Goal: Task Accomplishment & Management: Complete application form

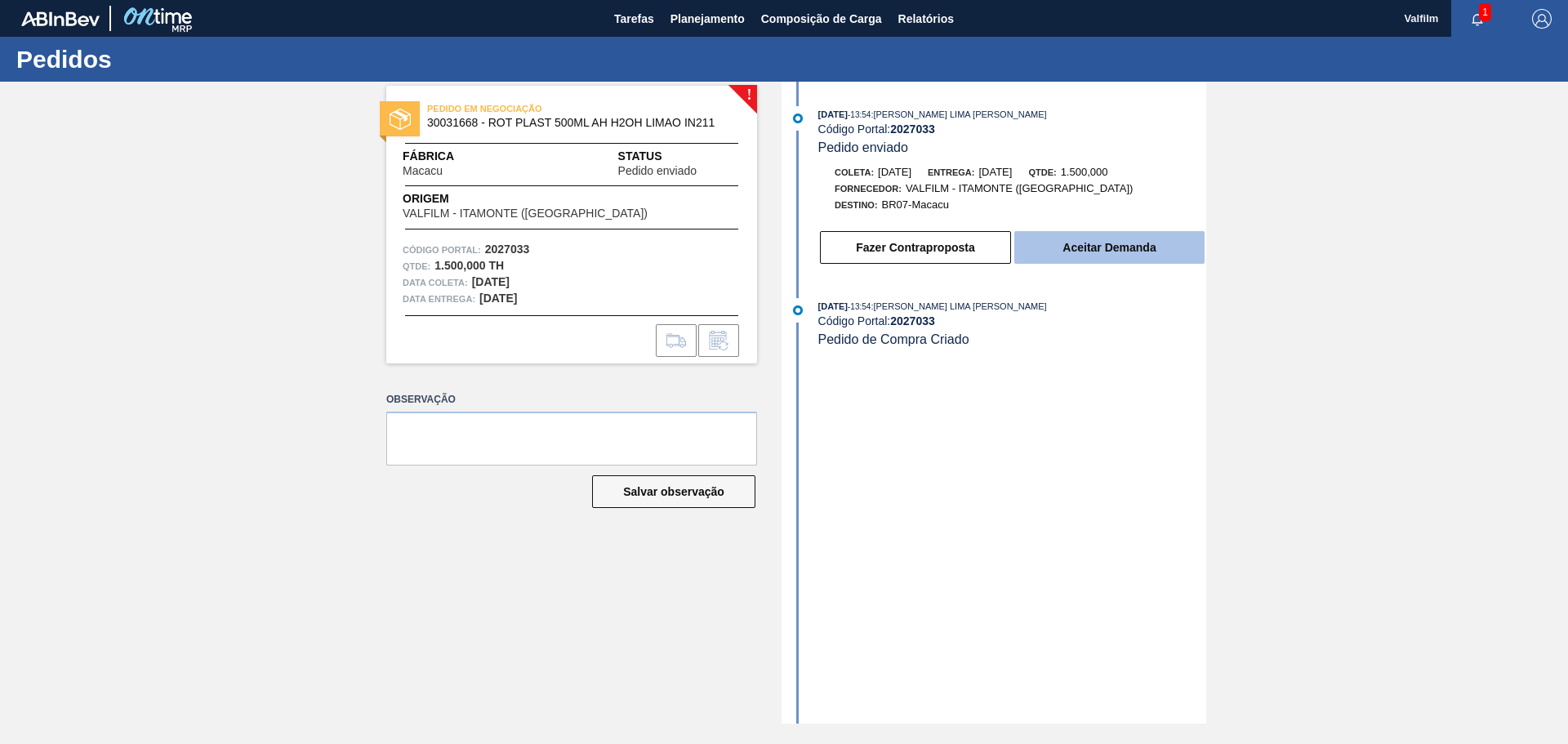
click at [1083, 261] on button "Aceitar Demanda" at bounding box center [1109, 247] width 190 height 33
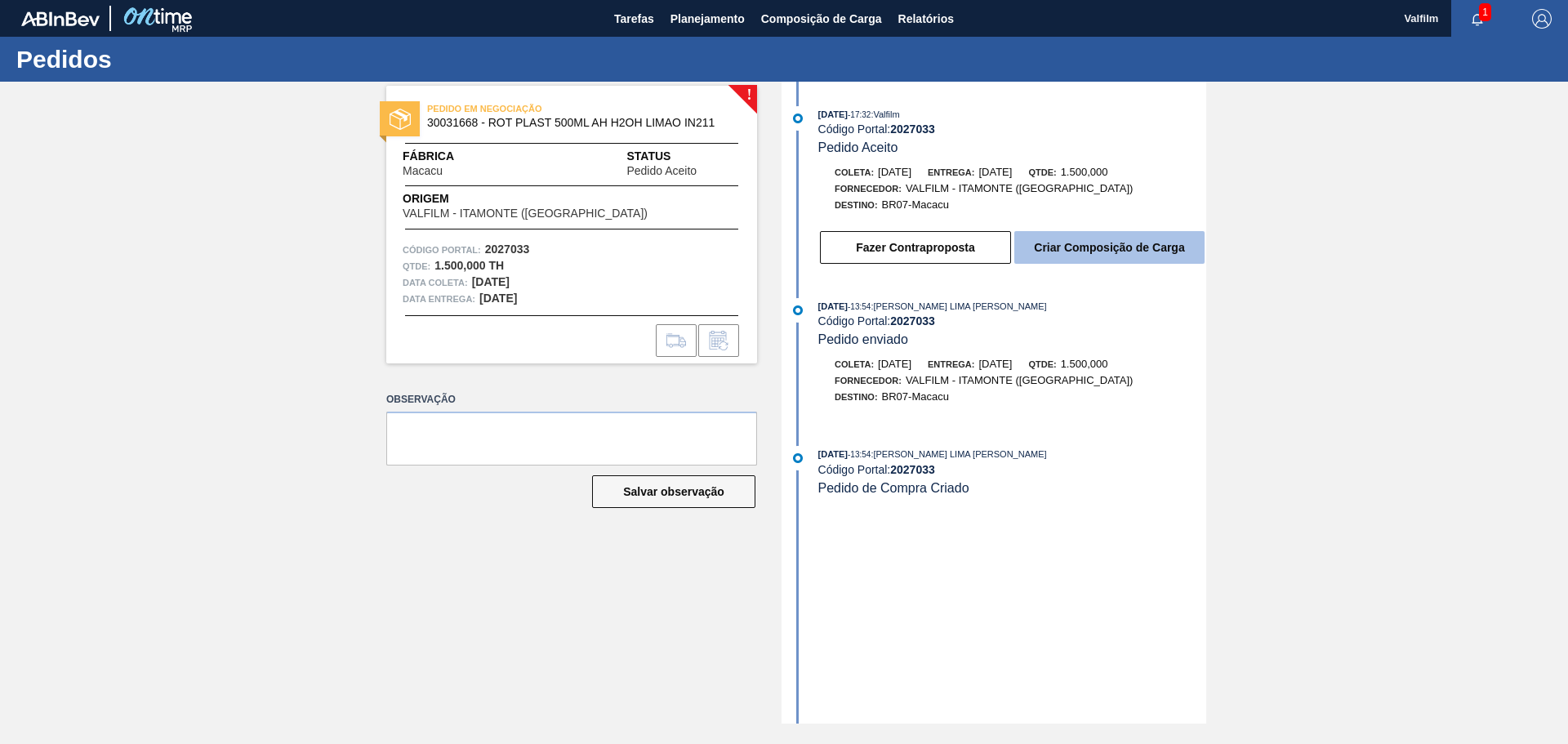
click at [1050, 248] on button "Criar Composição de Carga" at bounding box center [1109, 247] width 190 height 33
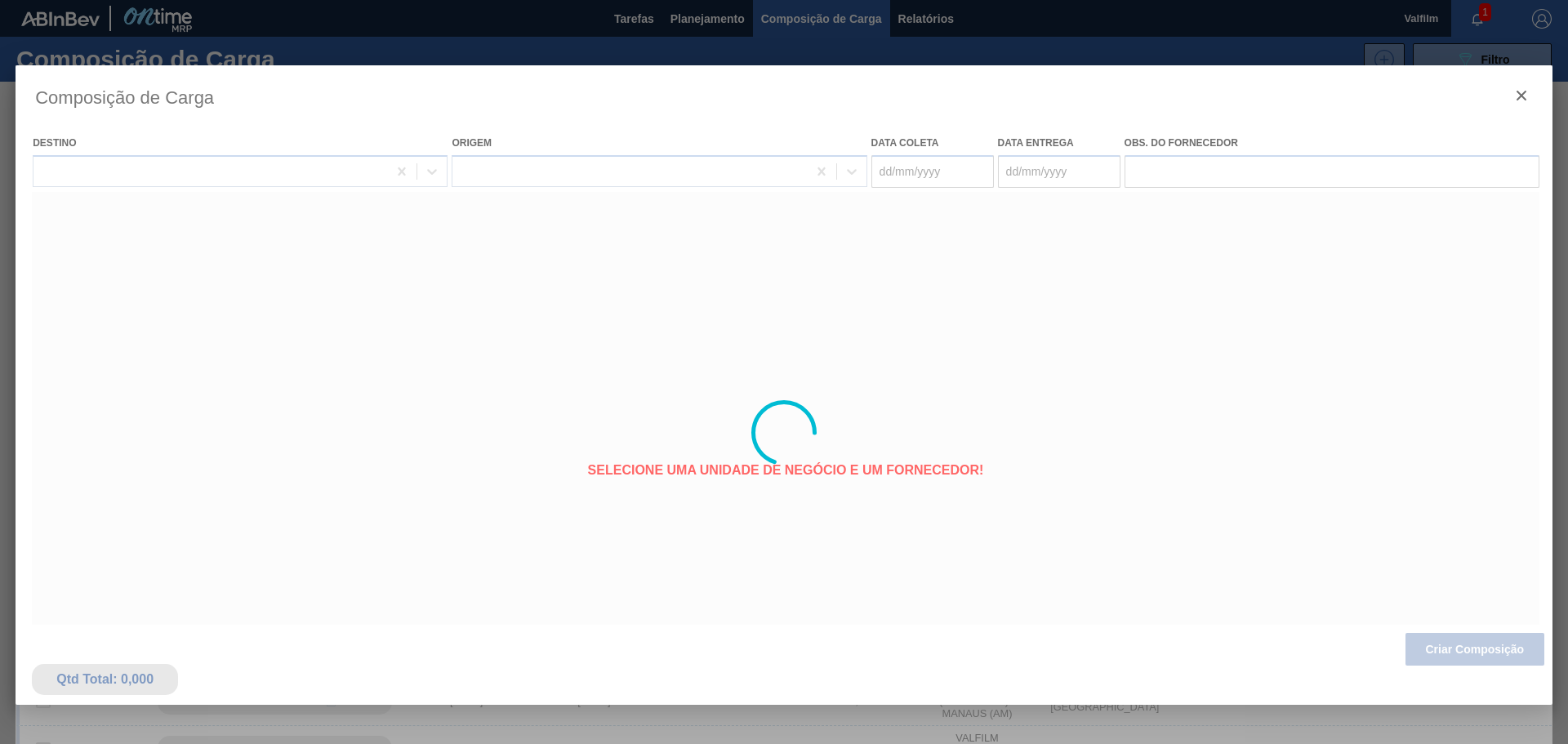
type coleta "06/10/2025"
type entrega "09/10/2025"
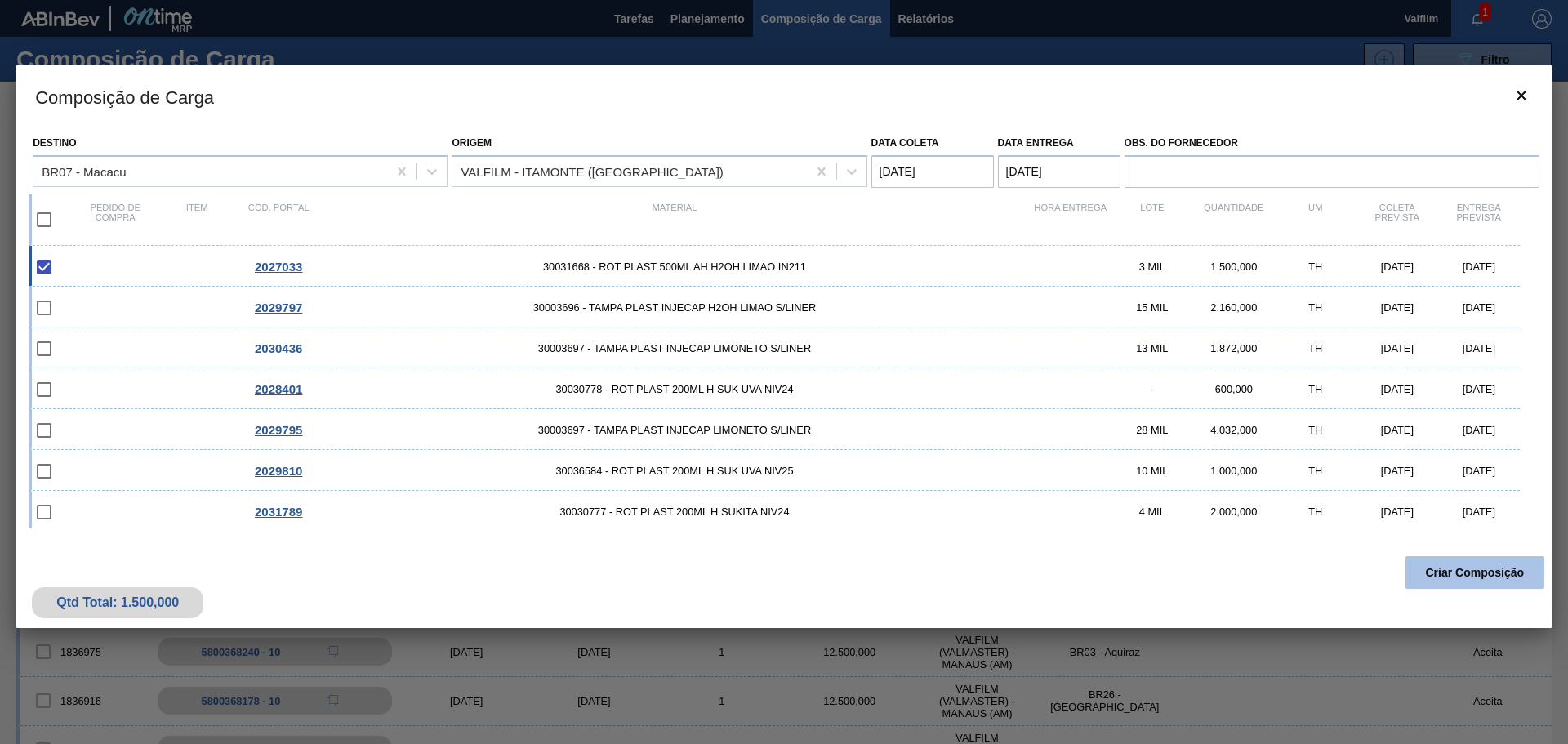
click at [1436, 586] on button "Criar Composição" at bounding box center [1475, 572] width 139 height 33
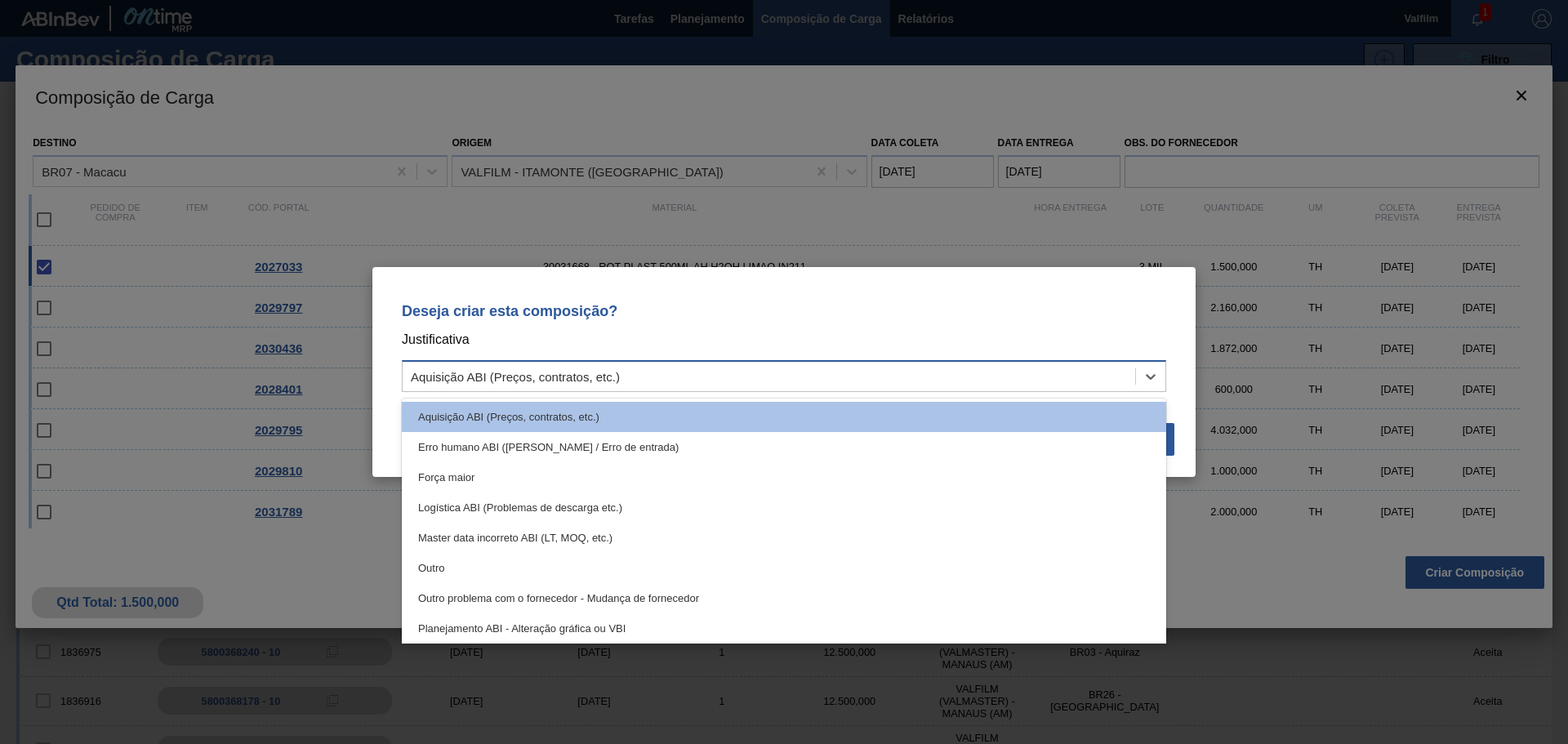
click at [744, 374] on div "Aquisição ABI (Preços, contratos, etc.)" at bounding box center [768, 376] width 732 height 23
click at [472, 565] on div "Outro" at bounding box center [783, 569] width 764 height 30
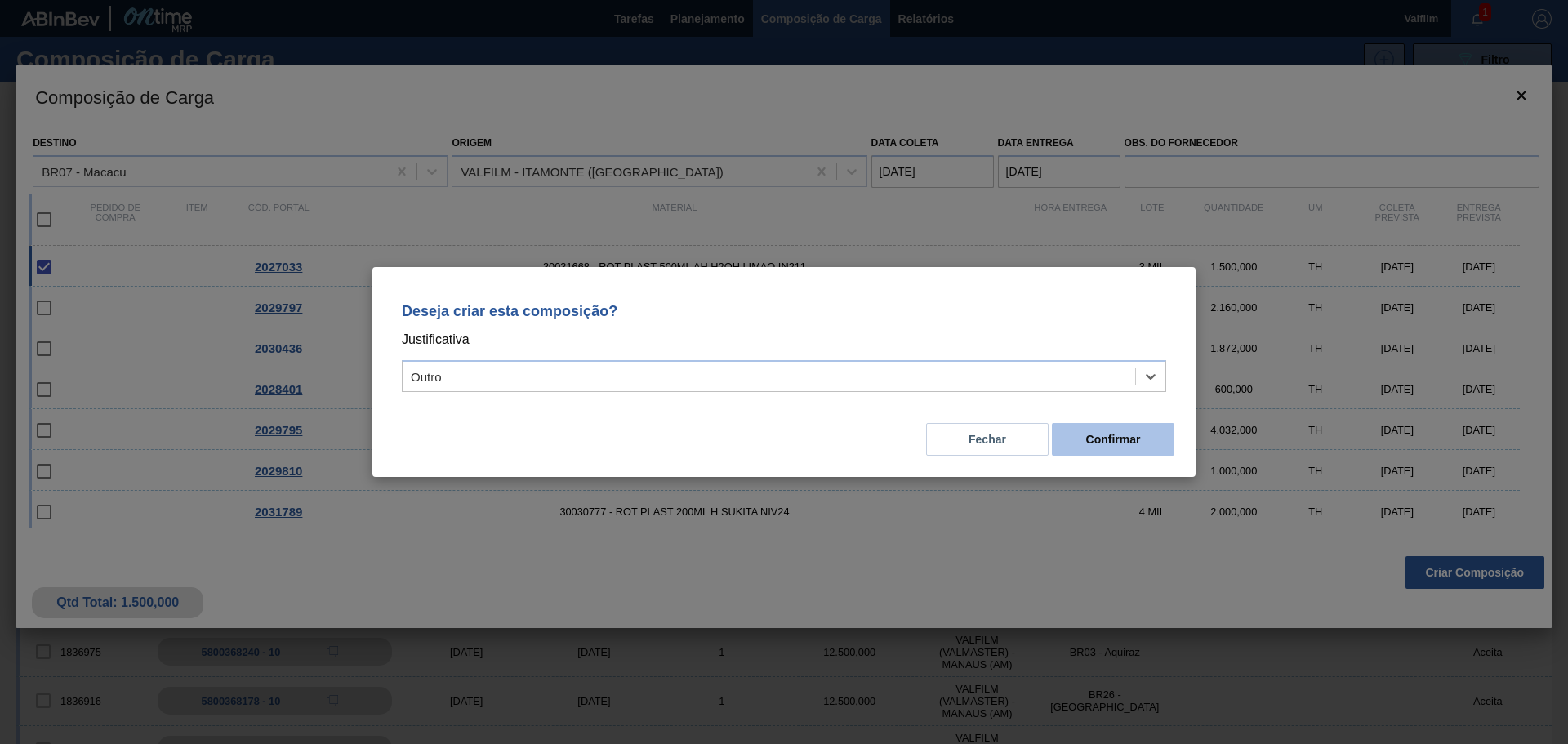
click at [1129, 433] on button "Confirmar" at bounding box center [1113, 439] width 123 height 33
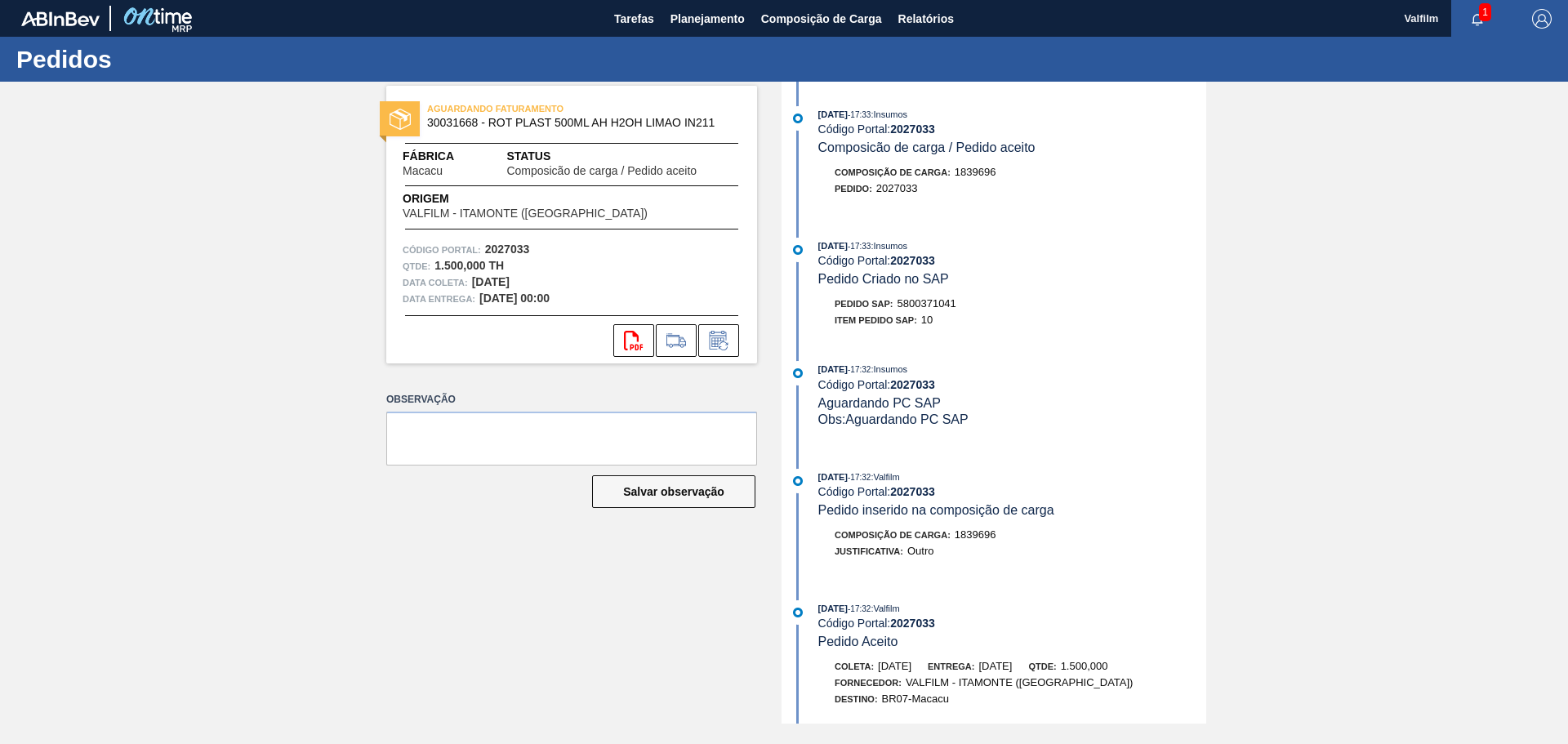
click at [937, 301] on span "5800371041" at bounding box center [927, 303] width 59 height 12
copy span "5800371041"
click at [724, 343] on icon at bounding box center [718, 341] width 26 height 20
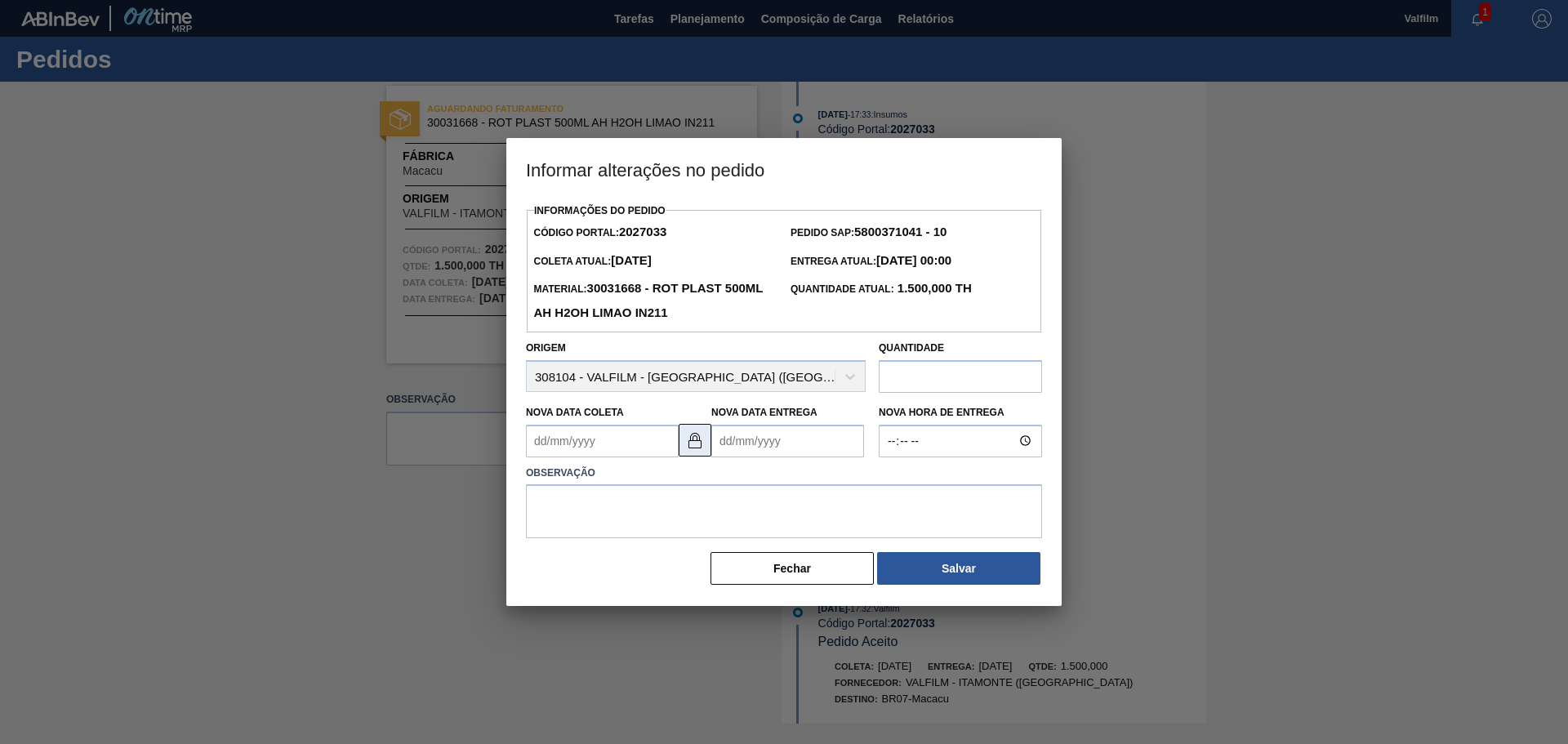
click at [699, 443] on img at bounding box center [695, 440] width 20 height 20
click at [733, 447] on Entrega2027033 "Nova Data Entrega" at bounding box center [788, 441] width 153 height 33
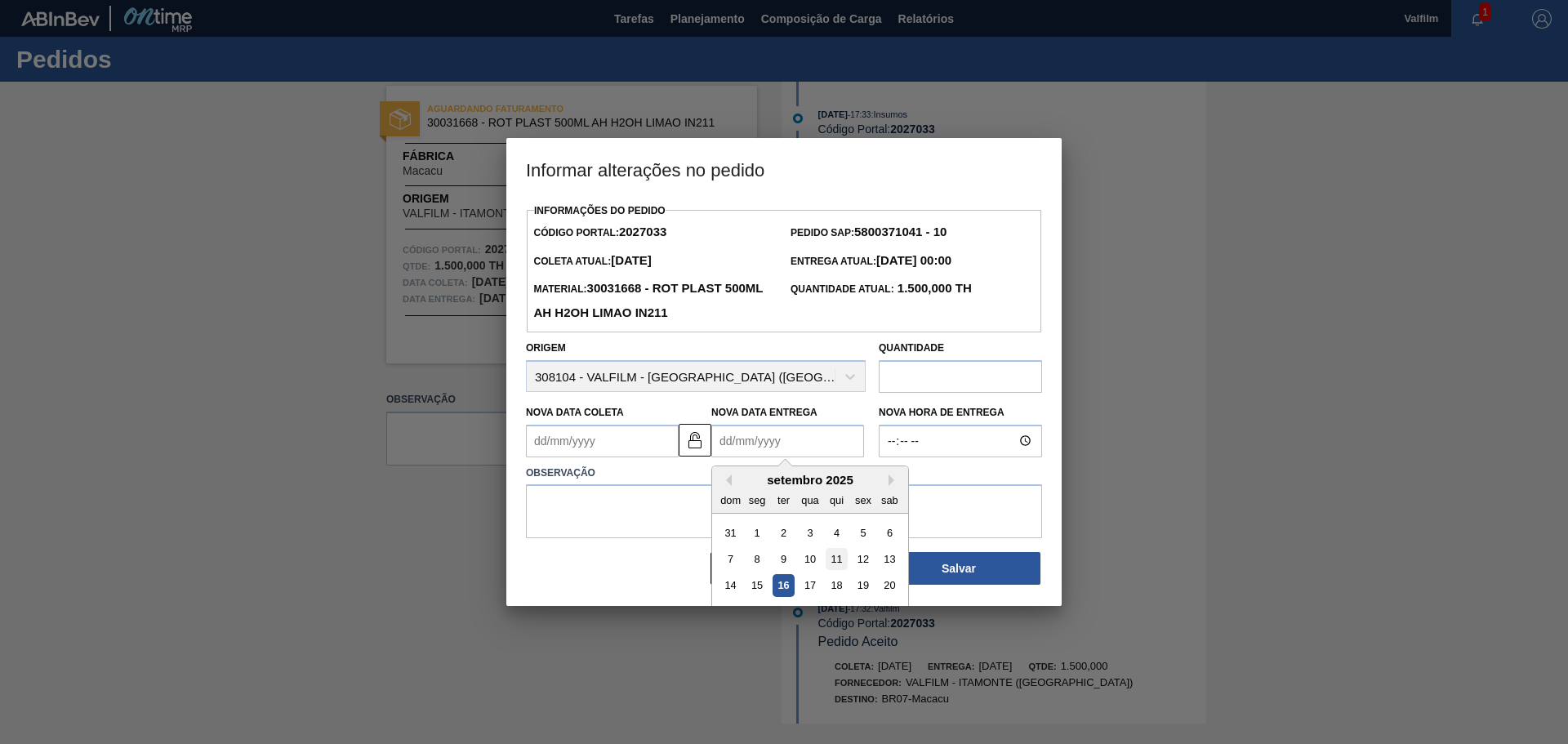
scroll to position [54, 0]
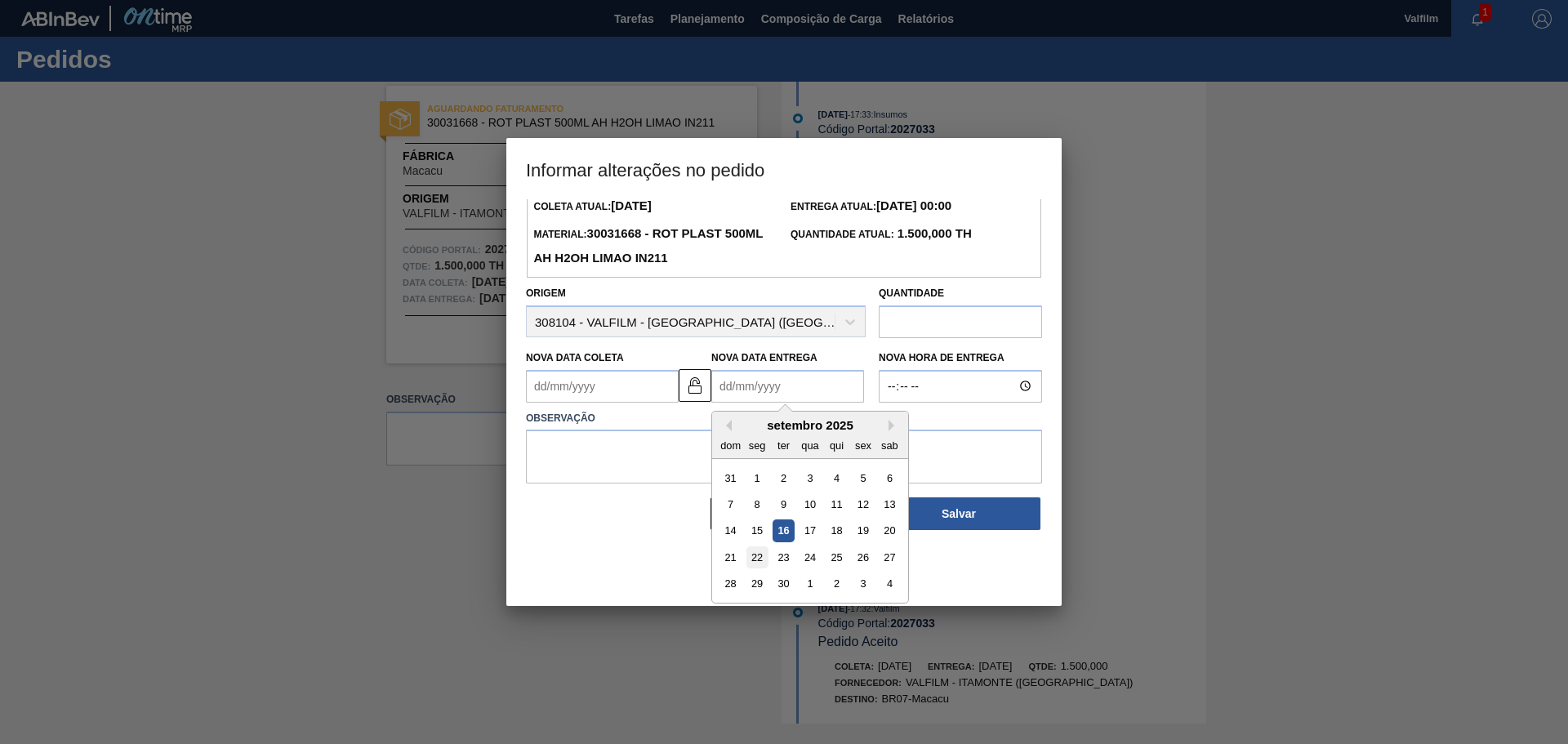
click at [760, 557] on div "22" at bounding box center [758, 558] width 23 height 23
type Entrega2027033 "22/09/2025"
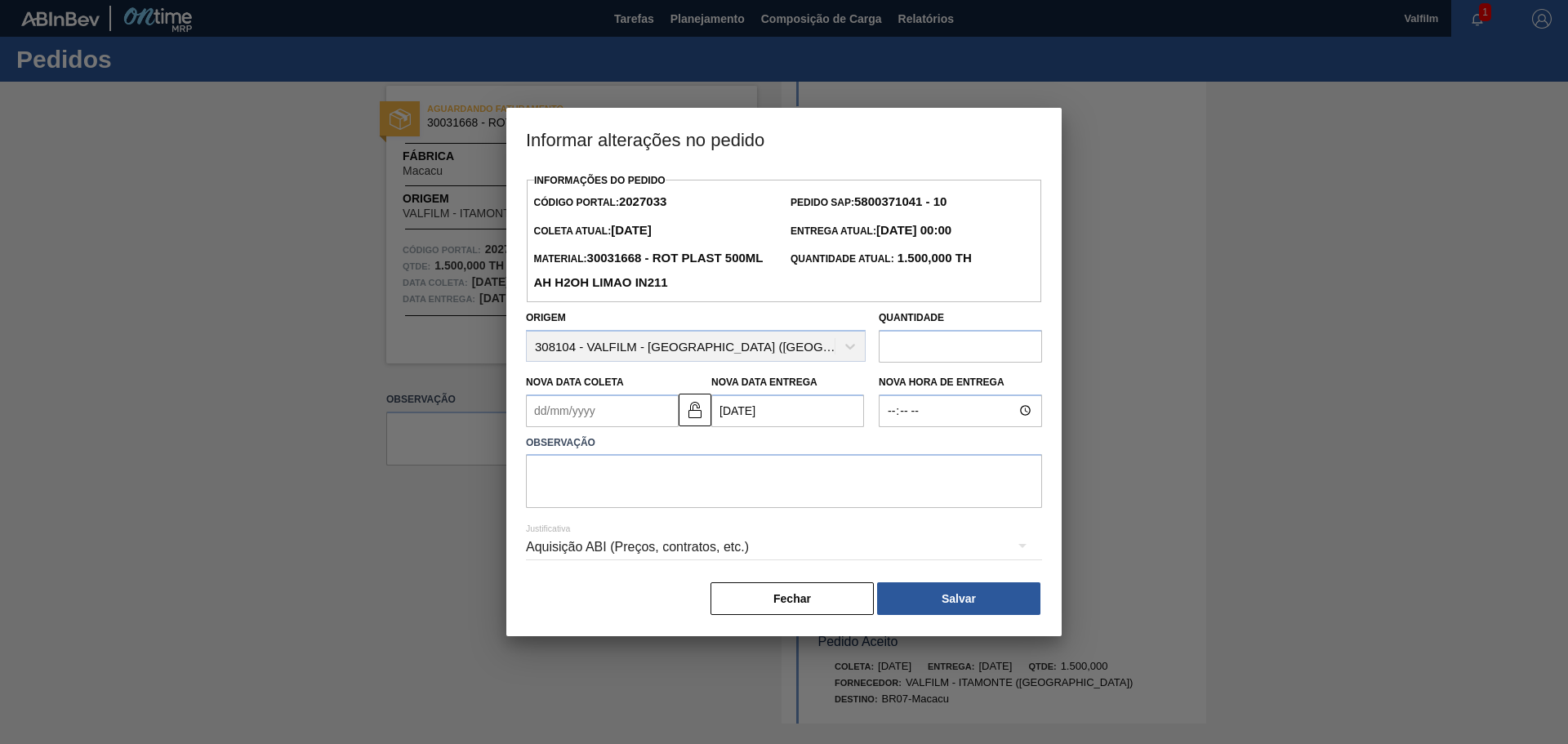
click at [613, 412] on Coleta2027033 "Nova Data Coleta" at bounding box center [602, 411] width 153 height 33
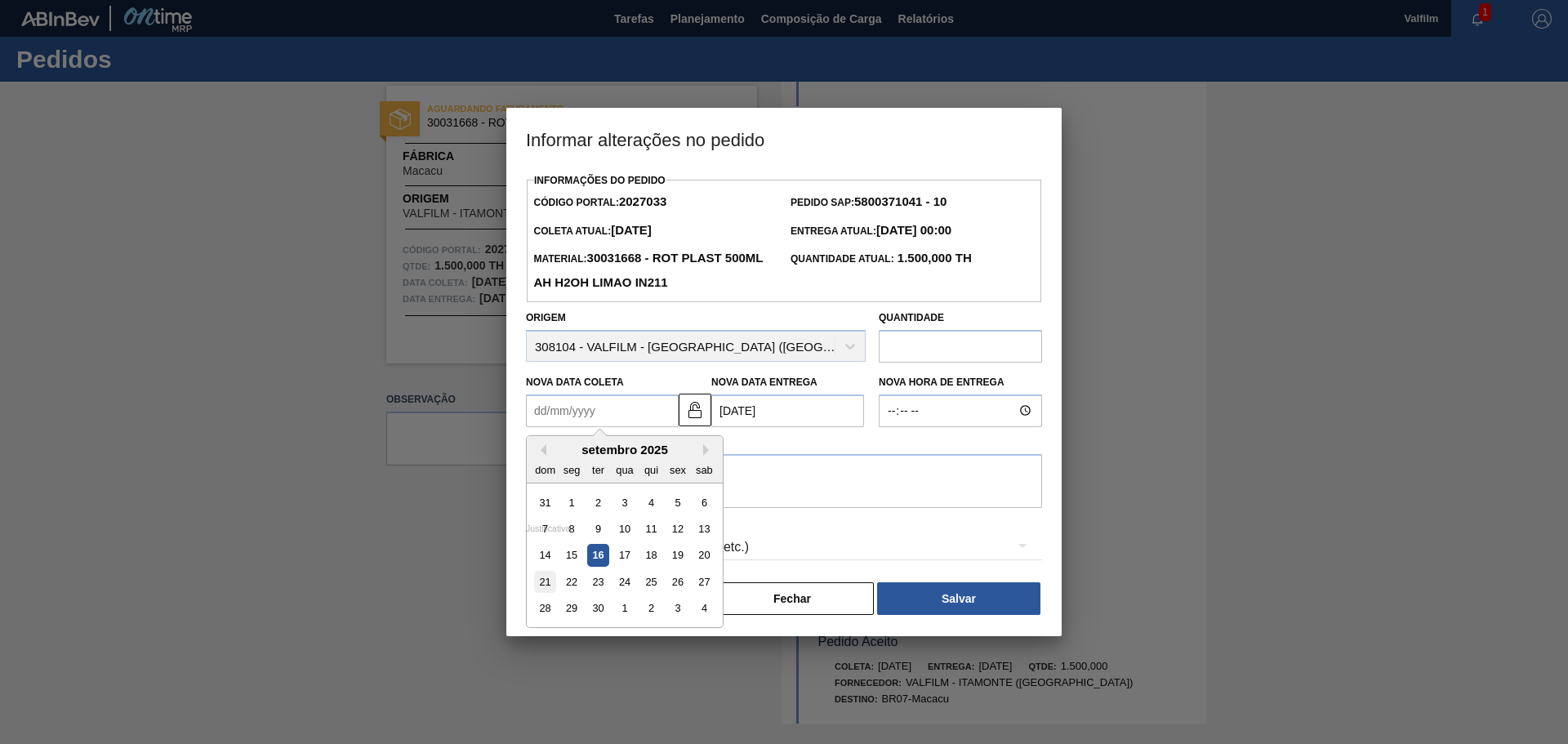
click at [542, 586] on div "21" at bounding box center [546, 583] width 23 height 23
type Coleta2027033 "21/09/2025"
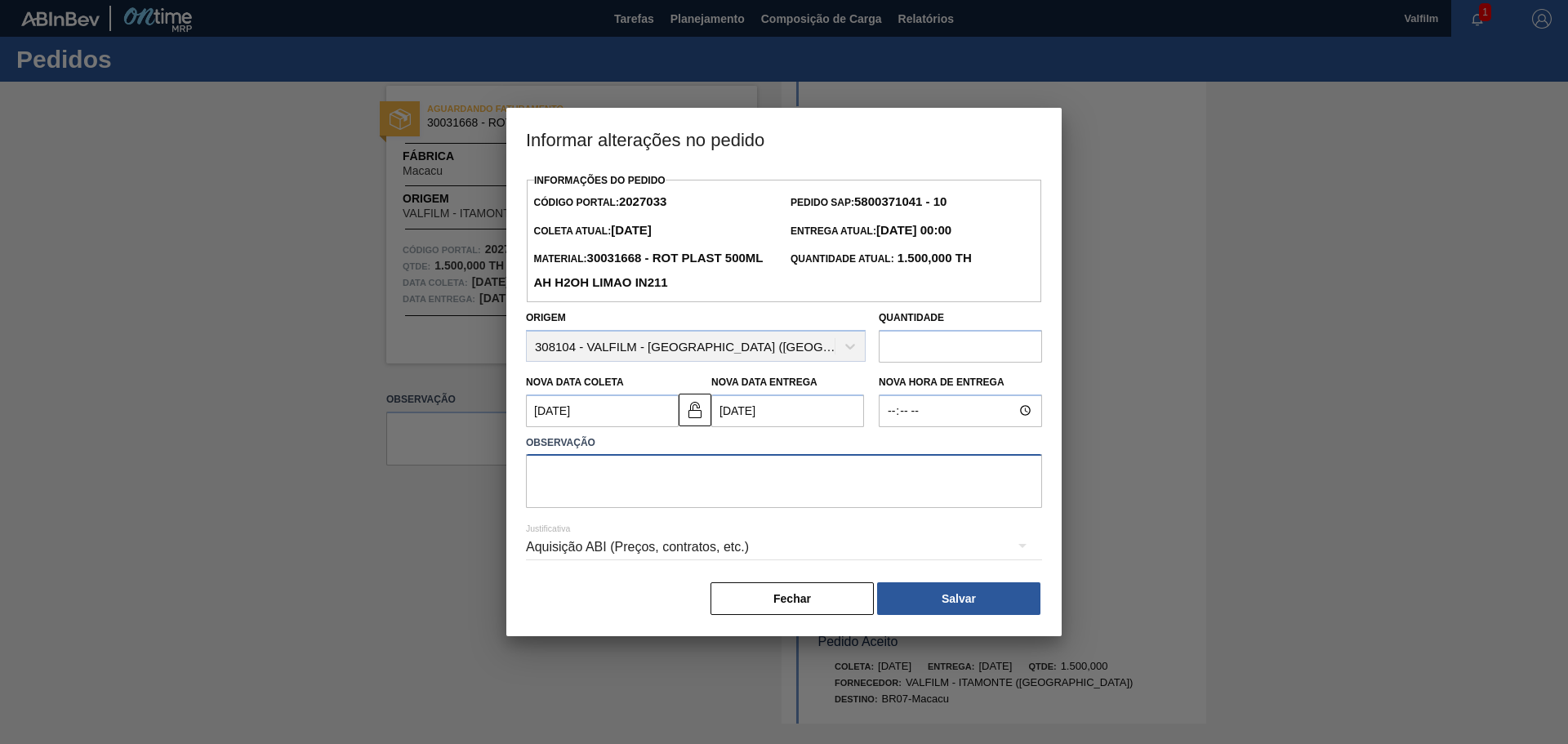
click at [591, 462] on textarea at bounding box center [784, 480] width 516 height 53
click at [598, 472] on textarea "Antecipação solicitada ( Leticia - comercial Itamonte\)" at bounding box center [784, 480] width 516 height 53
click at [868, 471] on textarea "Antecipação emergencial solicitada ( Leticia - comercial Itamonte\)" at bounding box center [784, 480] width 516 height 53
type textarea "Antecipação emergencial solicitada ( Leticia - comercial Itamonte)"
click at [727, 554] on div "Aquisição ABI (Preços, contratos, etc.)" at bounding box center [784, 547] width 516 height 46
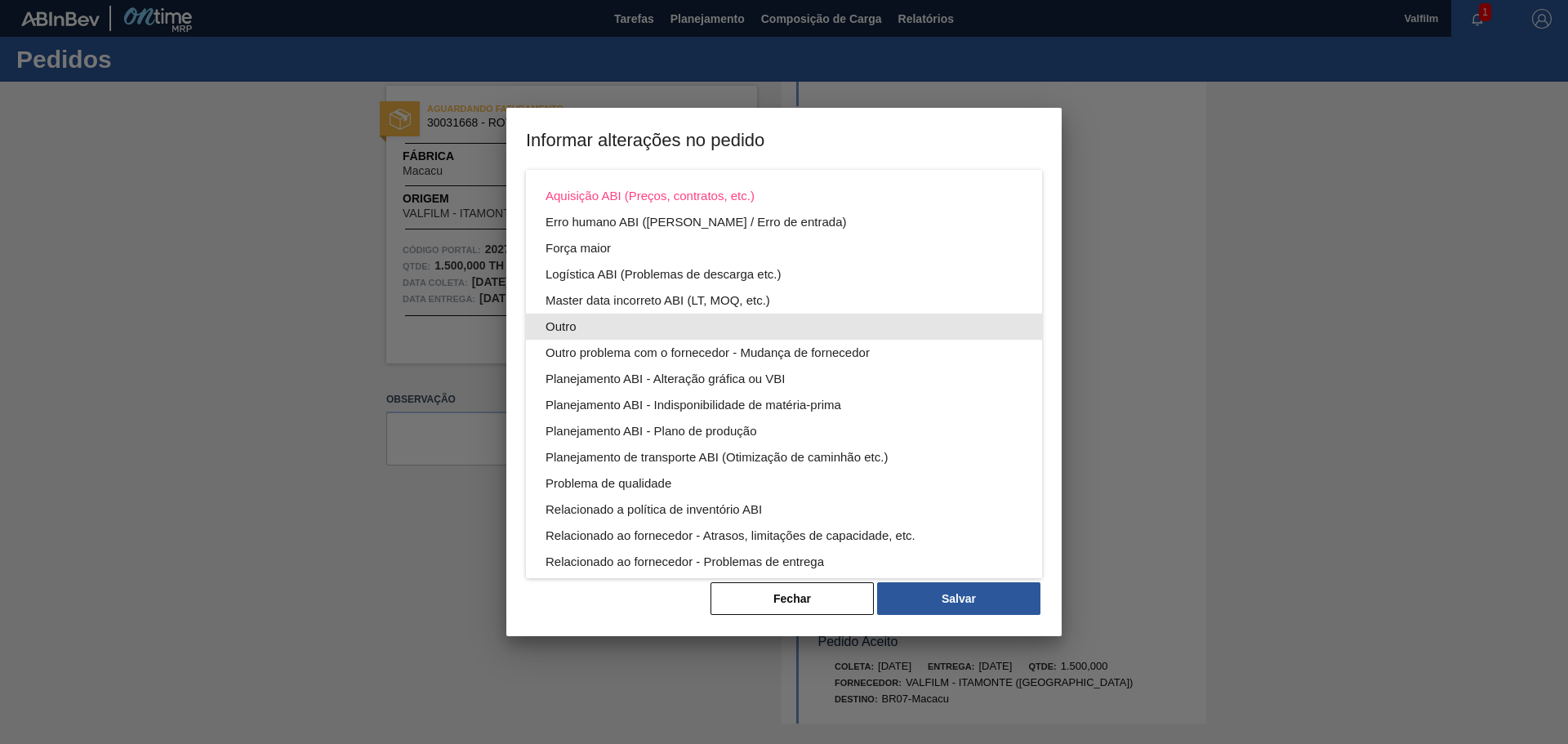
click at [589, 326] on div "Outro" at bounding box center [784, 326] width 477 height 26
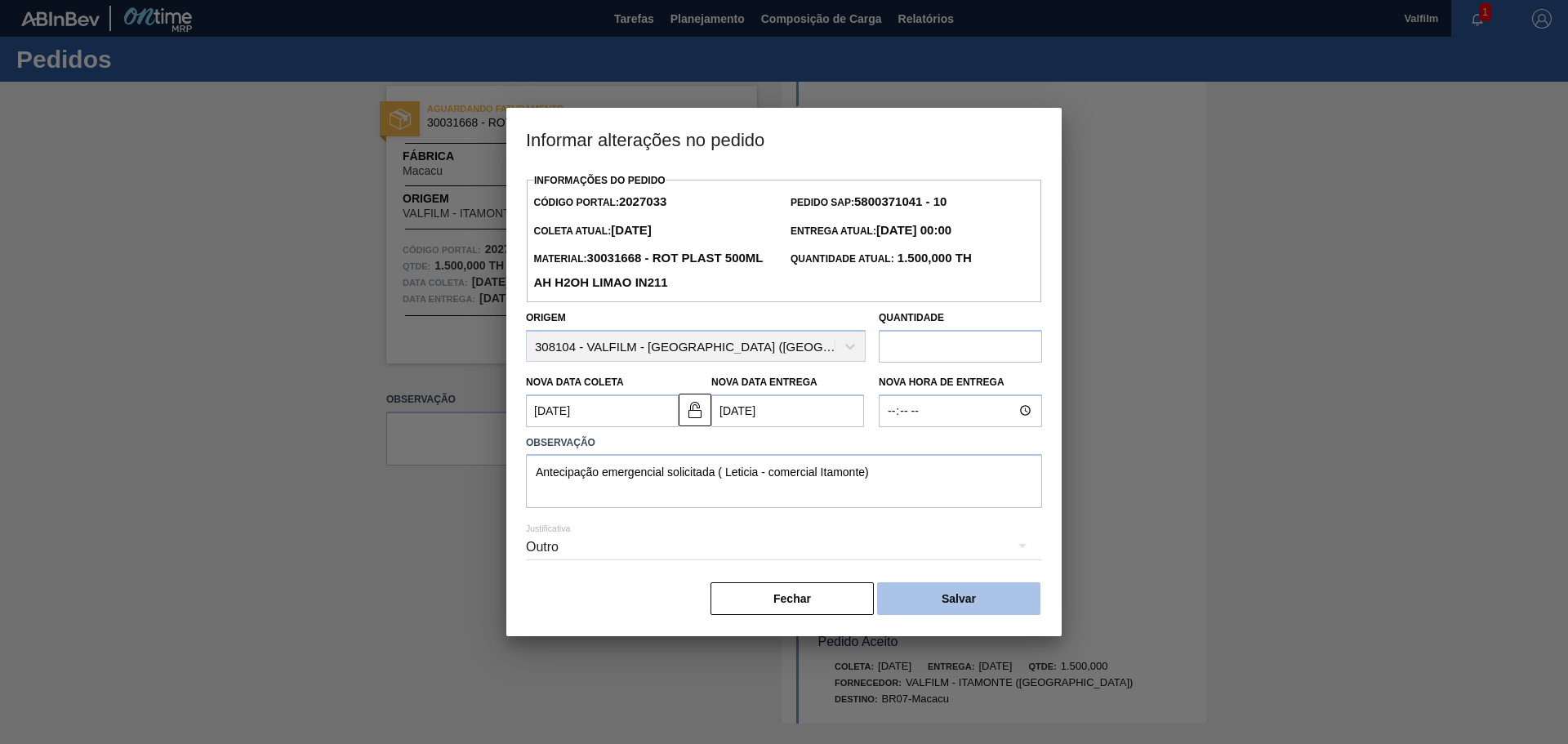
click at [938, 613] on button "Salvar" at bounding box center [958, 599] width 163 height 33
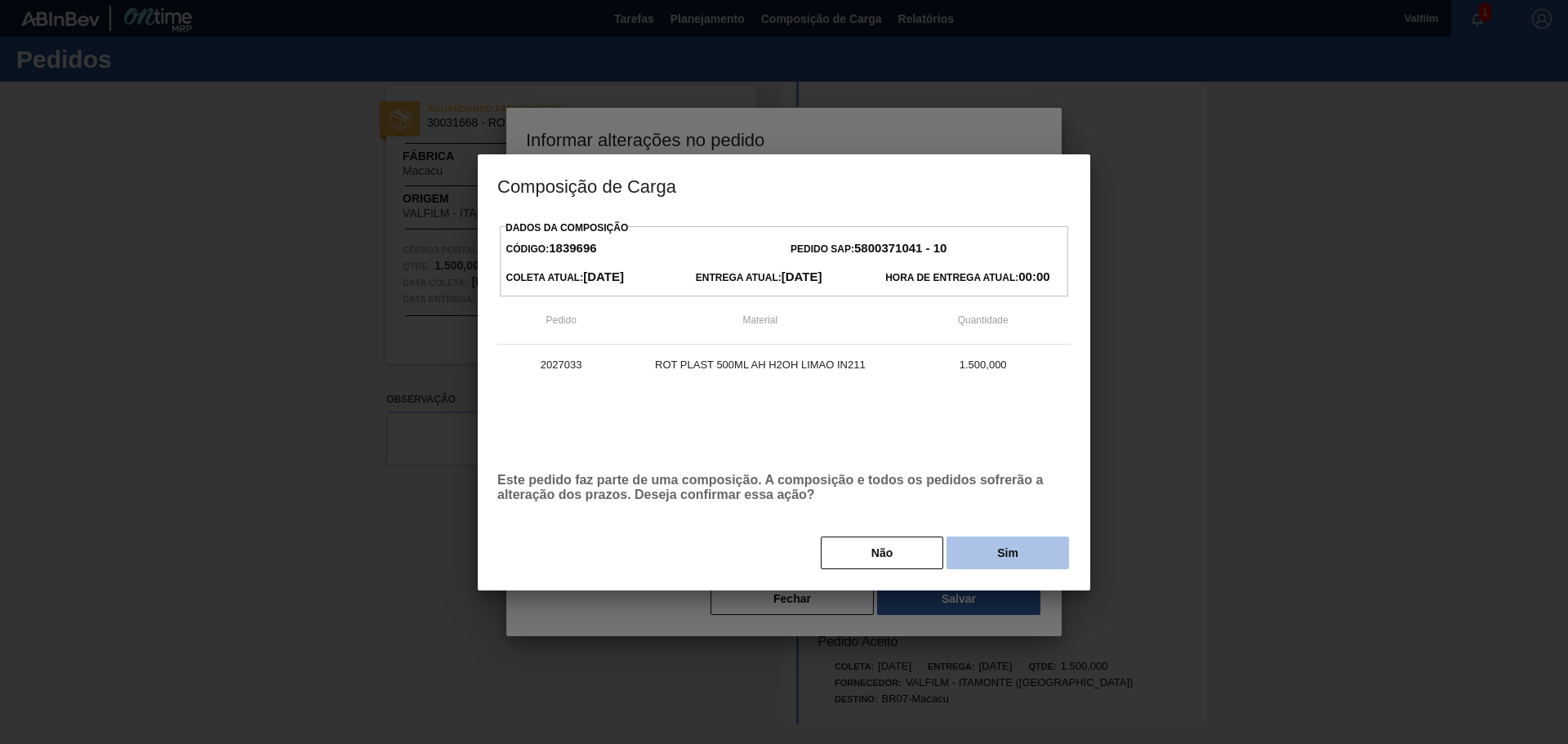
click at [1016, 555] on button "Sim" at bounding box center [1007, 553] width 123 height 33
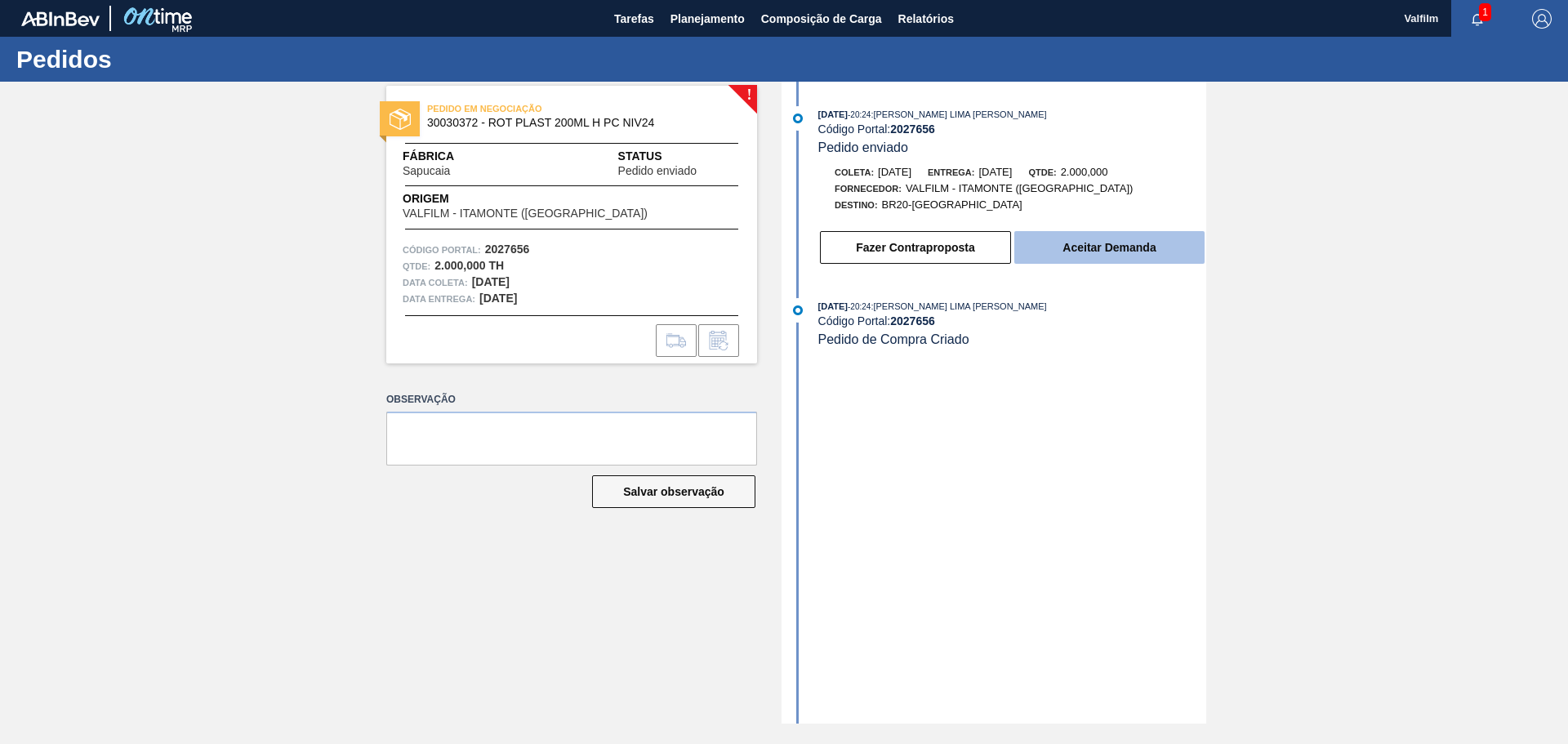
click at [1081, 260] on button "Aceitar Demanda" at bounding box center [1109, 247] width 190 height 33
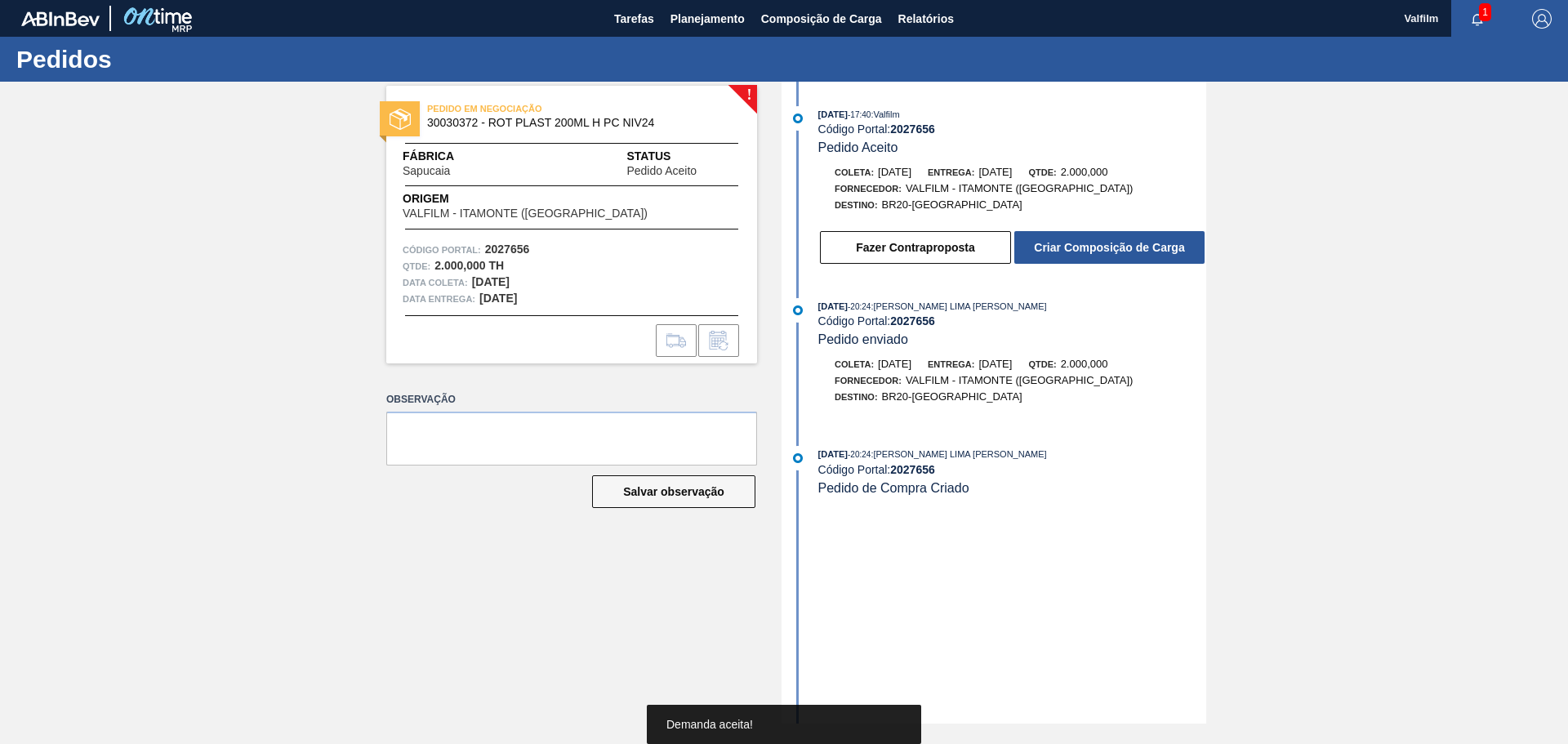
click at [1066, 256] on button "Criar Composição de Carga" at bounding box center [1109, 247] width 190 height 33
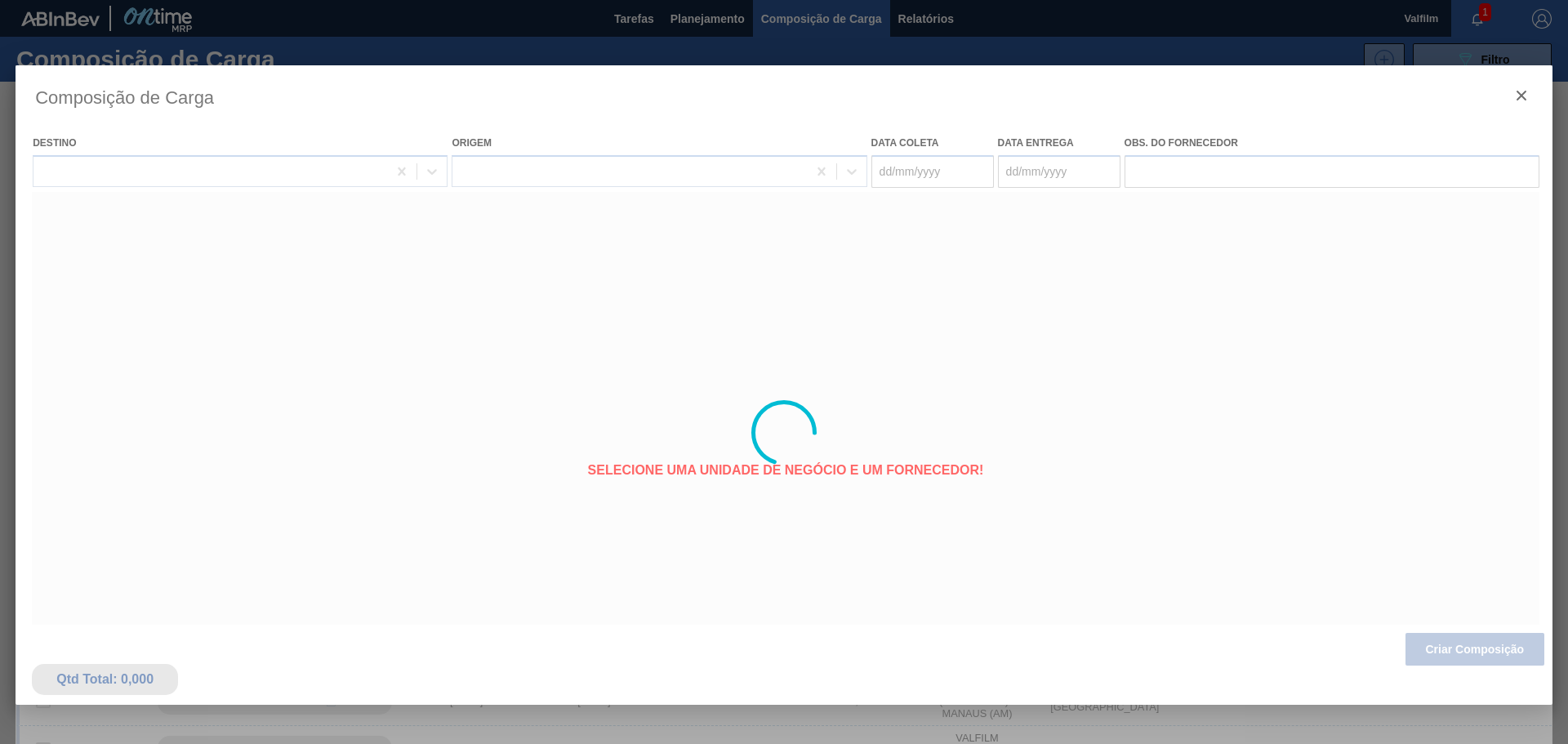
type coleta "[DATE]"
type entrega "[DATE]"
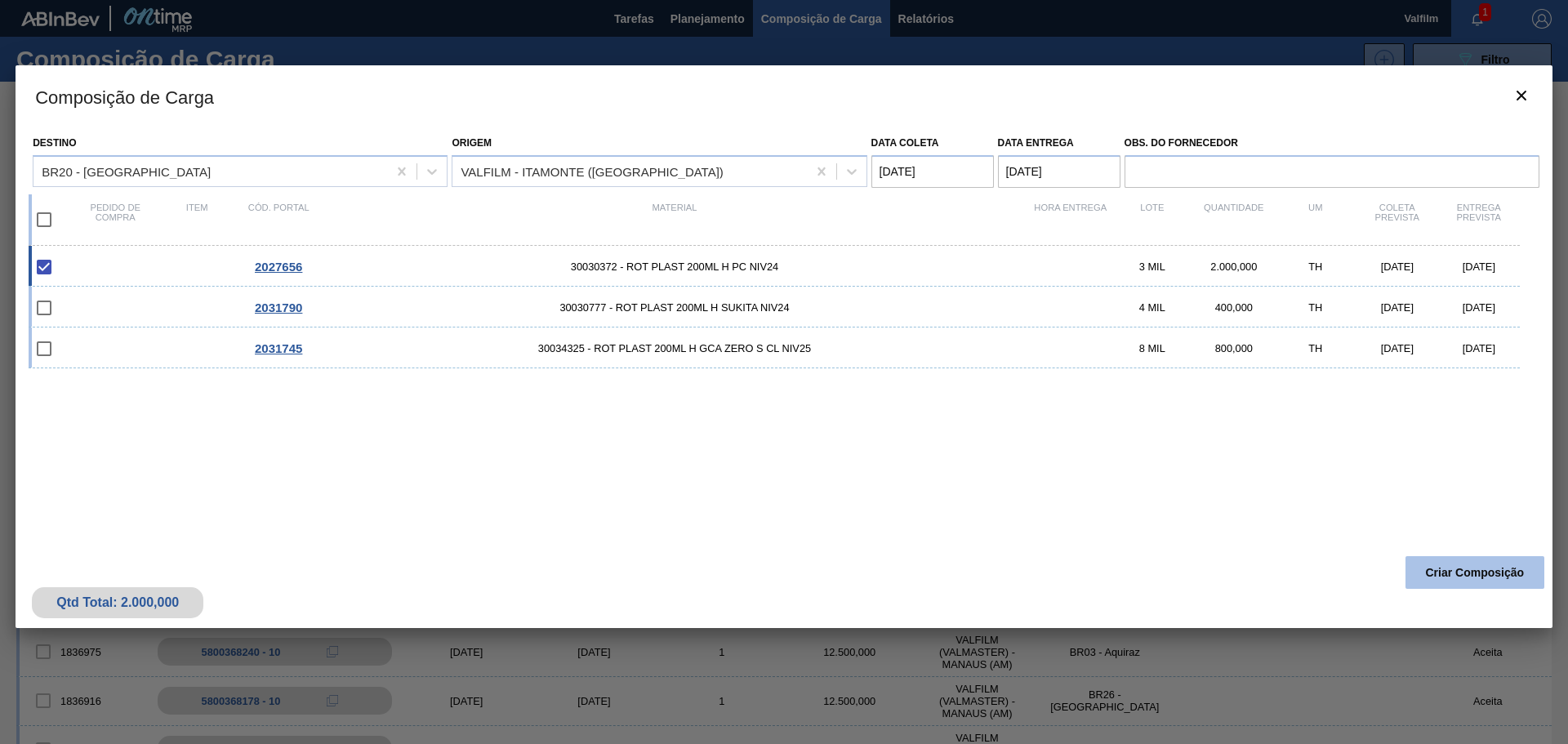
click at [1506, 574] on button "Criar Composição" at bounding box center [1475, 572] width 139 height 33
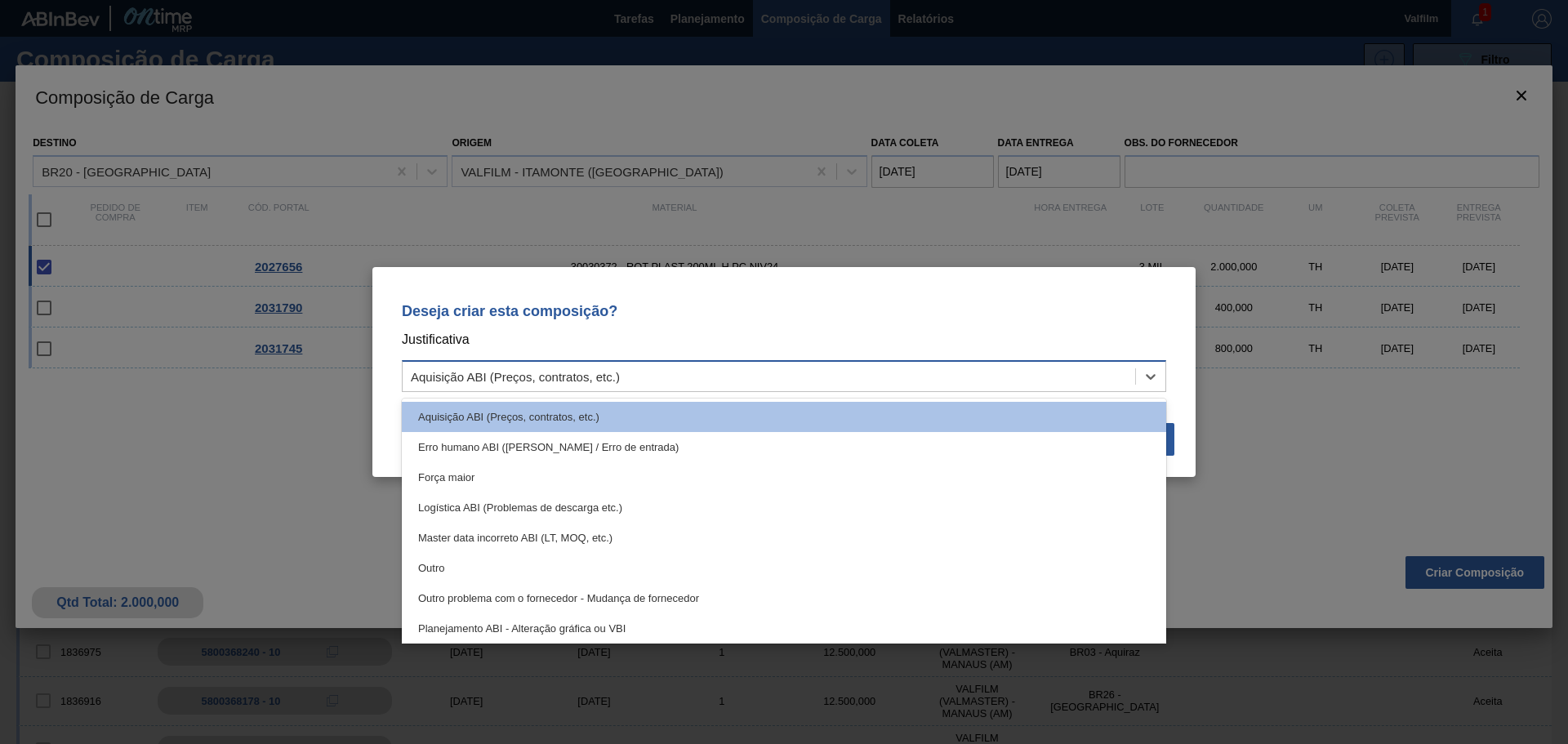
click at [522, 373] on div "Aquisição ABI (Preços, contratos, etc.)" at bounding box center [515, 377] width 209 height 14
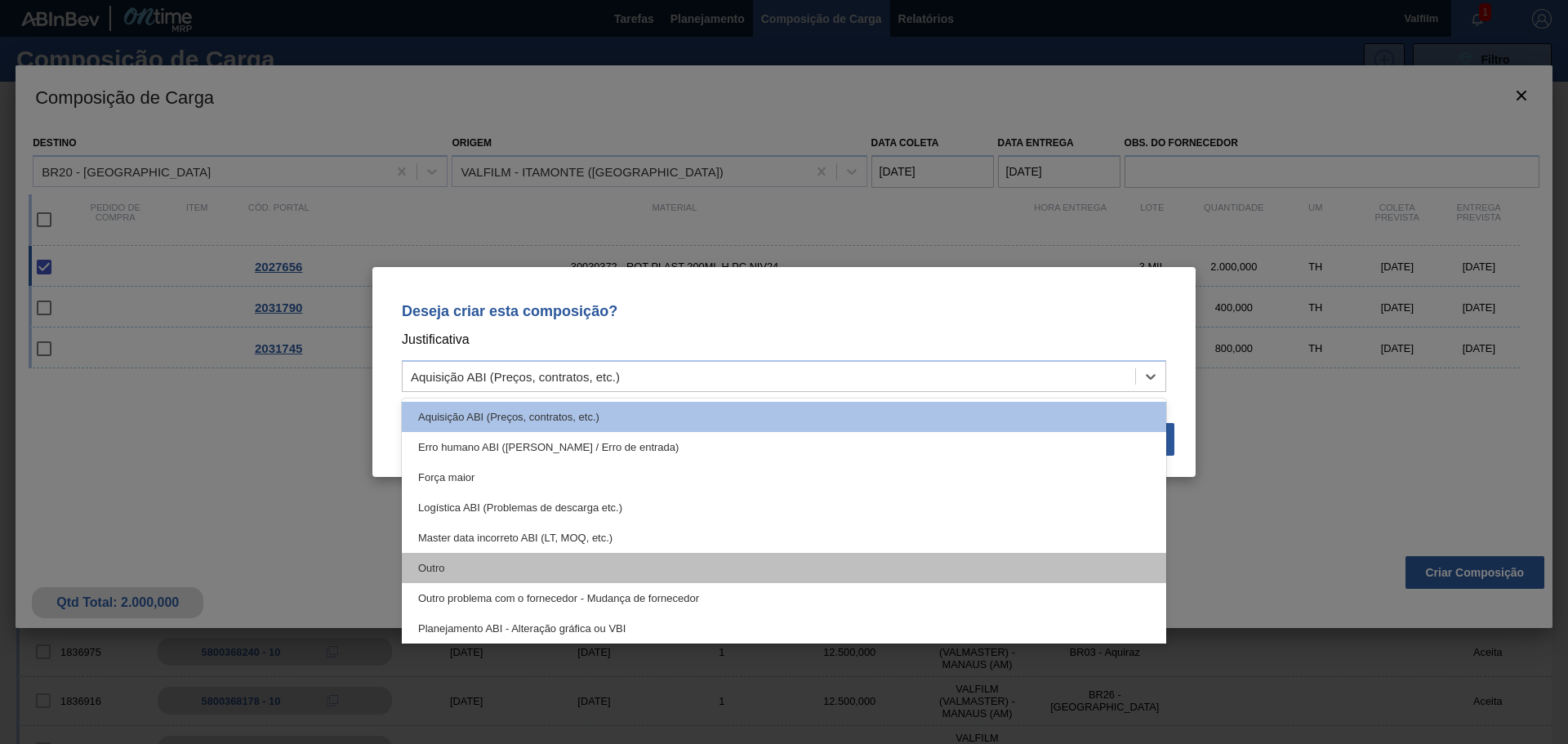
click at [457, 569] on div "Outro" at bounding box center [783, 569] width 764 height 30
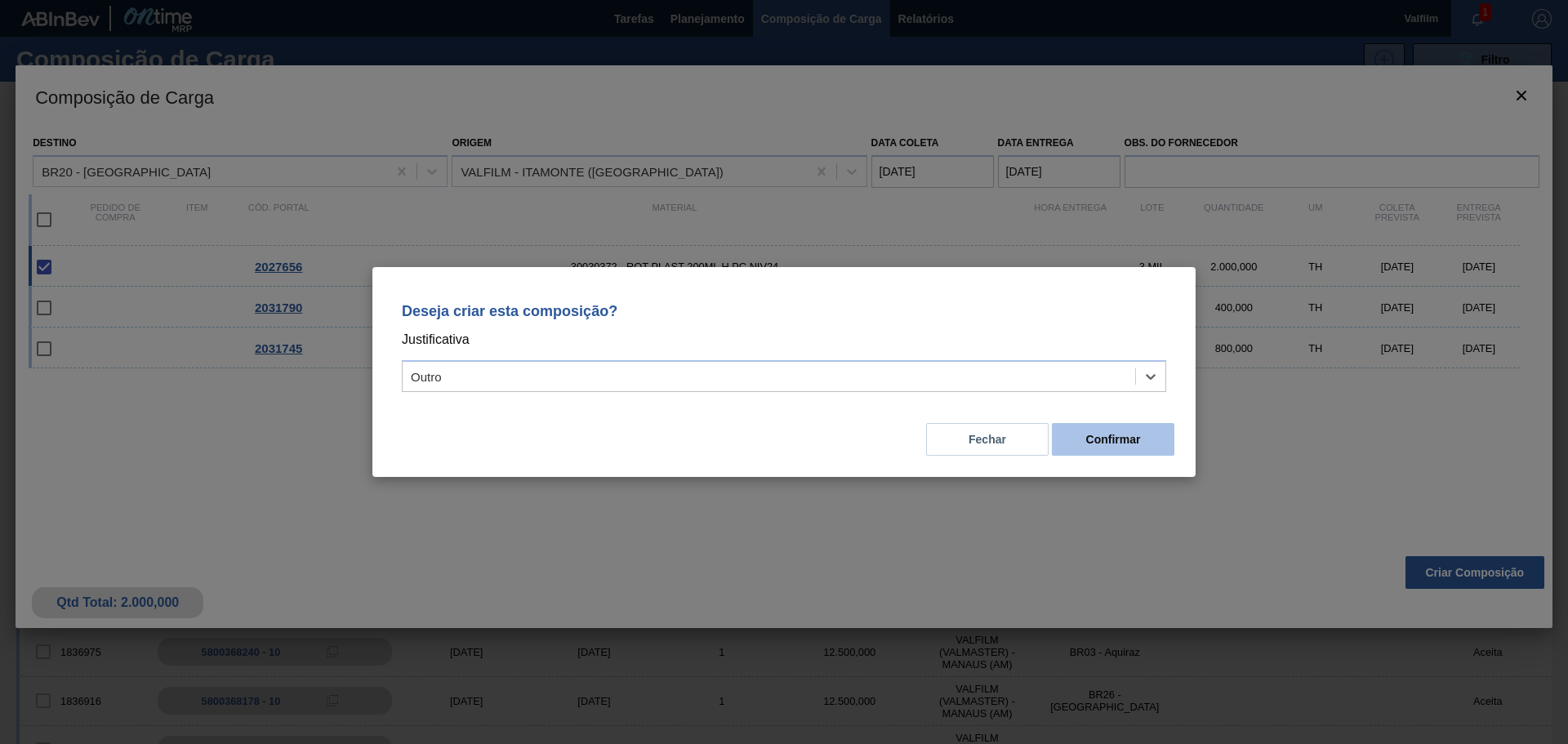
click at [1116, 447] on button "Confirmar" at bounding box center [1113, 439] width 123 height 33
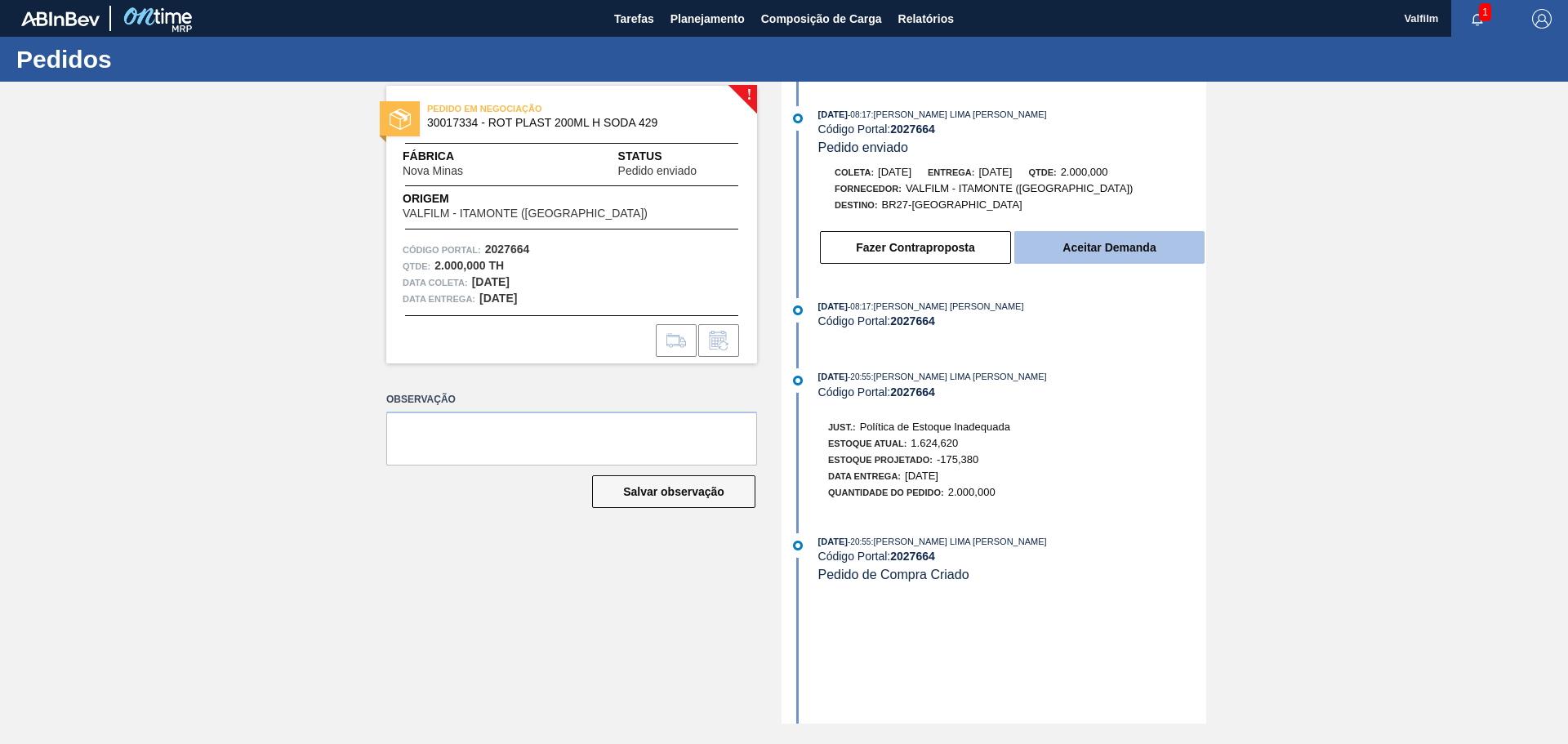
click at [1130, 238] on button "Aceitar Demanda" at bounding box center [1109, 247] width 190 height 33
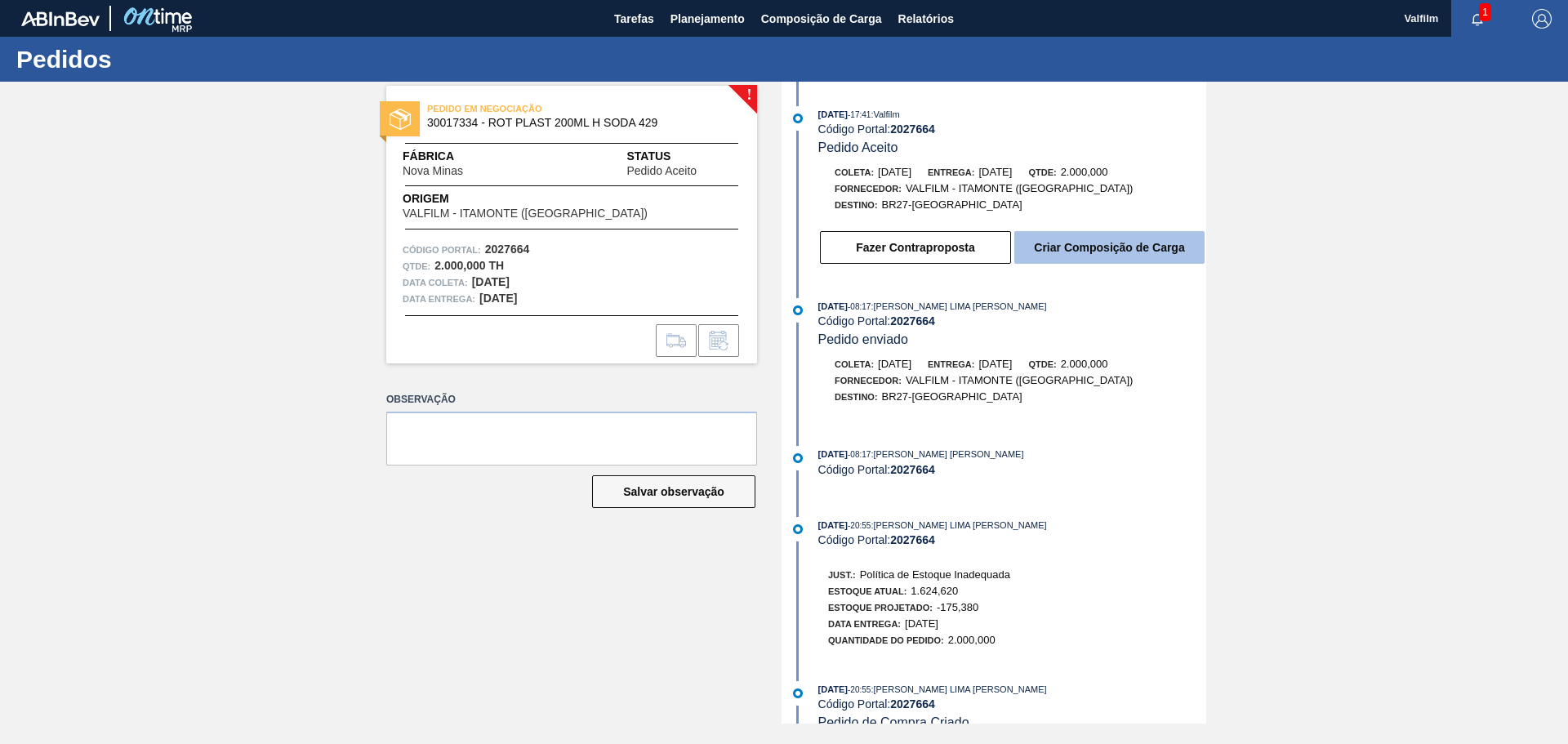
click at [1097, 248] on button "Criar Composição de Carga" at bounding box center [1109, 247] width 190 height 33
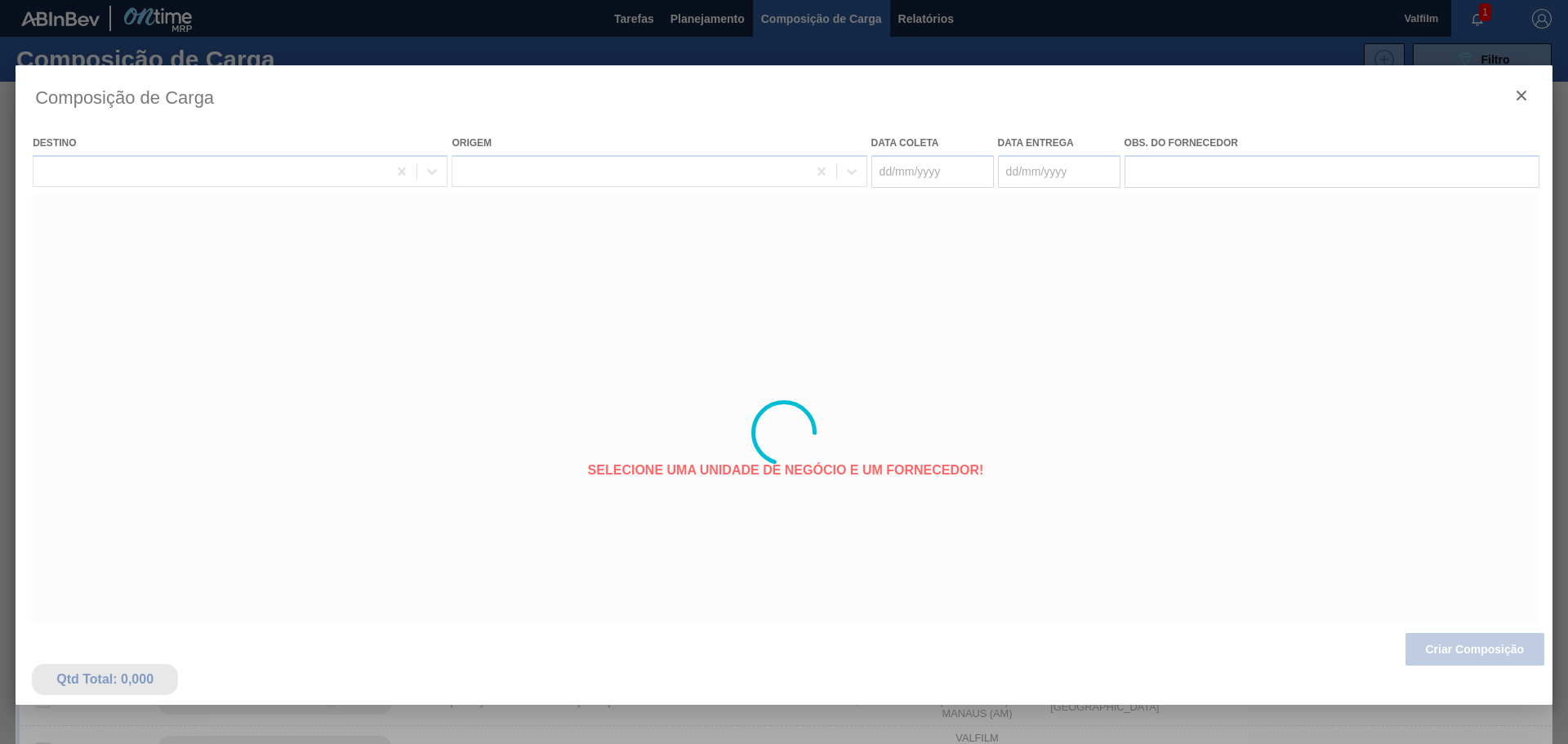
type coleta "[DATE]"
type entrega "[DATE]"
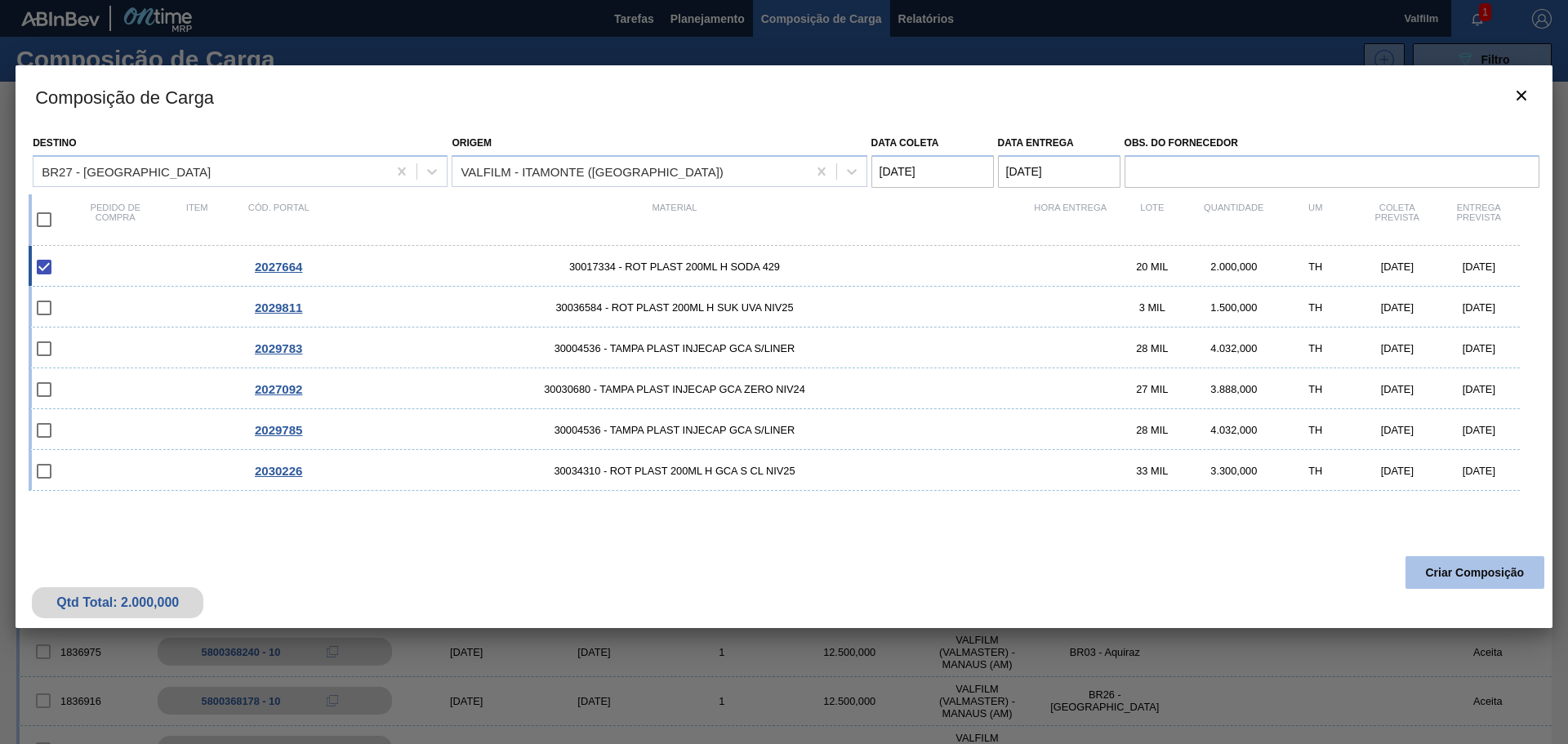
click at [1469, 579] on button "Criar Composição" at bounding box center [1475, 572] width 139 height 33
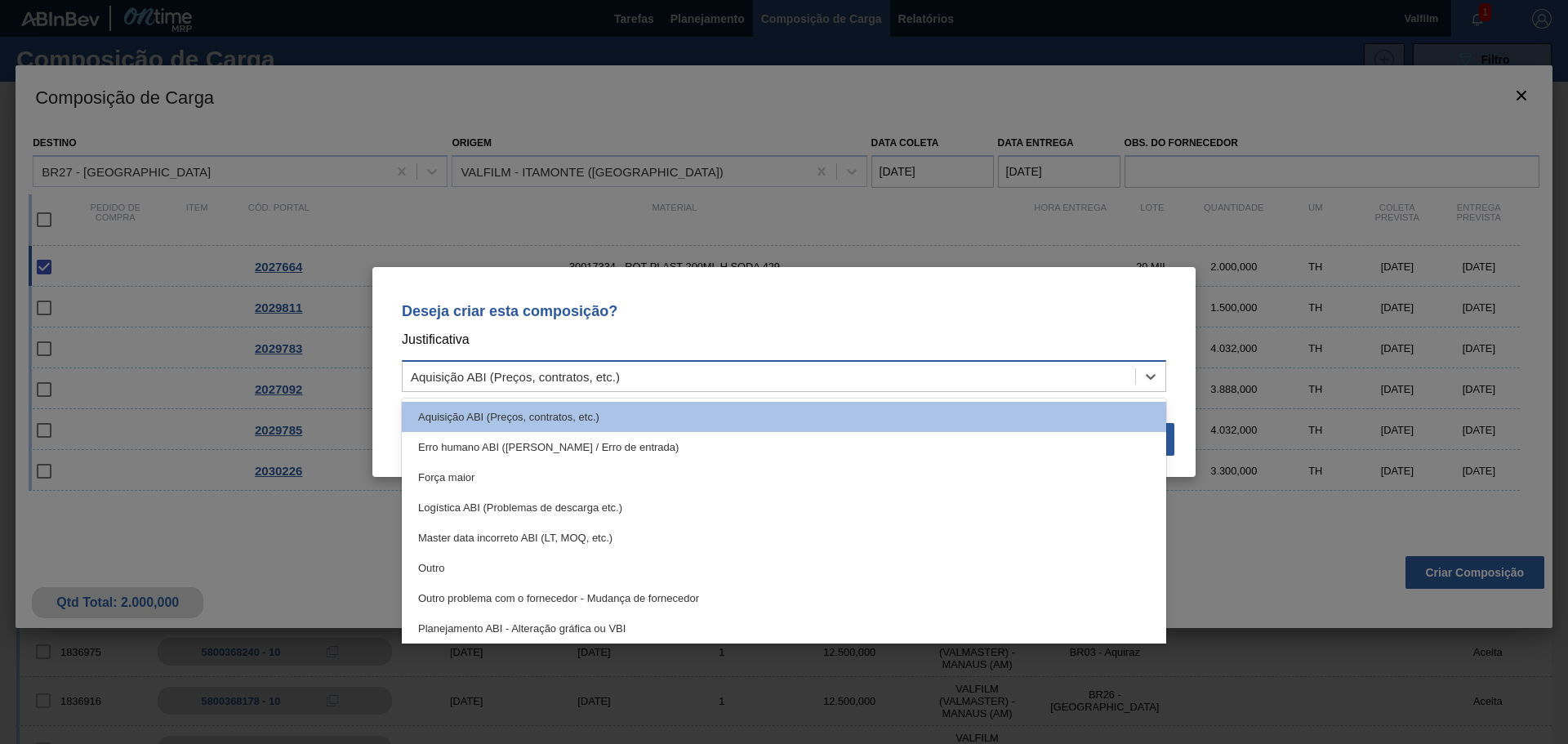
click at [531, 376] on div "Aquisição ABI (Preços, contratos, etc.)" at bounding box center [515, 377] width 209 height 14
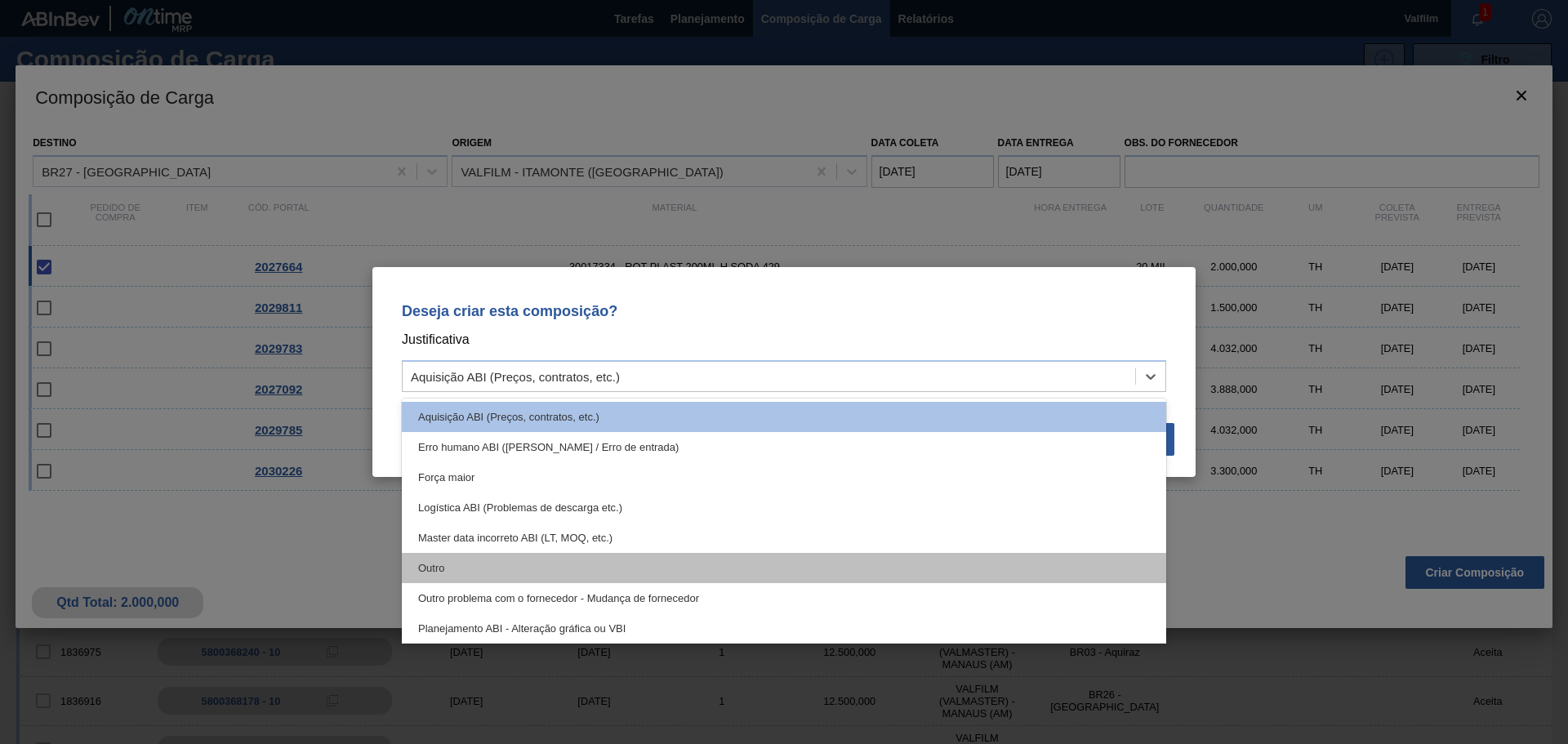
click at [450, 571] on div "Outro" at bounding box center [783, 569] width 764 height 30
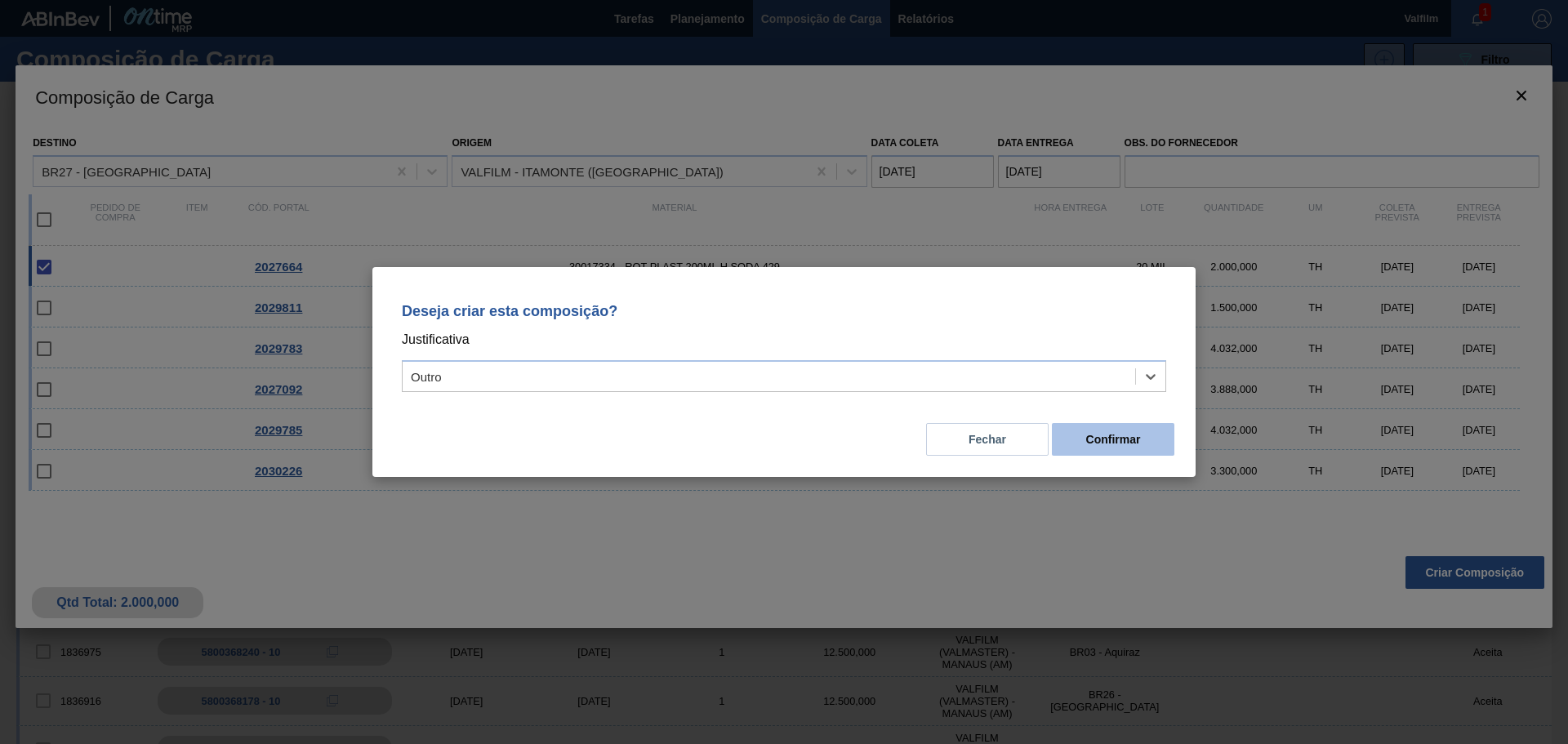
click at [1091, 441] on button "Confirmar" at bounding box center [1113, 439] width 123 height 33
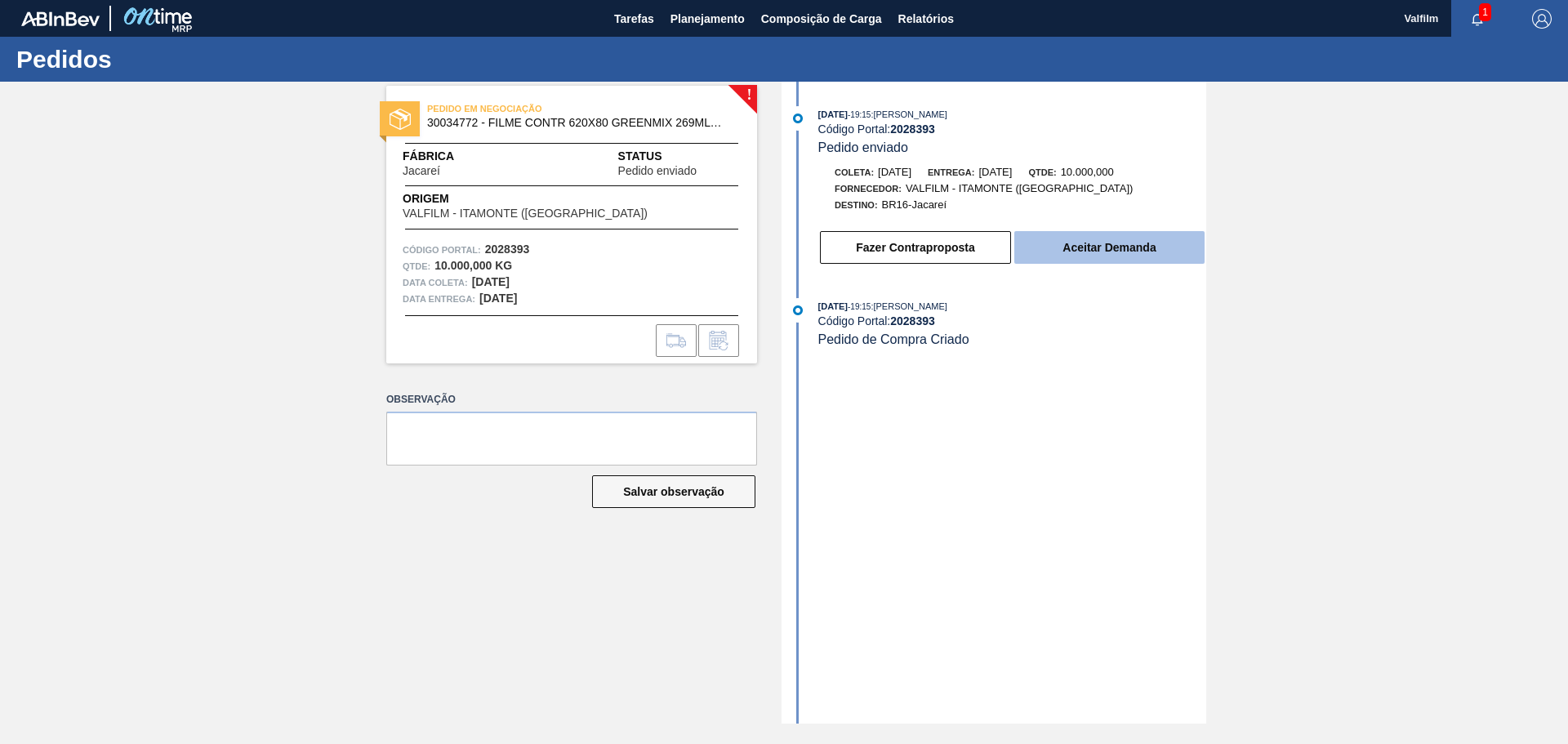
click at [1048, 249] on button "Aceitar Demanda" at bounding box center [1109, 247] width 190 height 33
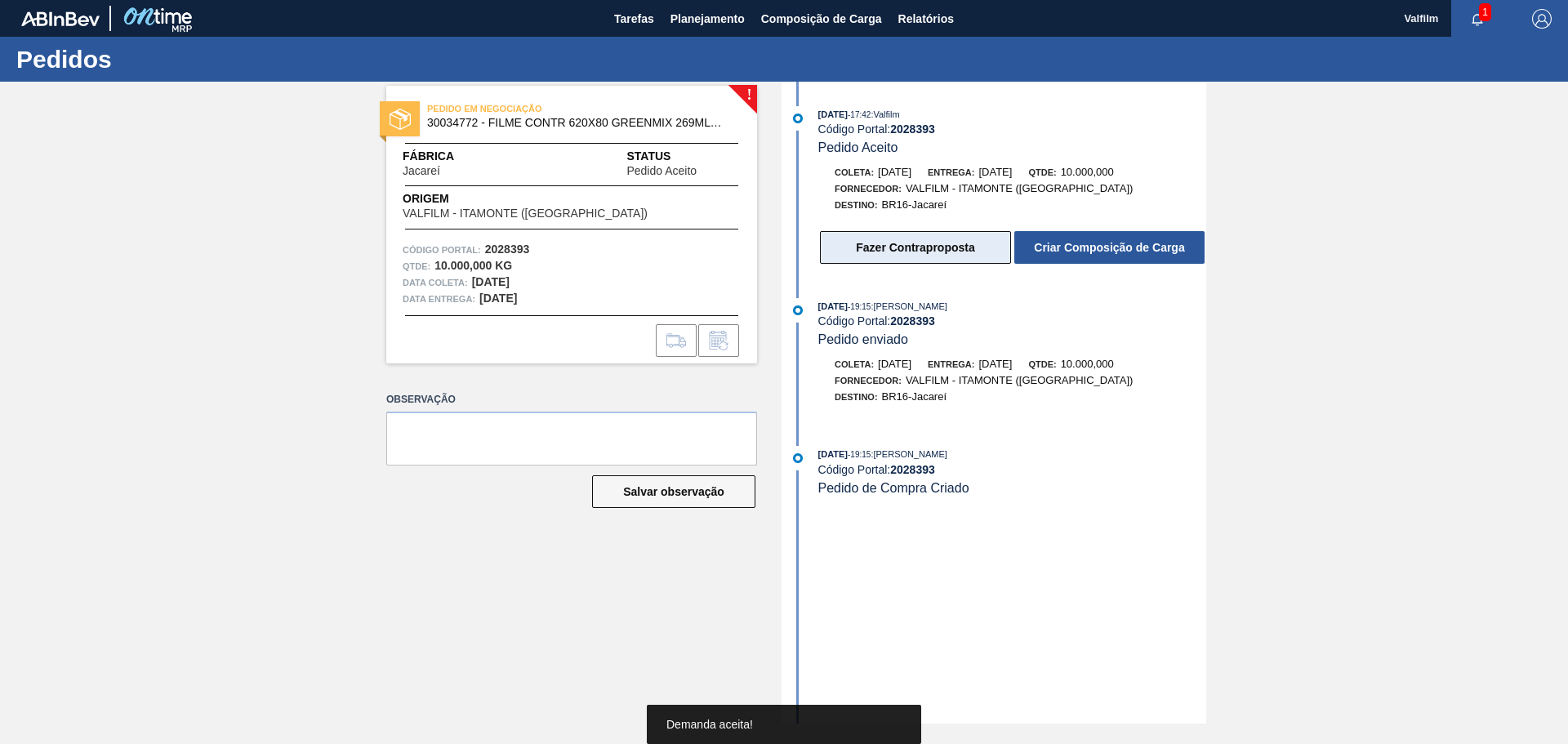
click at [883, 257] on button "Fazer Contraproposta" at bounding box center [915, 247] width 191 height 33
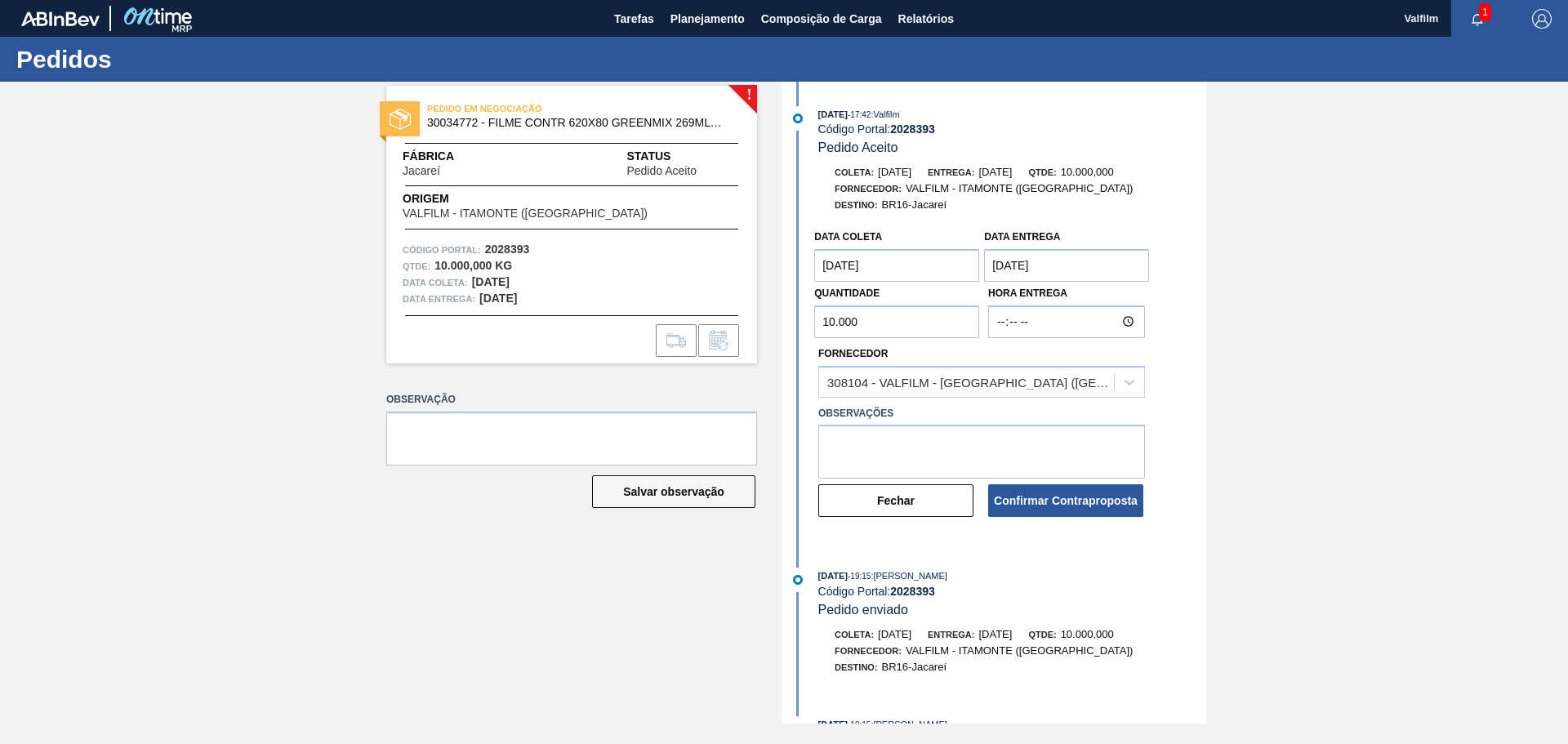
click at [1006, 258] on entrega "[DATE]" at bounding box center [1066, 266] width 165 height 33
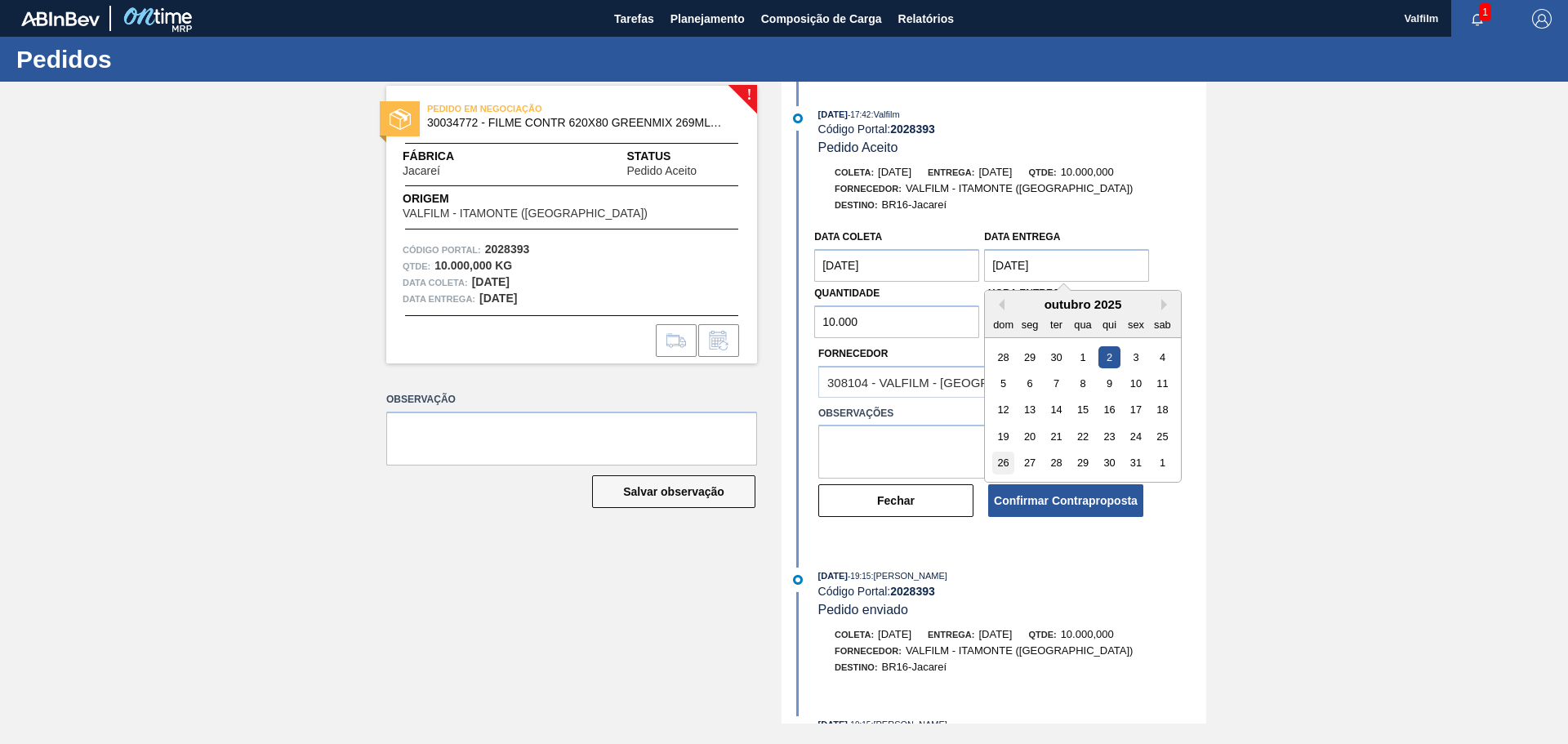
click at [1003, 461] on div "26" at bounding box center [1003, 463] width 23 height 23
type entrega "[DATE]"
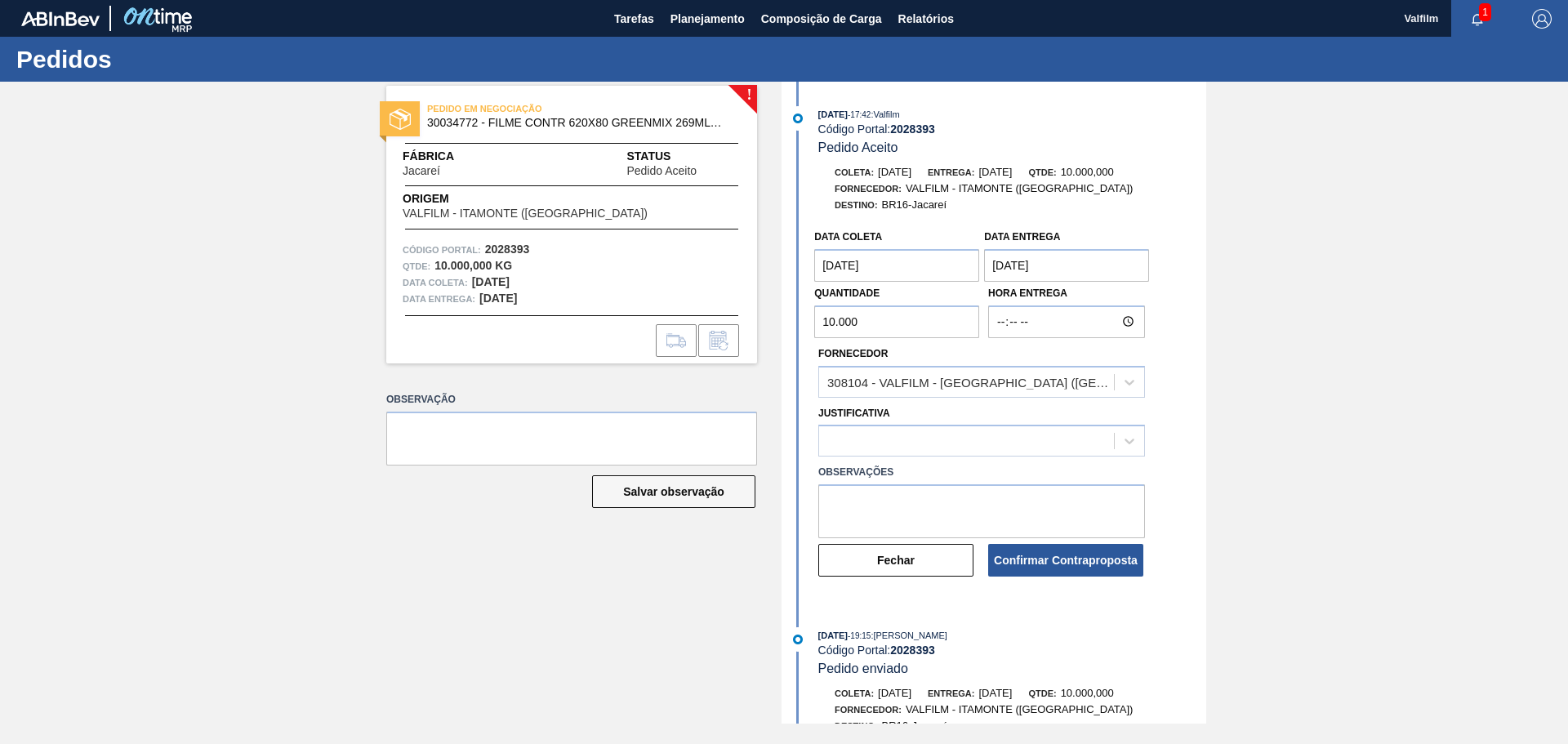
click at [837, 266] on coleta "[DATE]" at bounding box center [897, 266] width 165 height 33
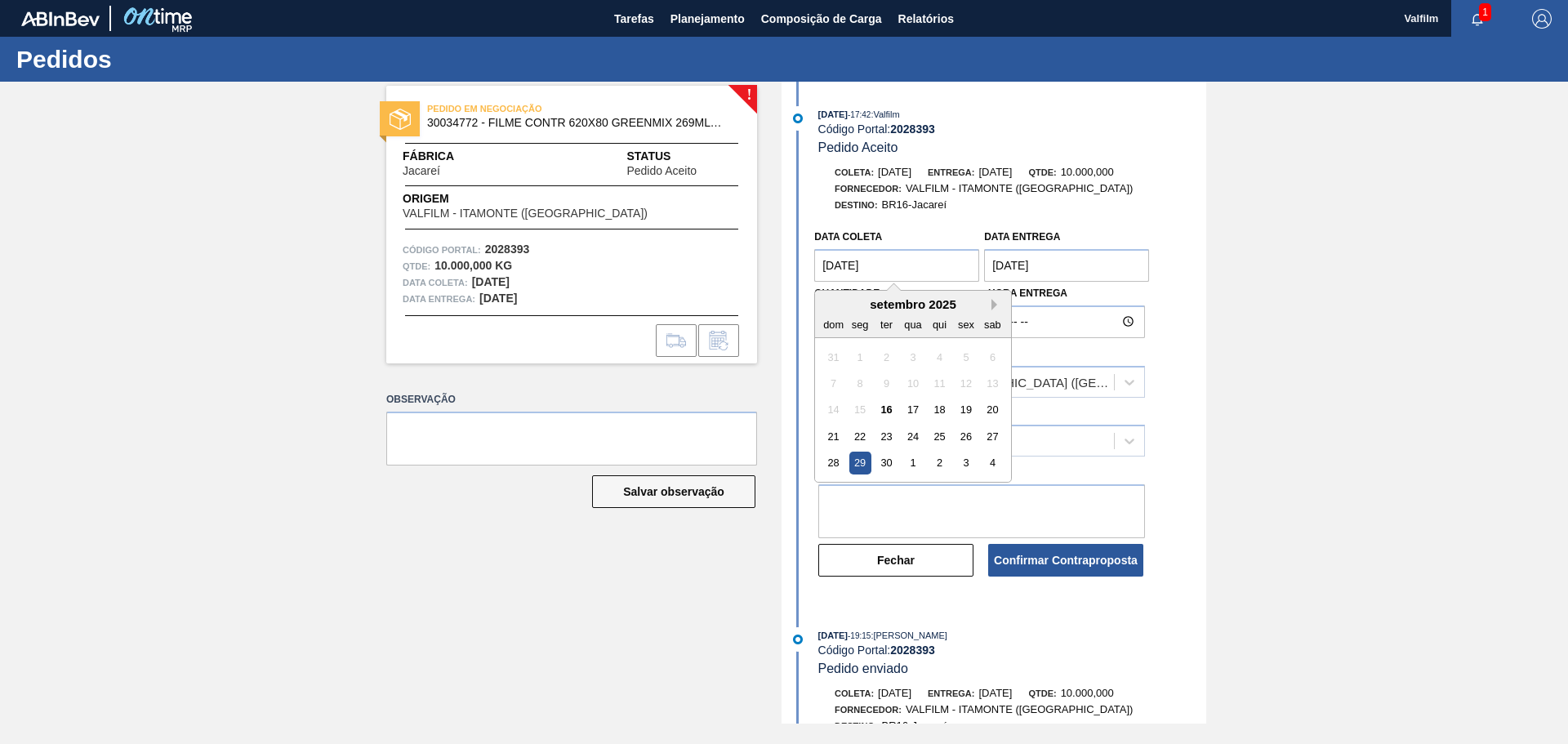
click at [996, 310] on button "Next Month" at bounding box center [997, 305] width 11 height 11
click at [854, 465] on div "27" at bounding box center [861, 463] width 23 height 23
type coleta "27/10/2025"
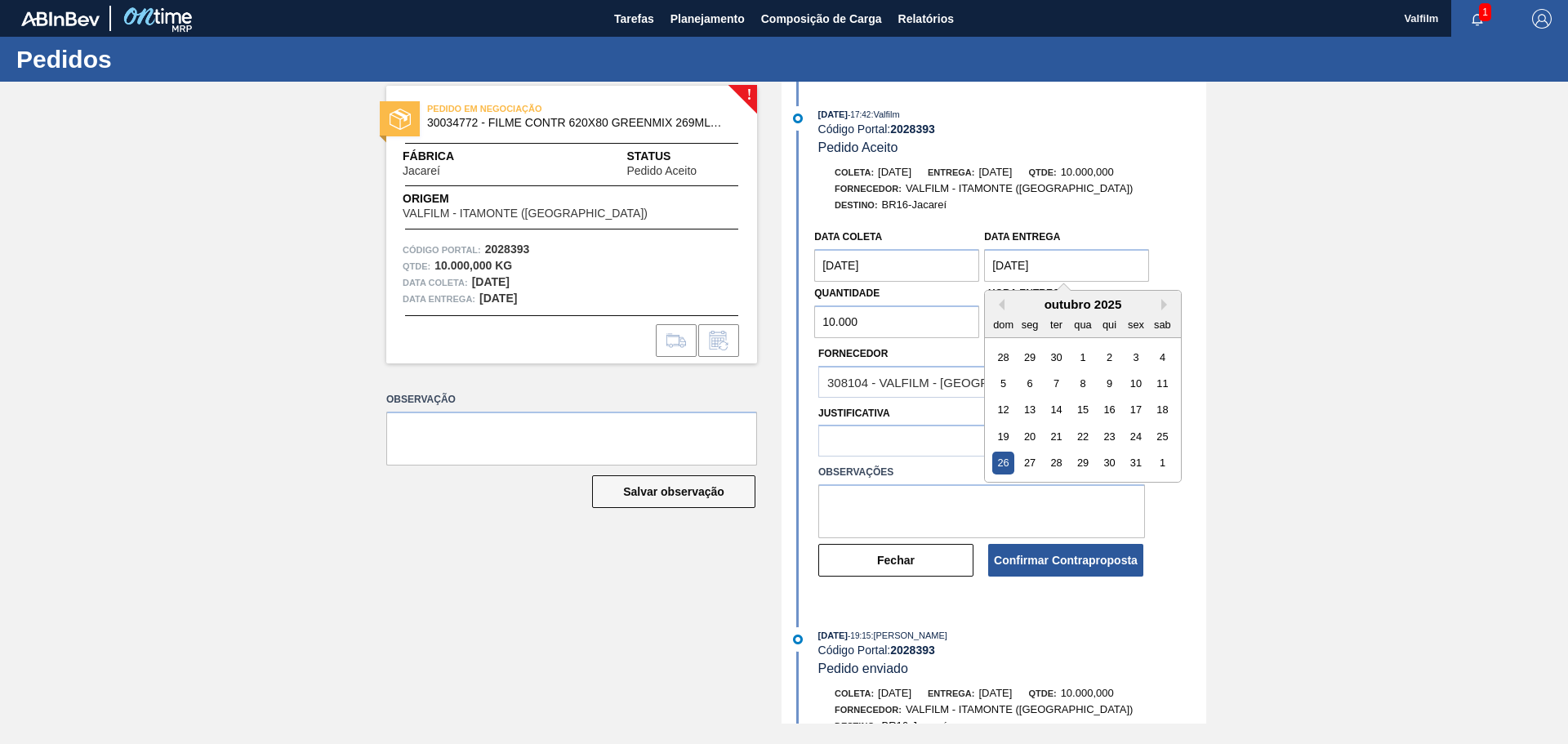
click at [997, 269] on entrega "26/10/2025" at bounding box center [1066, 266] width 165 height 33
click at [1024, 456] on div "27" at bounding box center [1031, 463] width 23 height 23
type entrega "27/10/2025"
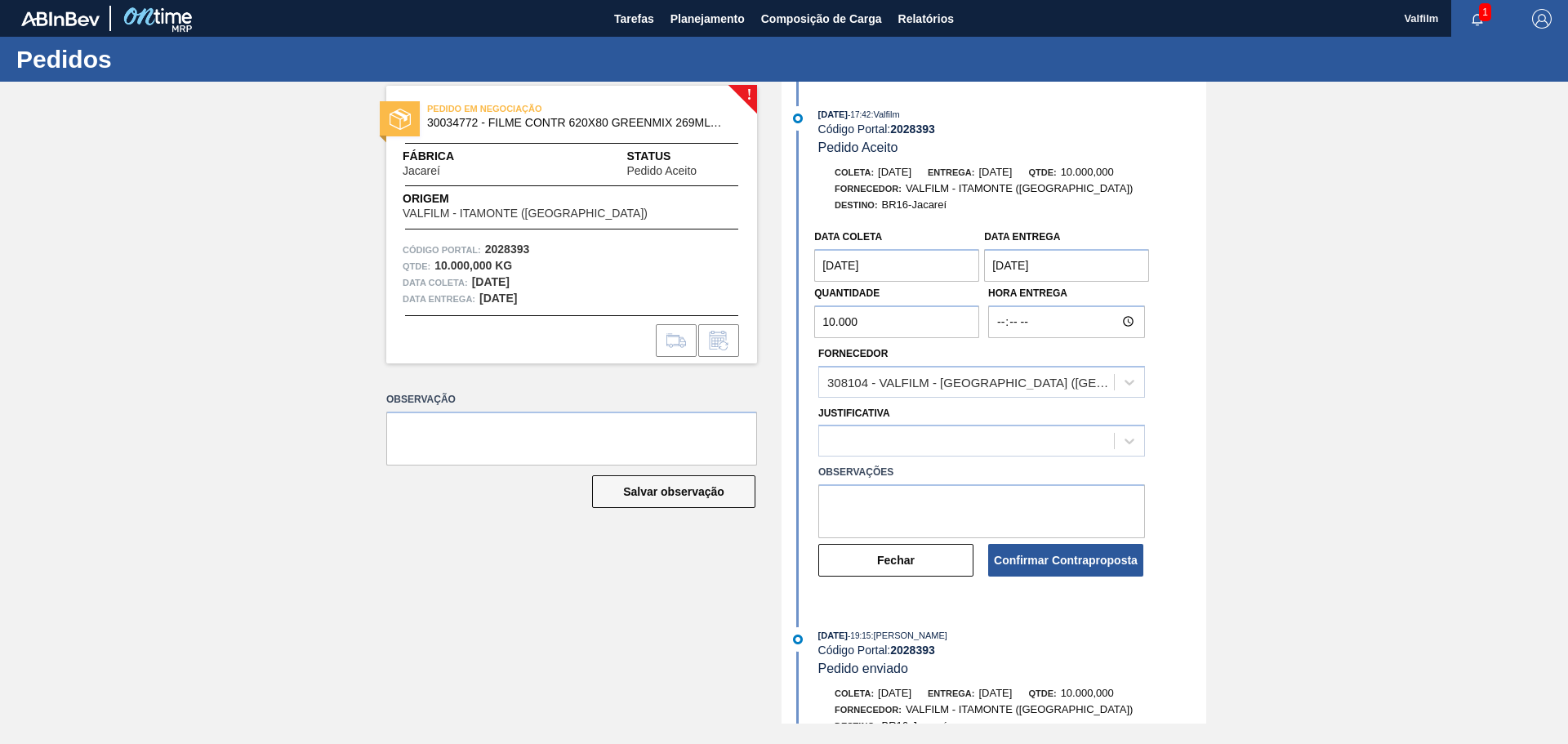
click at [825, 261] on coleta "27/10/2025" at bounding box center [897, 266] width 165 height 33
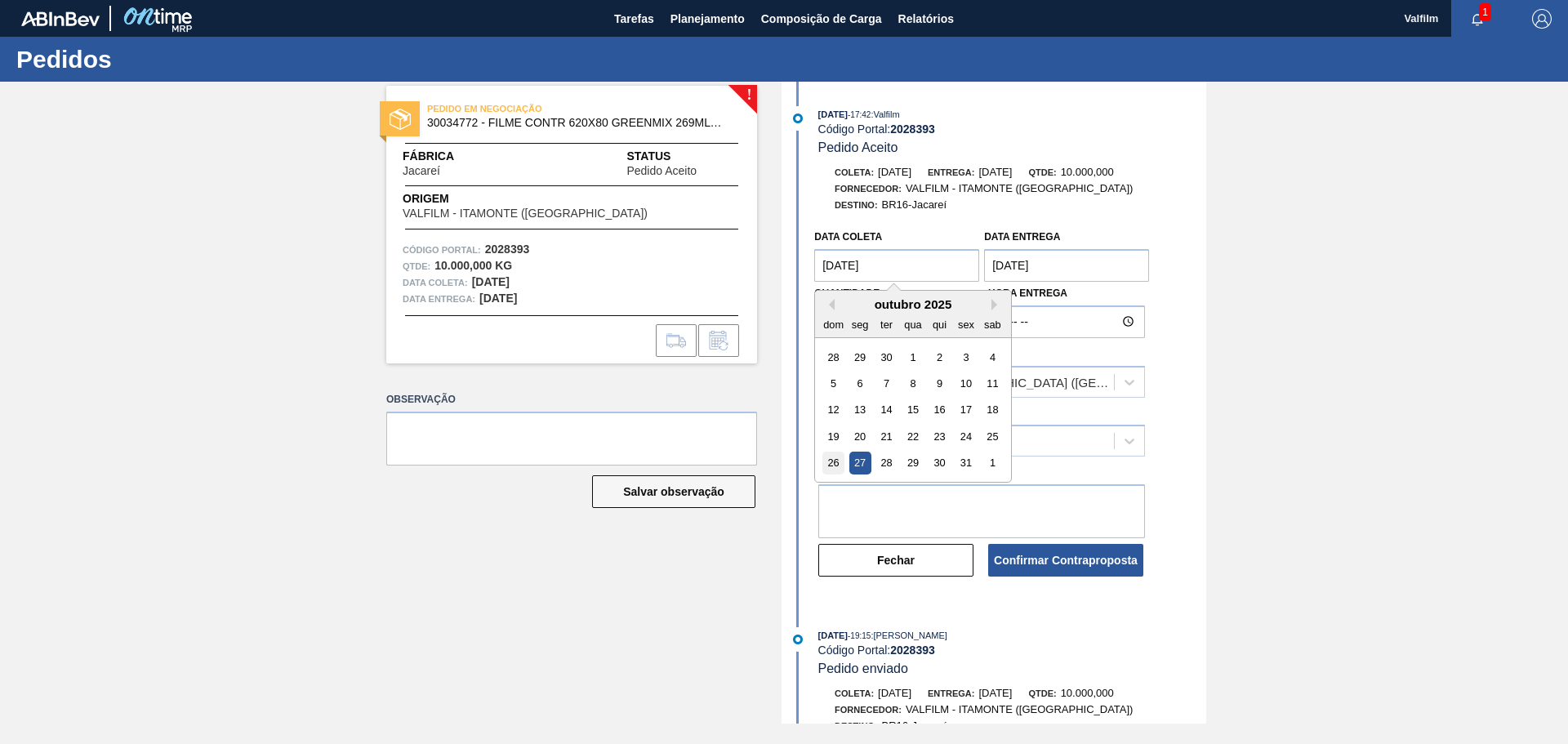
click at [832, 461] on div "26" at bounding box center [834, 463] width 23 height 23
type coleta "26/10/2025"
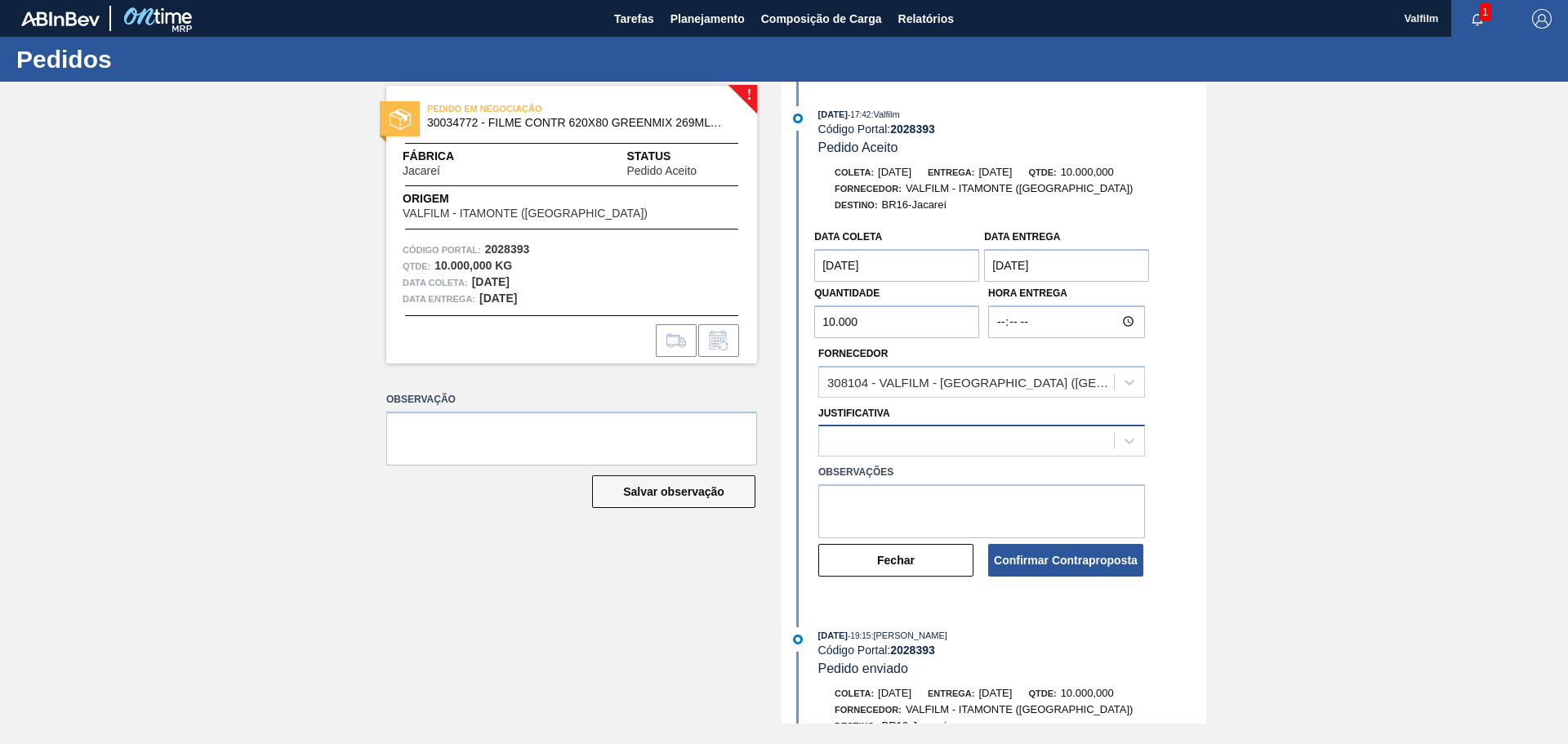
click at [887, 444] on div at bounding box center [967, 441] width 294 height 23
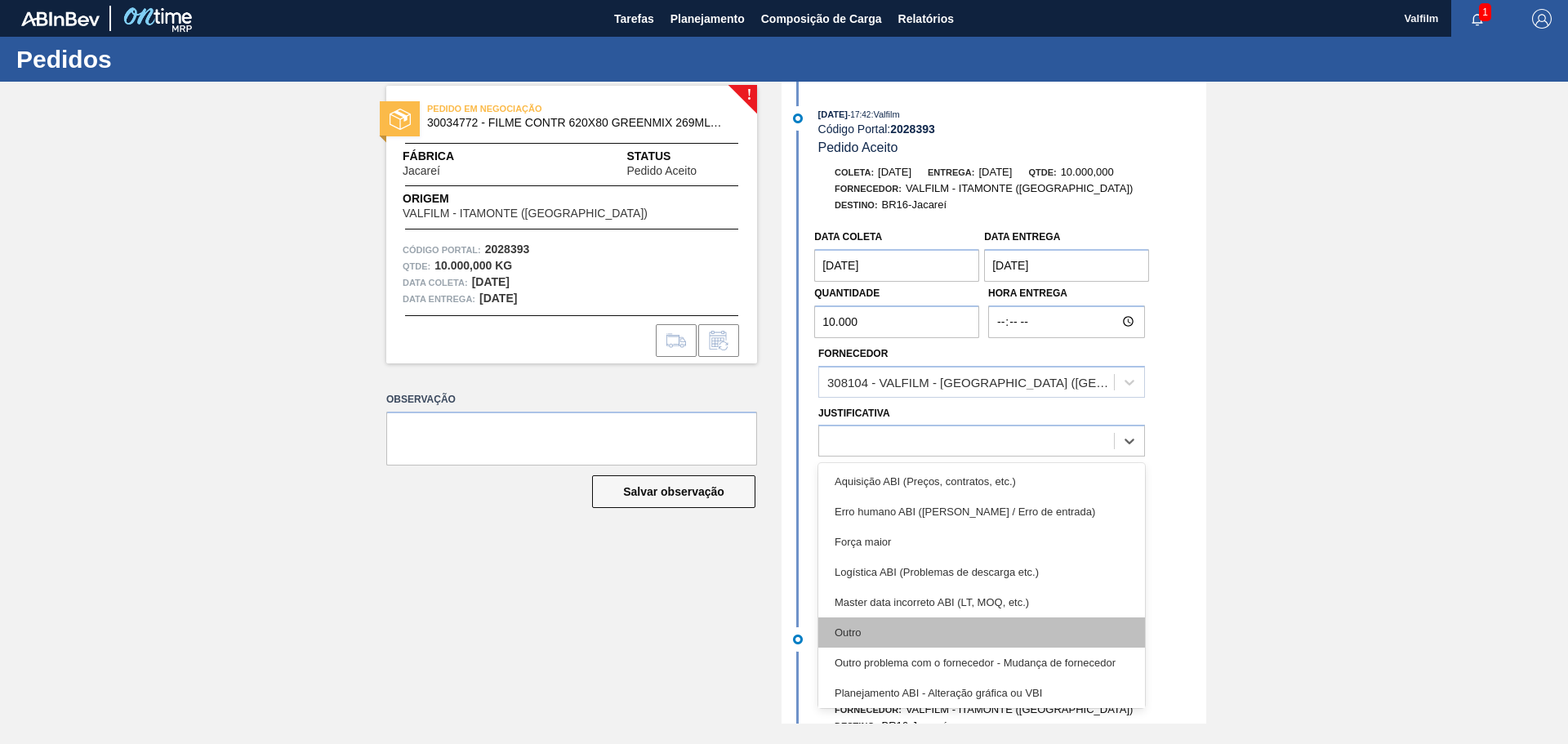
click at [856, 618] on div "Outro" at bounding box center [982, 632] width 326 height 30
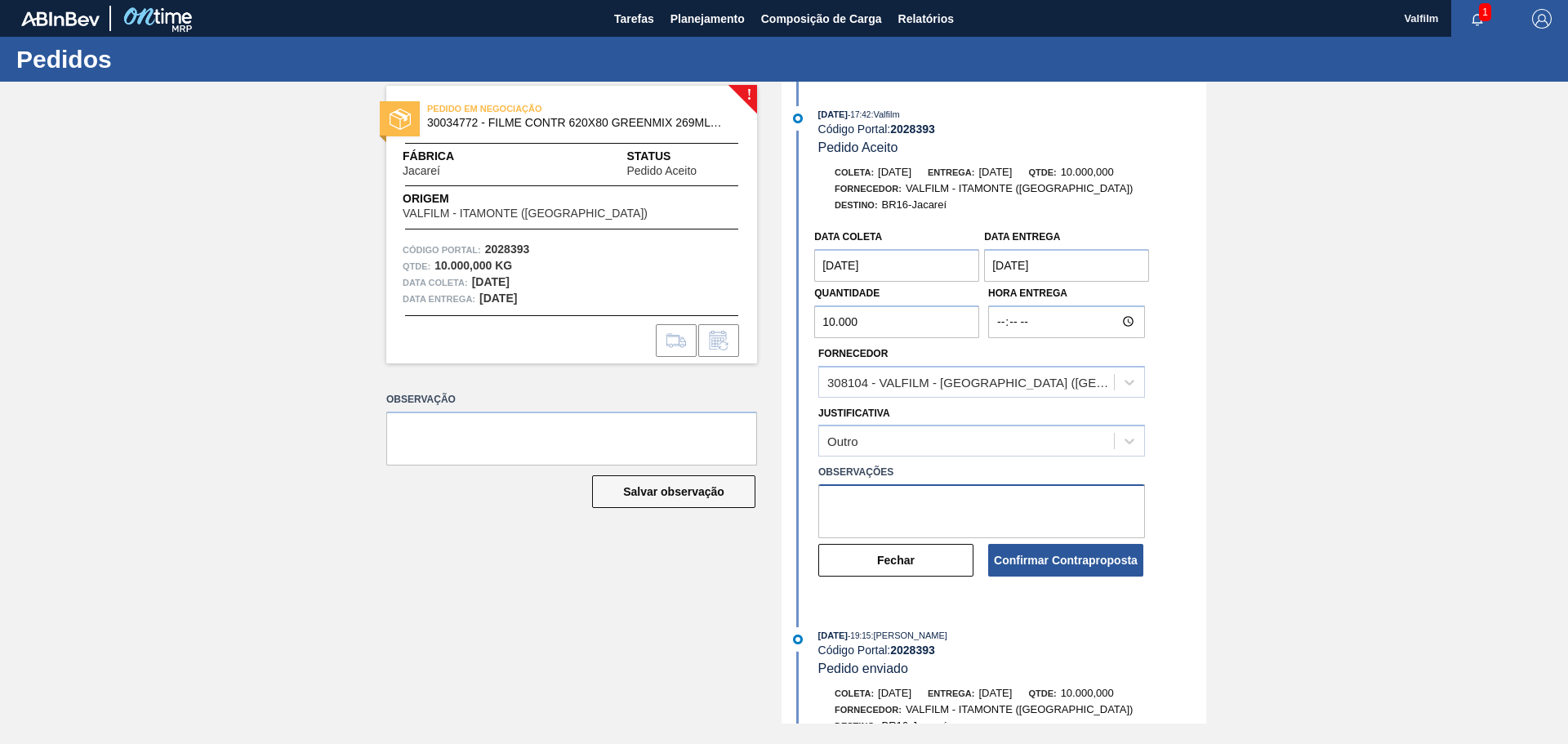
click at [862, 507] on textarea at bounding box center [982, 510] width 326 height 53
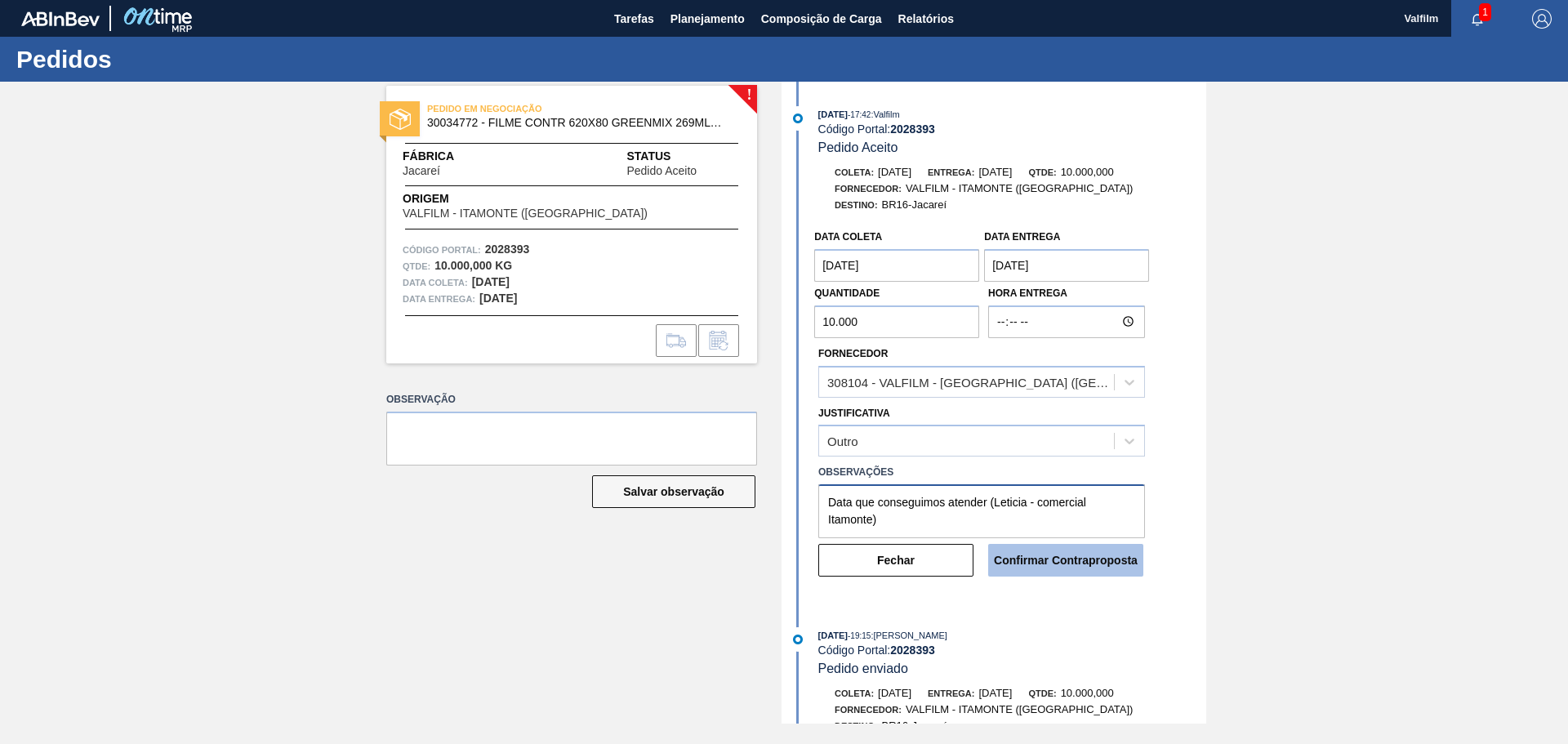
type textarea "Data que conseguimos atender (Leticia - comercial Itamonte)"
click at [1048, 561] on button "Confirmar Contraproposta" at bounding box center [1065, 560] width 155 height 33
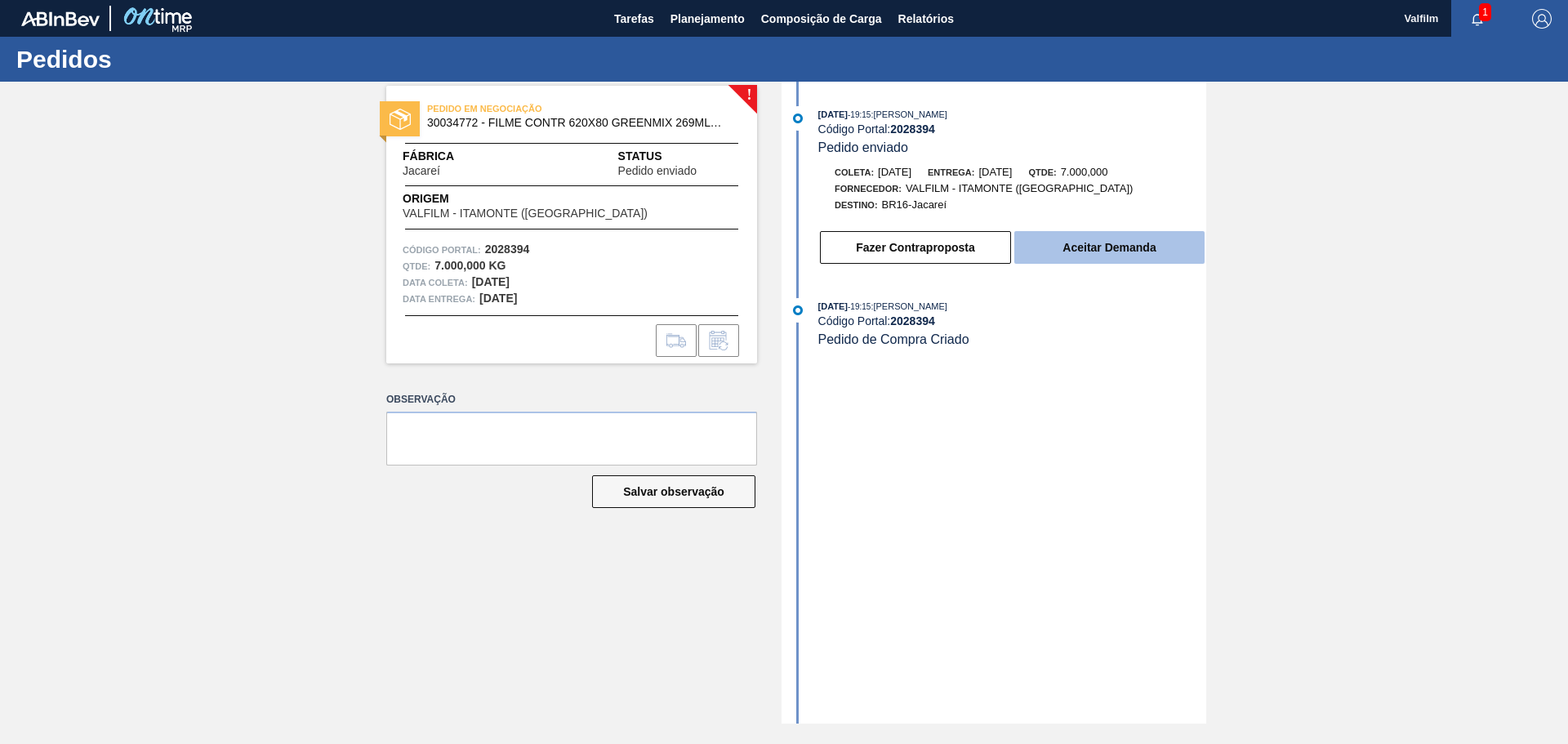
click at [1113, 247] on button "Aceitar Demanda" at bounding box center [1109, 247] width 190 height 33
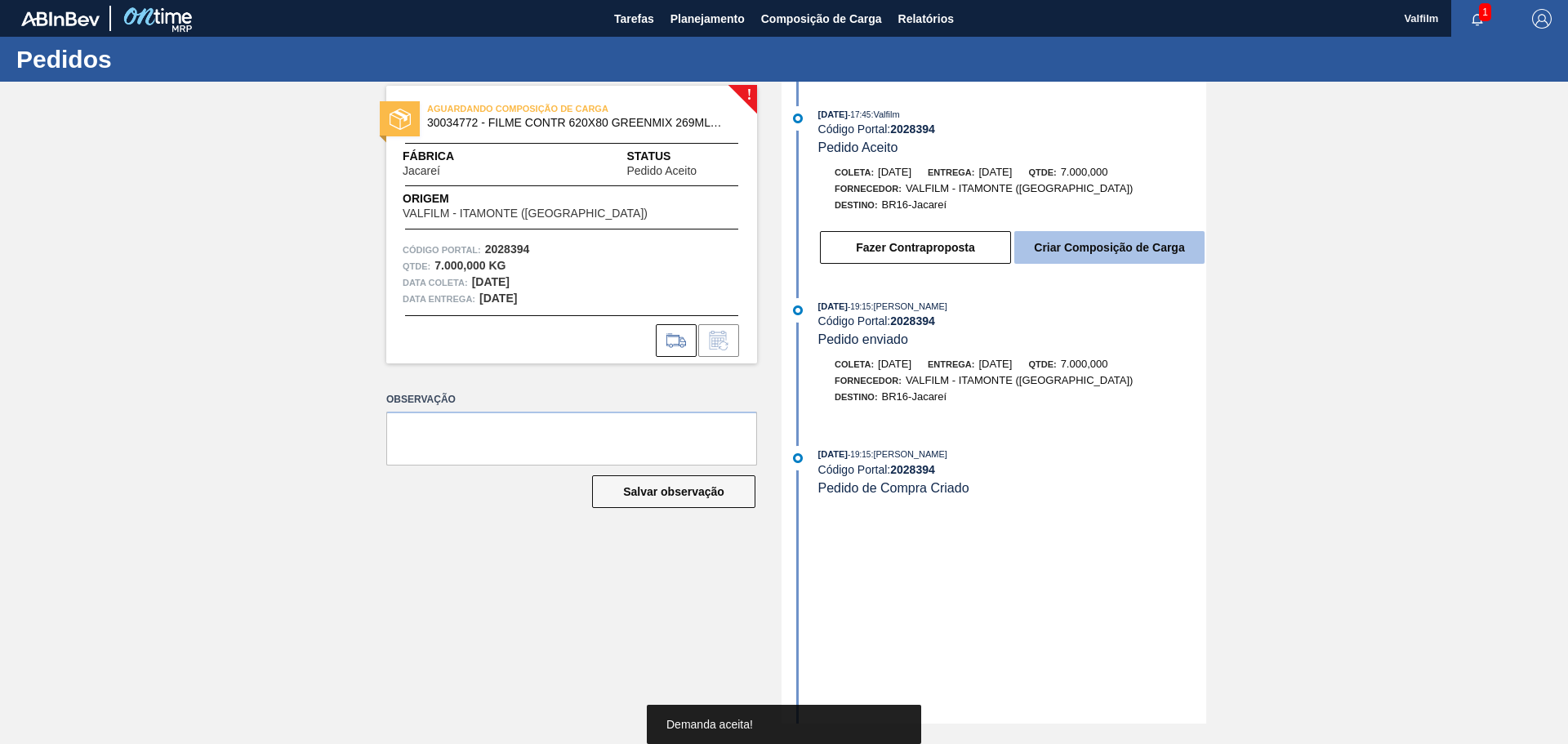
click at [1122, 249] on button "Criar Composição de Carga" at bounding box center [1109, 247] width 190 height 33
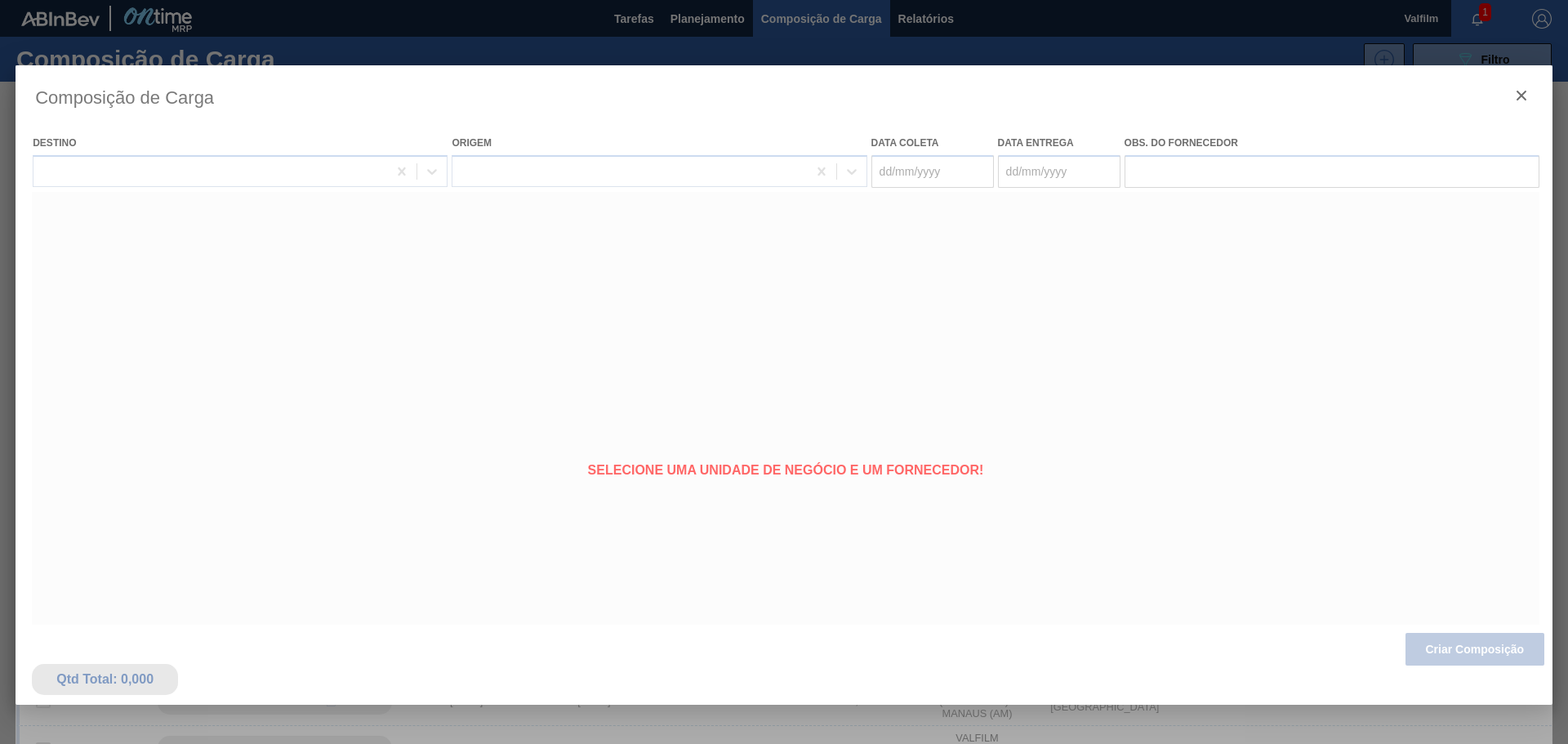
type coleta "[DATE]"
type entrega "[DATE]"
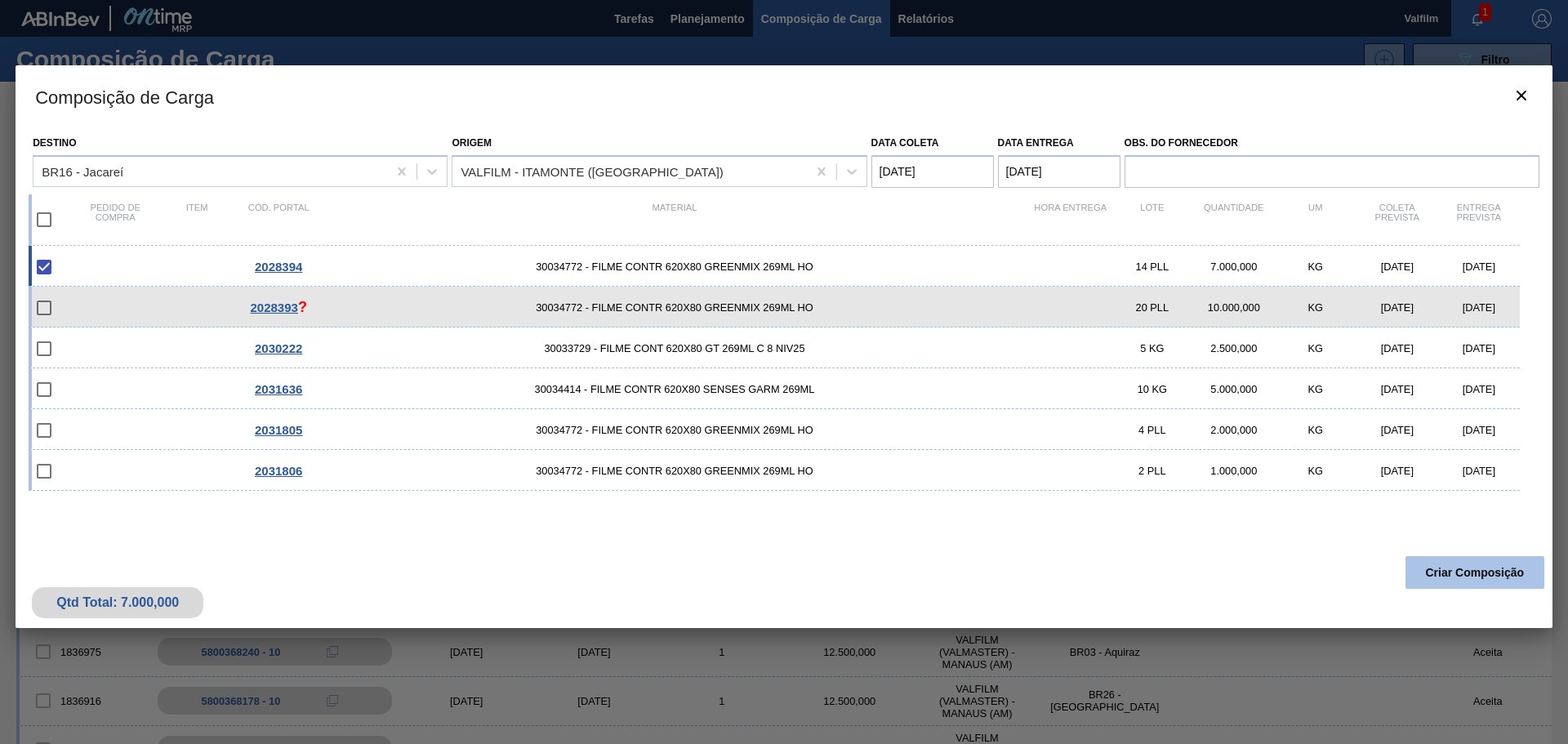
click at [1471, 577] on button "Criar Composição" at bounding box center [1475, 572] width 139 height 33
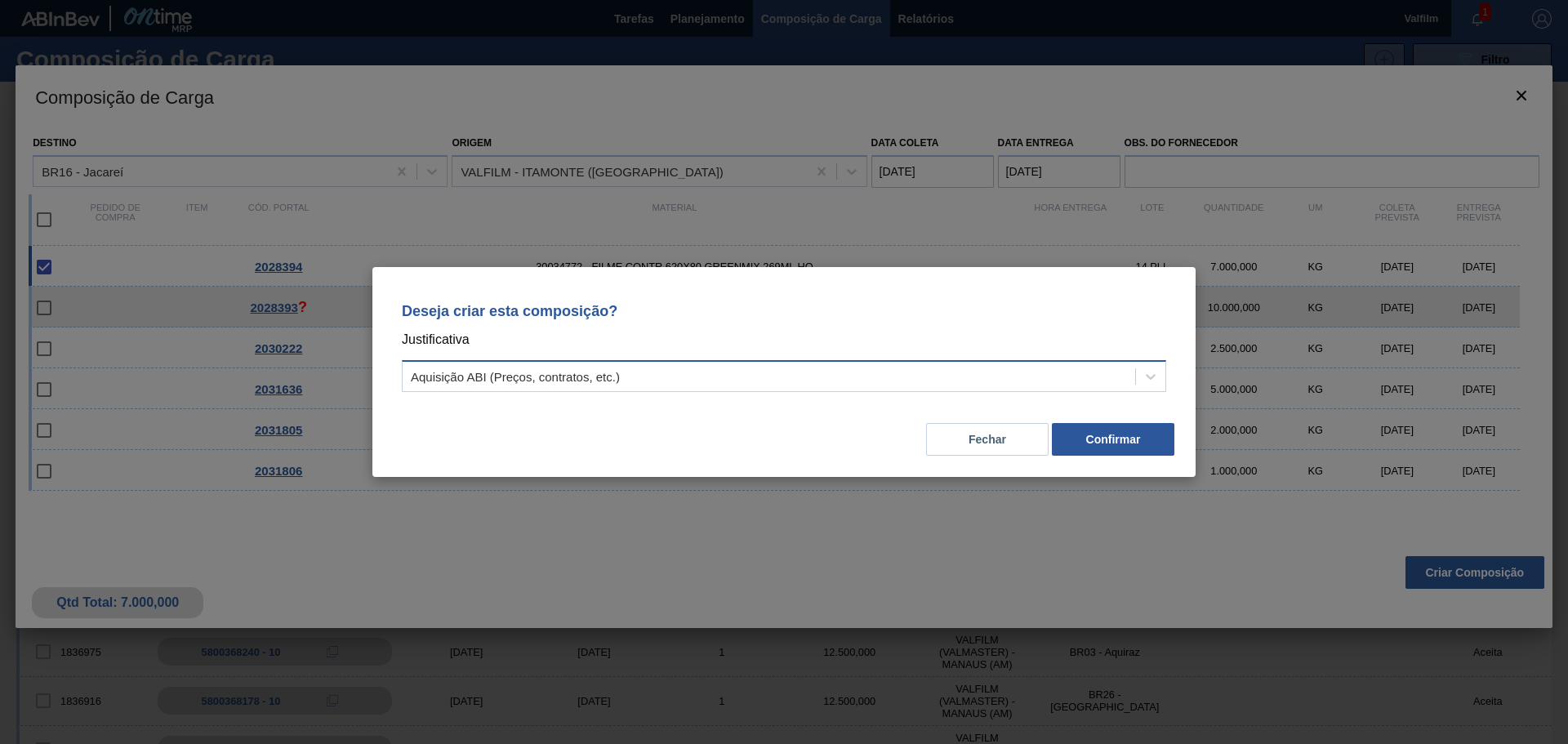
click at [720, 375] on div "Aquisição ABI (Preços, contratos, etc.)" at bounding box center [768, 376] width 732 height 23
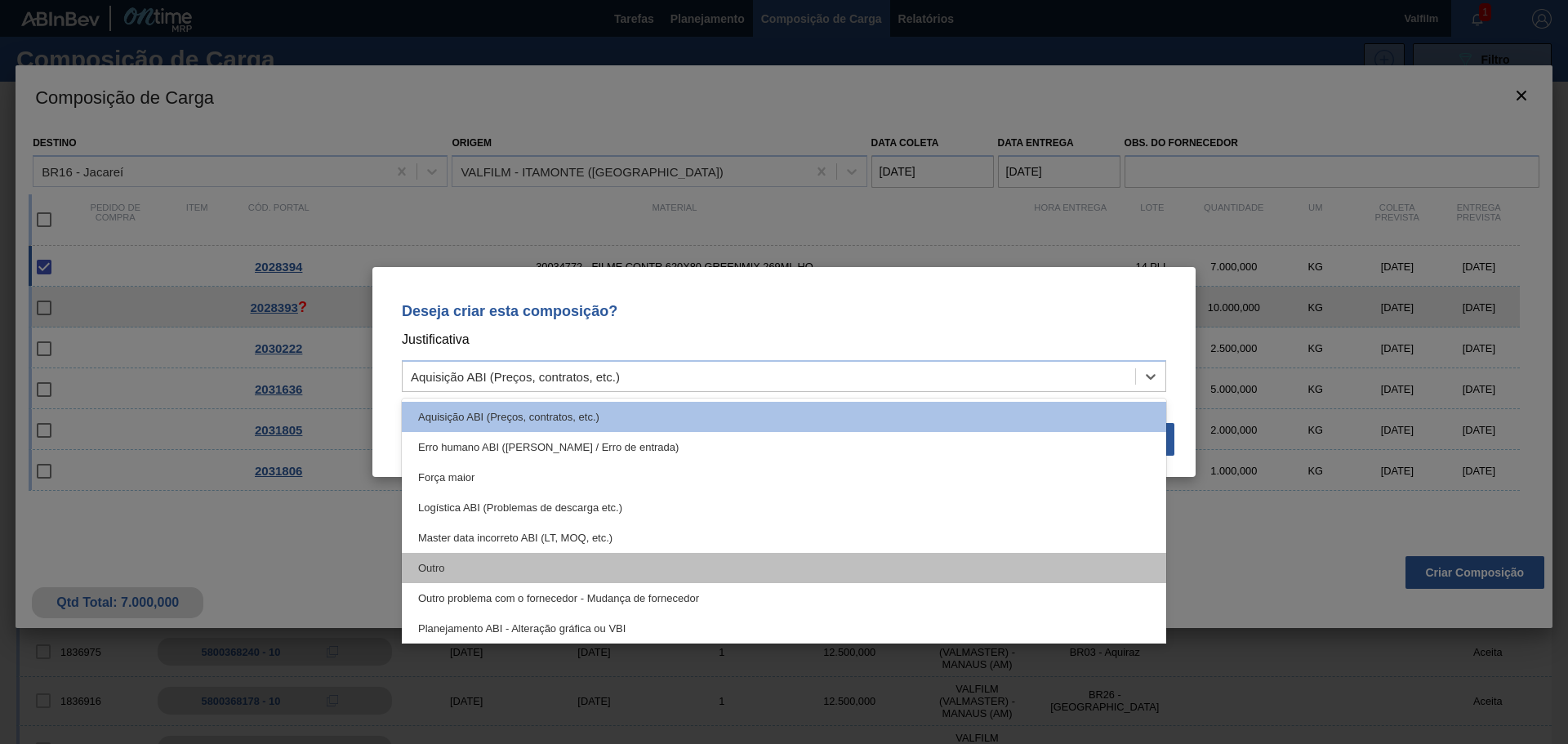
click at [455, 569] on div "Outro" at bounding box center [783, 569] width 764 height 30
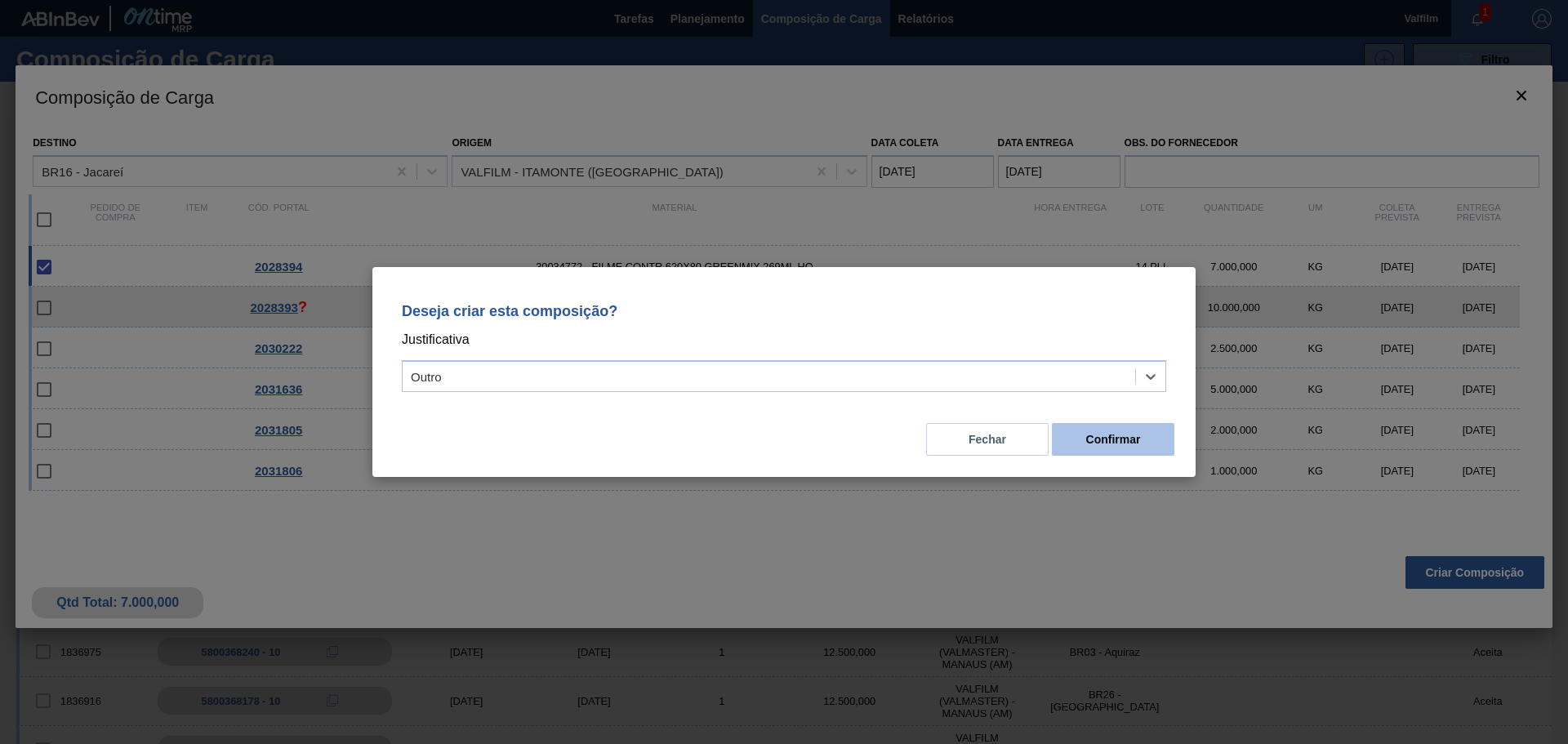
click at [1136, 433] on button "Confirmar" at bounding box center [1113, 439] width 123 height 33
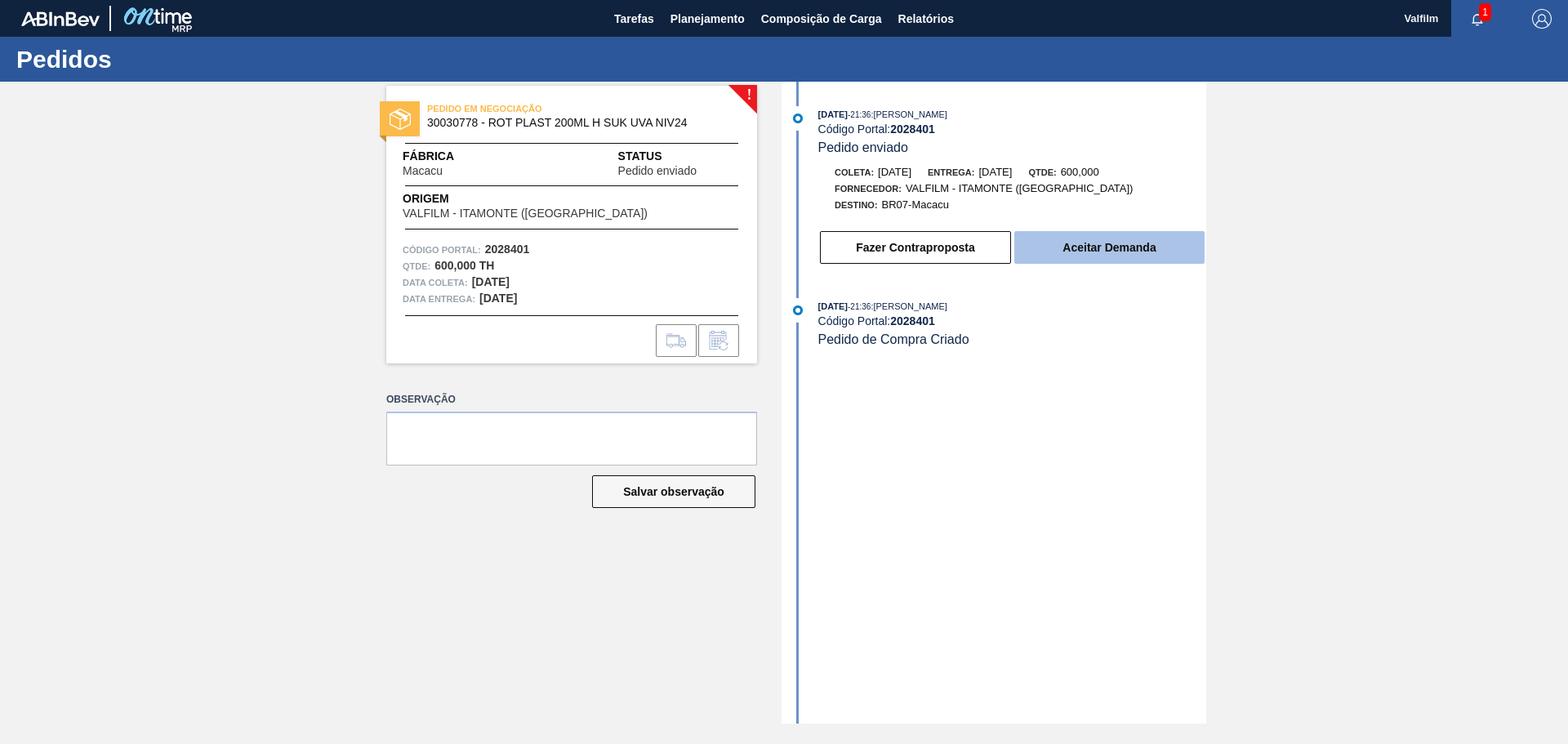
click at [1117, 249] on button "Aceitar Demanda" at bounding box center [1109, 247] width 190 height 33
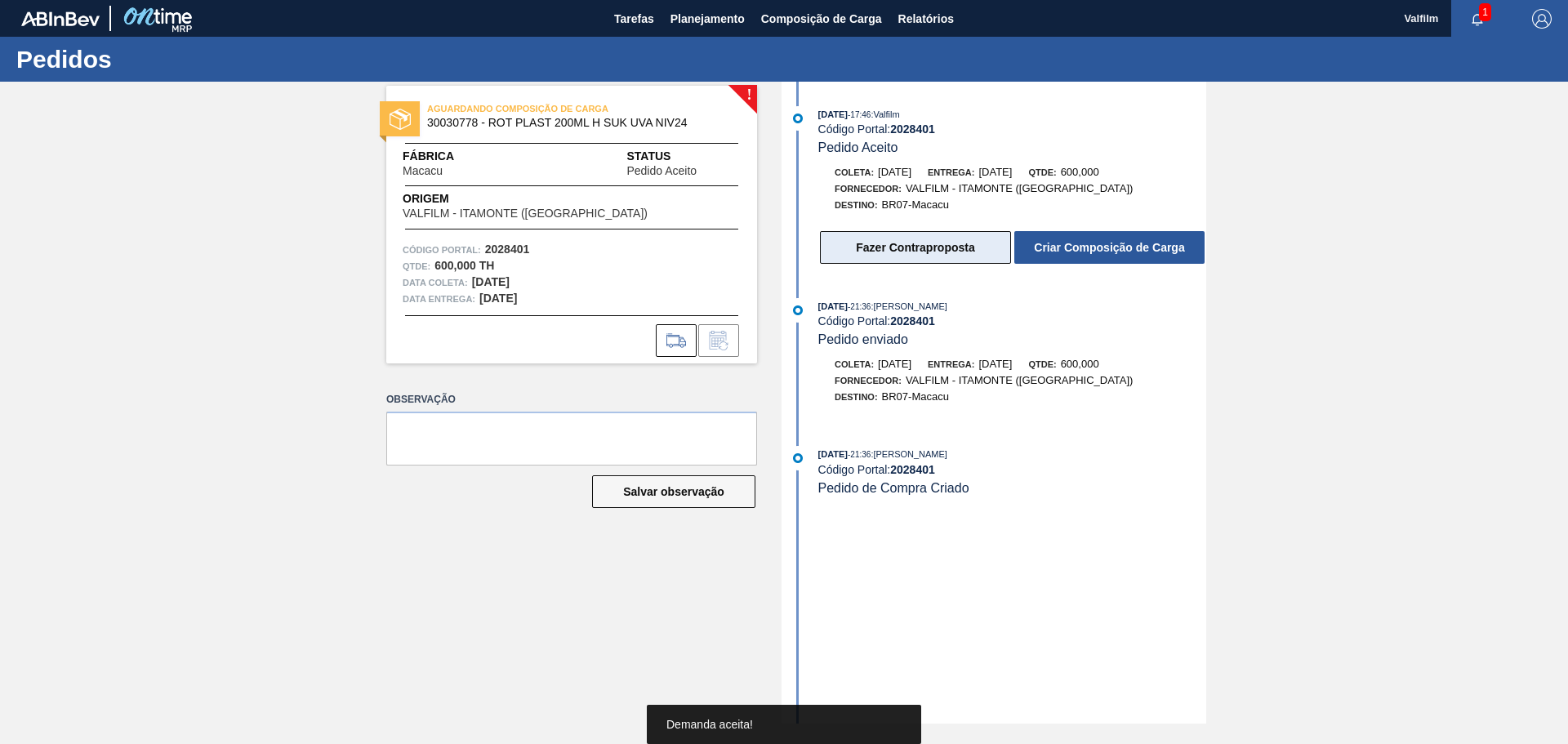
click at [870, 250] on button "Fazer Contraproposta" at bounding box center [915, 247] width 191 height 33
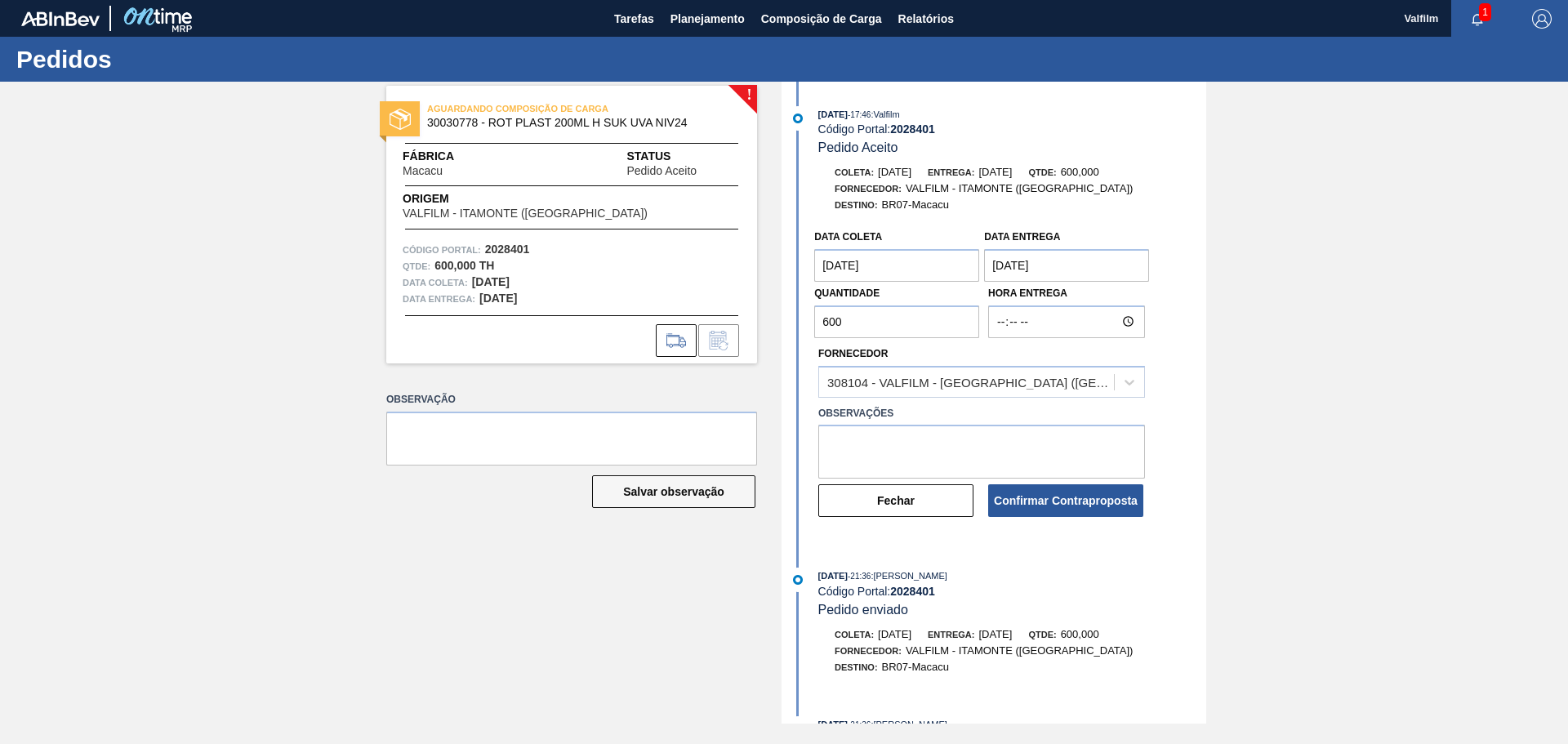
click at [1005, 266] on entrega "25/09/2025" at bounding box center [1066, 266] width 165 height 33
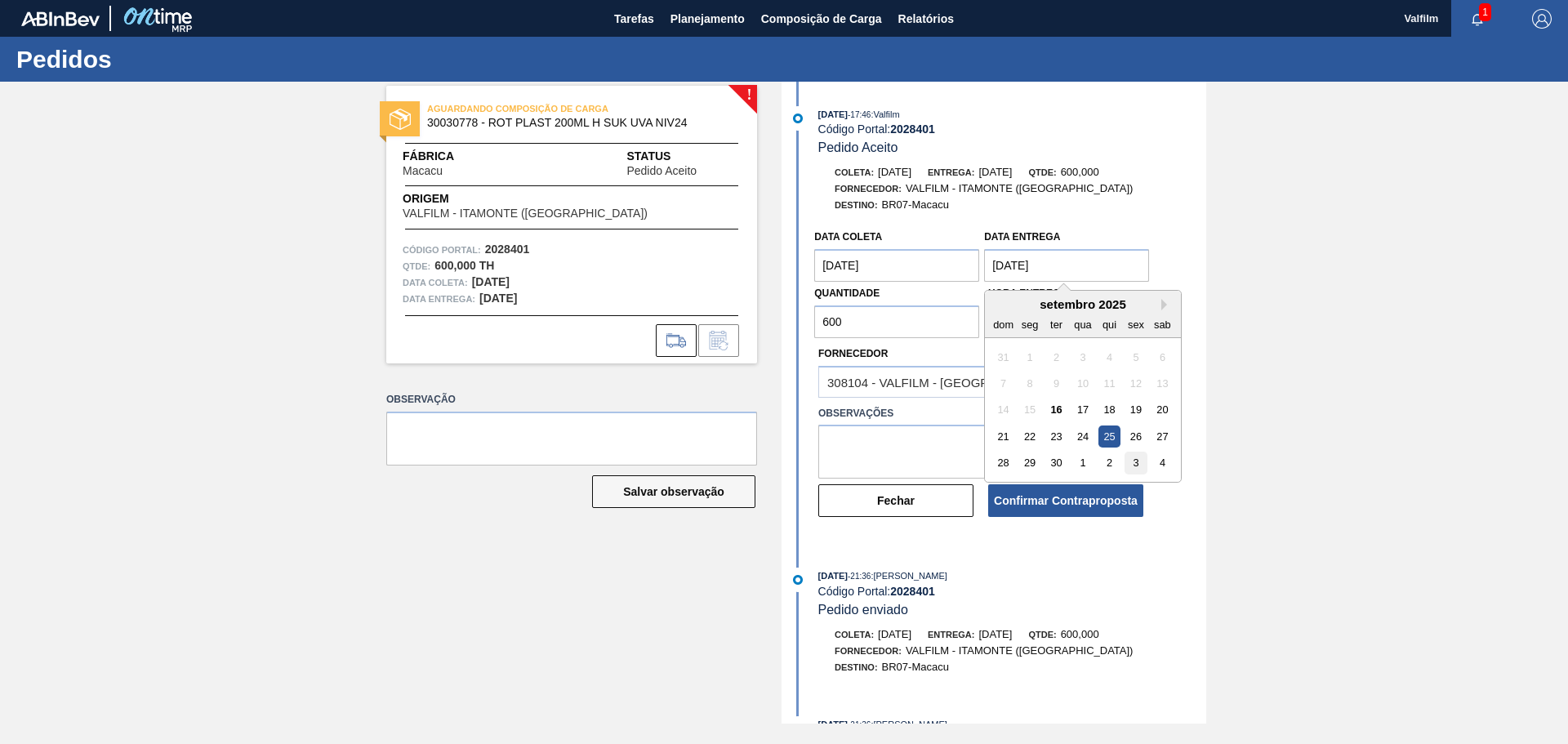
click at [1129, 460] on div "3" at bounding box center [1137, 463] width 23 height 23
type entrega "03/10/2025"
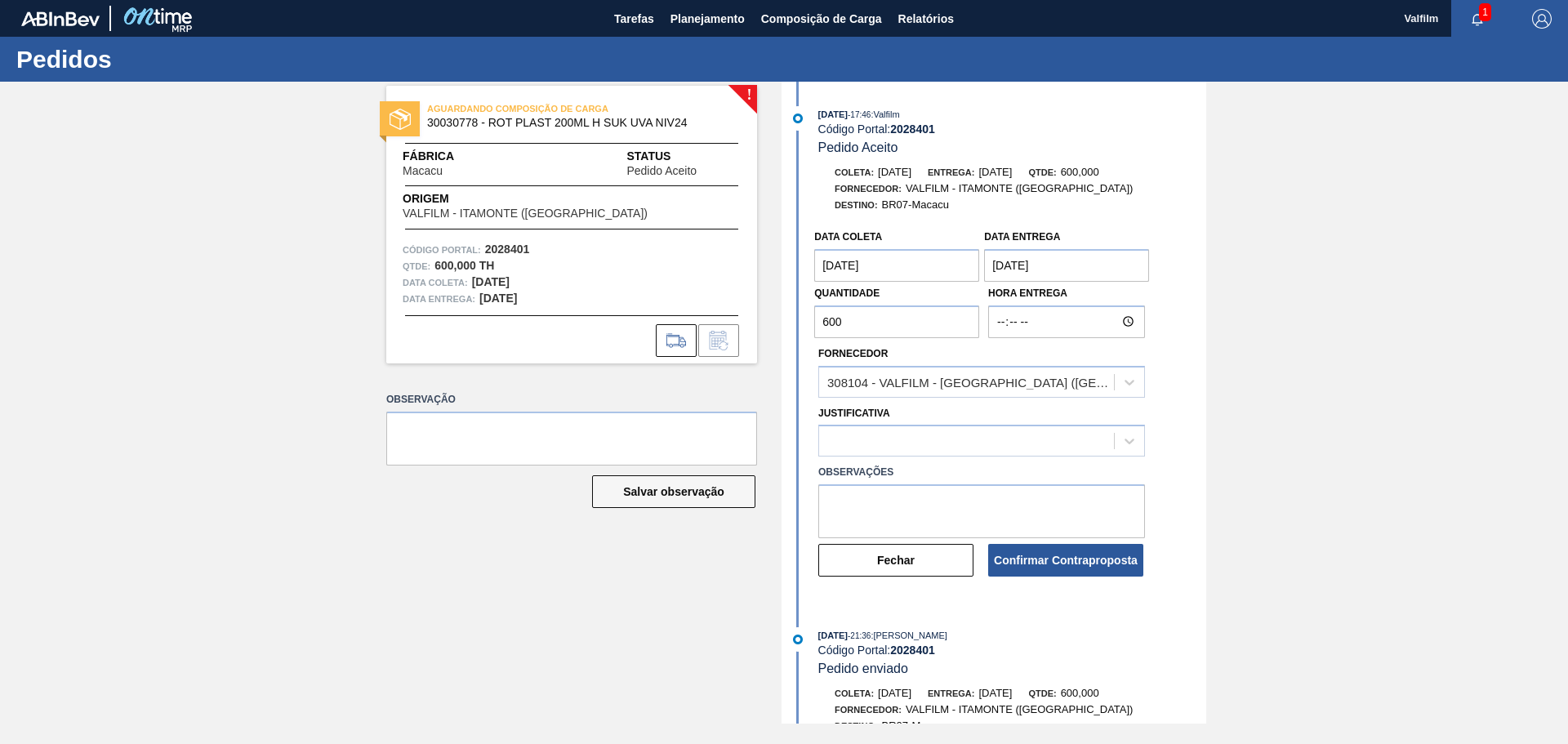
click at [838, 264] on coleta "23/09/2025" at bounding box center [897, 266] width 165 height 33
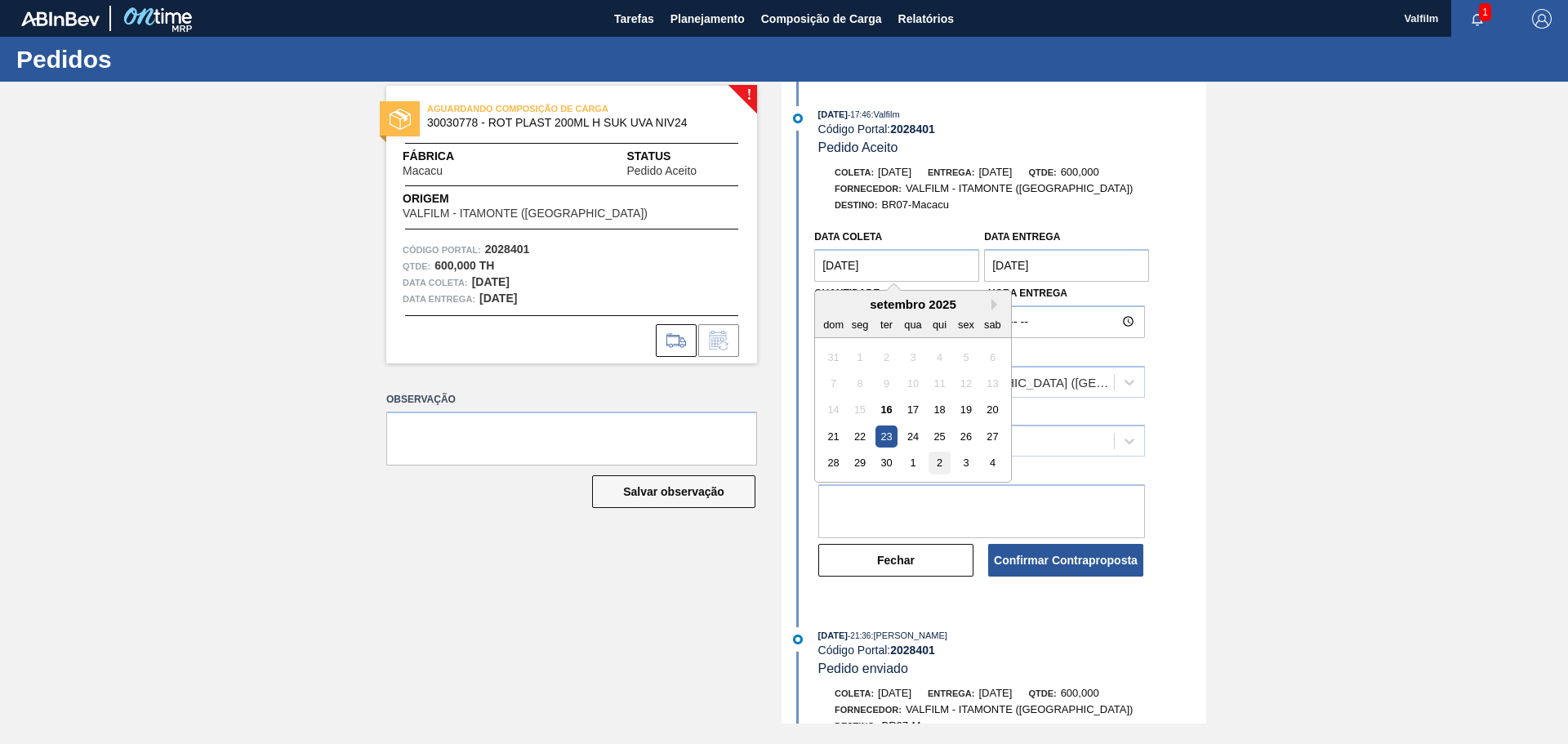
click at [936, 465] on div "2" at bounding box center [940, 463] width 23 height 23
type coleta "02/10/2025"
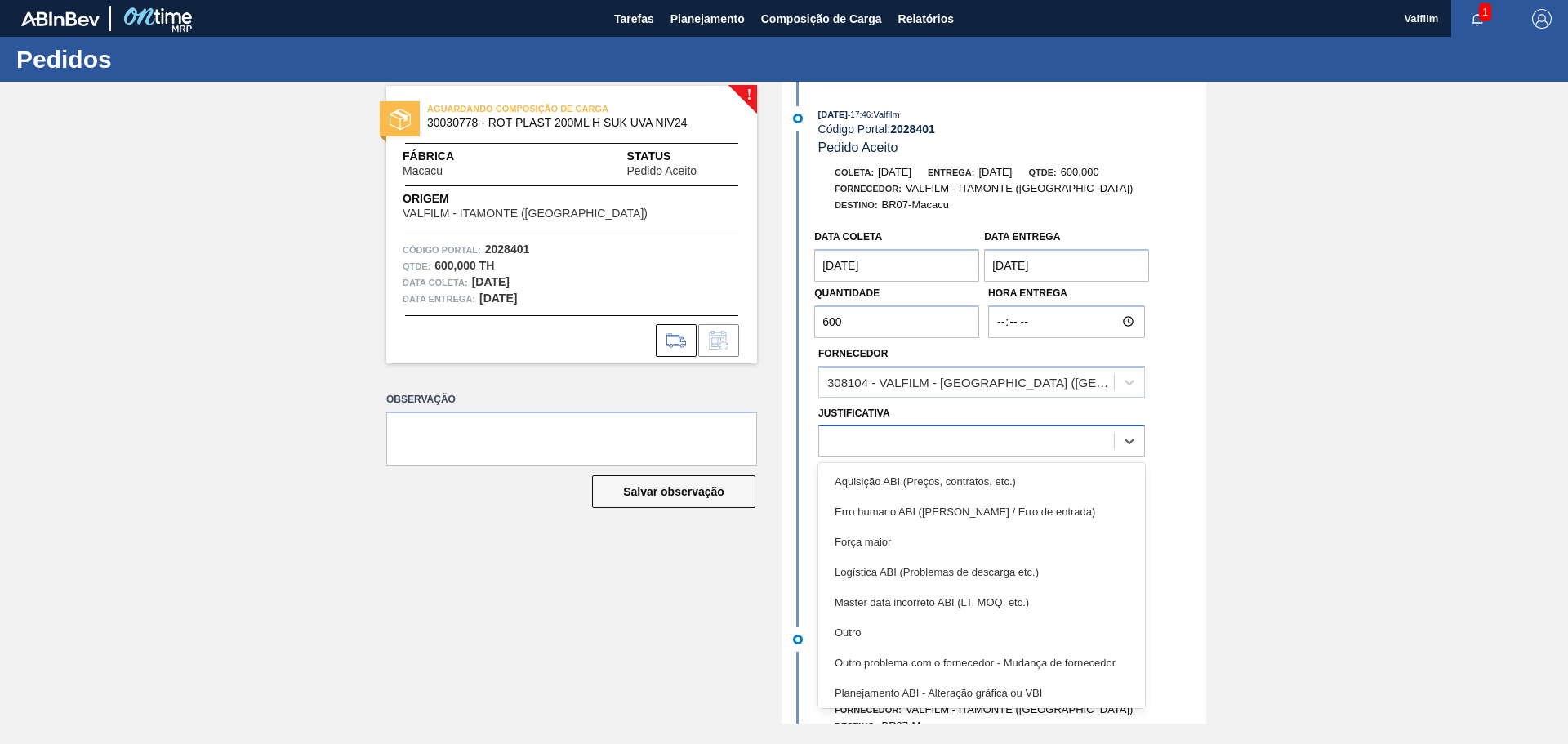
click at [892, 440] on div at bounding box center [967, 441] width 294 height 23
drag, startPoint x: 862, startPoint y: 620, endPoint x: 835, endPoint y: 514, distance: 109.4
click at [862, 621] on div "Outro" at bounding box center [982, 632] width 326 height 30
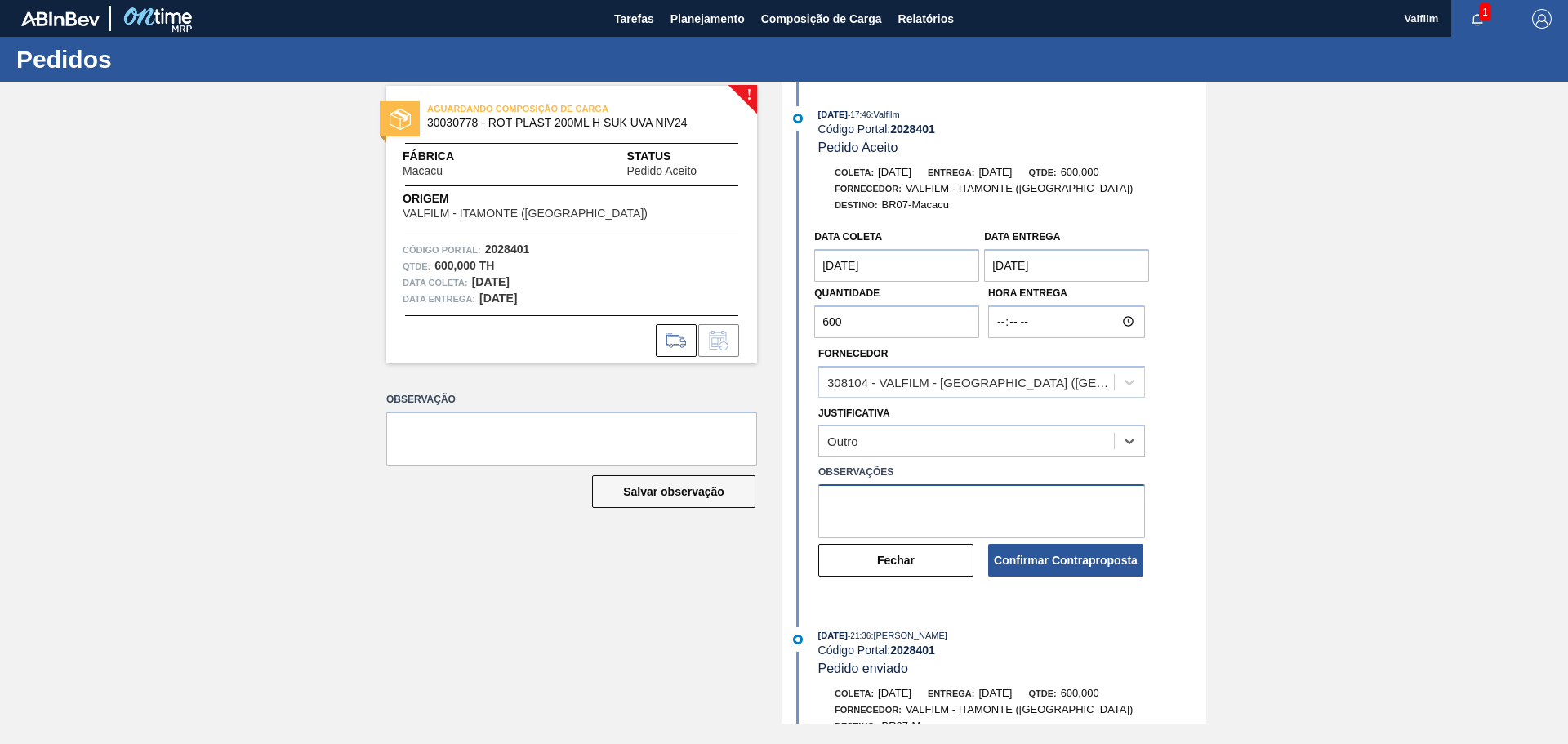
click at [871, 500] on textarea at bounding box center [982, 510] width 326 height 53
click at [998, 497] on textarea "Data que conseguimos atender ( Leticia - comercial Itamonte)" at bounding box center [982, 510] width 326 height 53
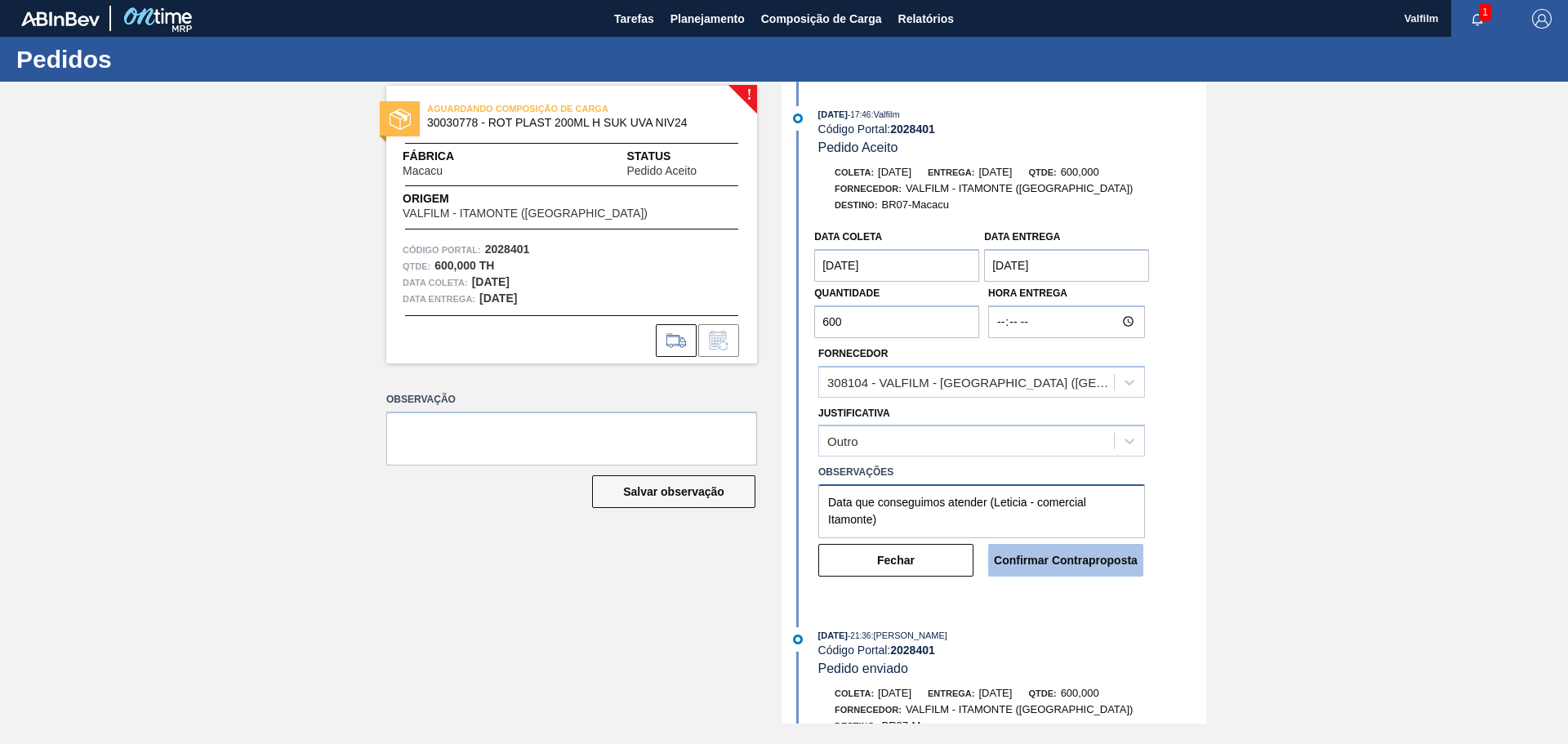
type textarea "Data que conseguimos atender (Leticia - comercial Itamonte)"
click at [1063, 563] on button "Confirmar Contraproposta" at bounding box center [1065, 560] width 155 height 33
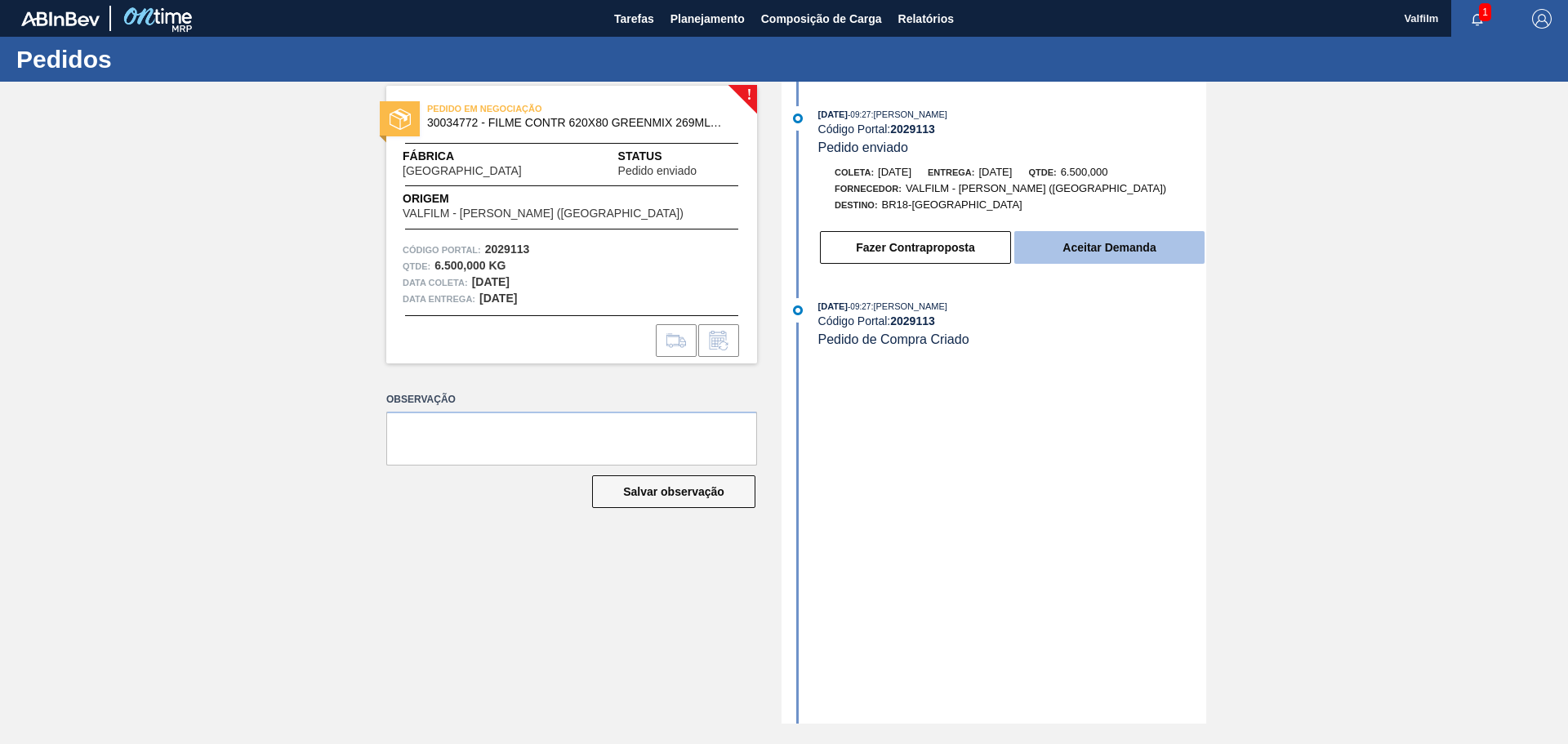
click at [1096, 254] on button "Aceitar Demanda" at bounding box center [1109, 247] width 190 height 33
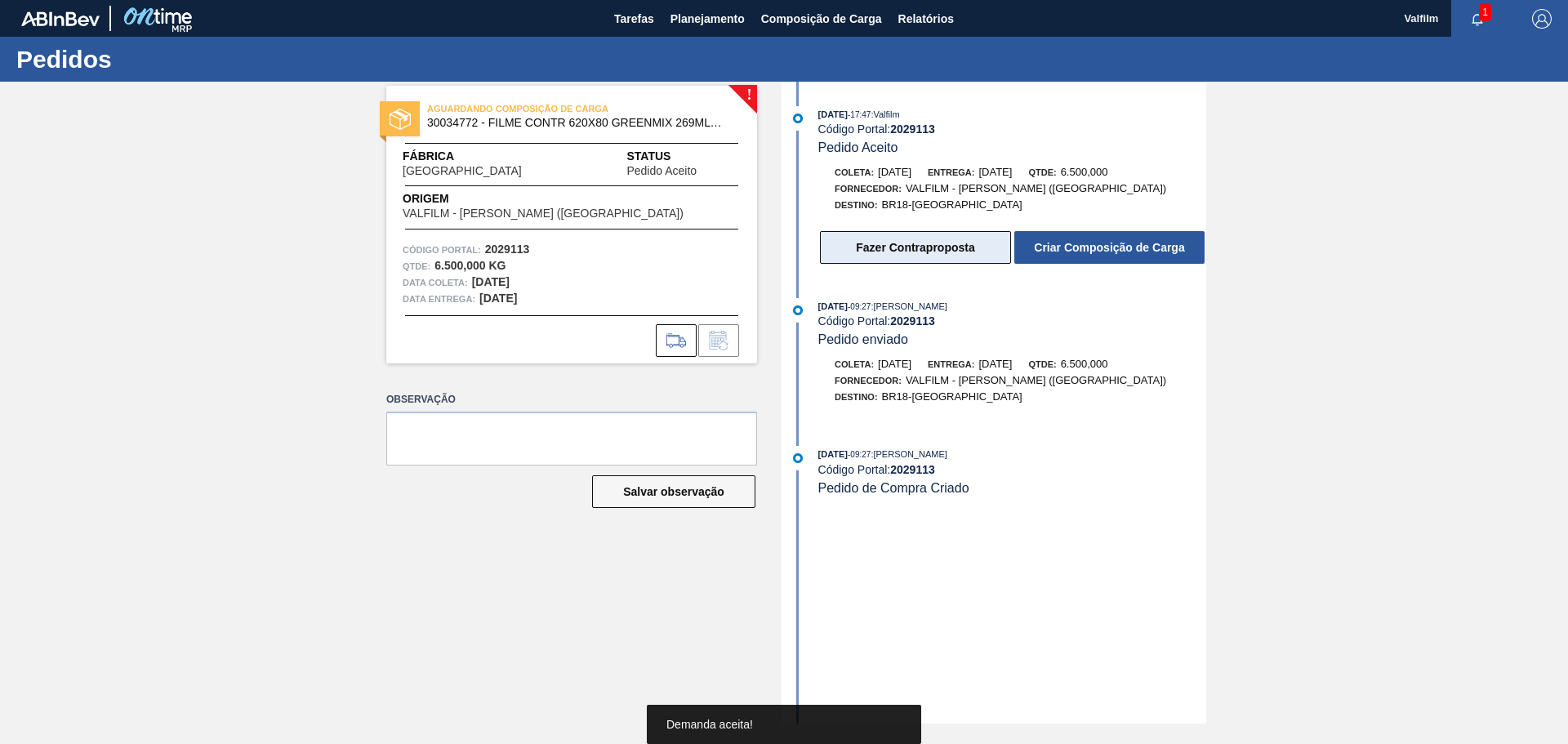
click at [882, 246] on button "Fazer Contraproposta" at bounding box center [915, 247] width 191 height 33
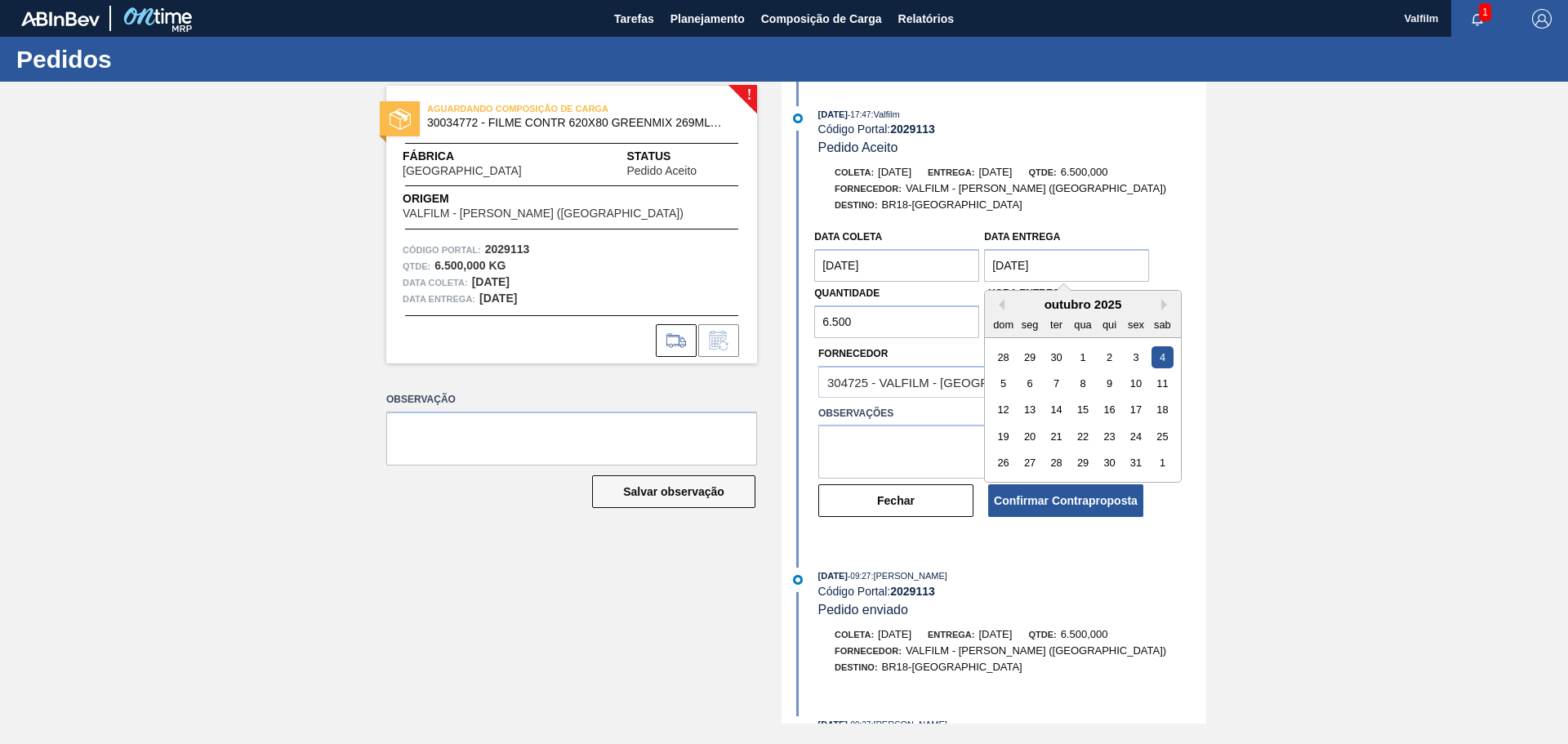
click at [1008, 267] on entrega "[DATE]" at bounding box center [1066, 266] width 165 height 33
click at [1082, 458] on div "29" at bounding box center [1083, 463] width 23 height 23
type entrega "29/10/2025"
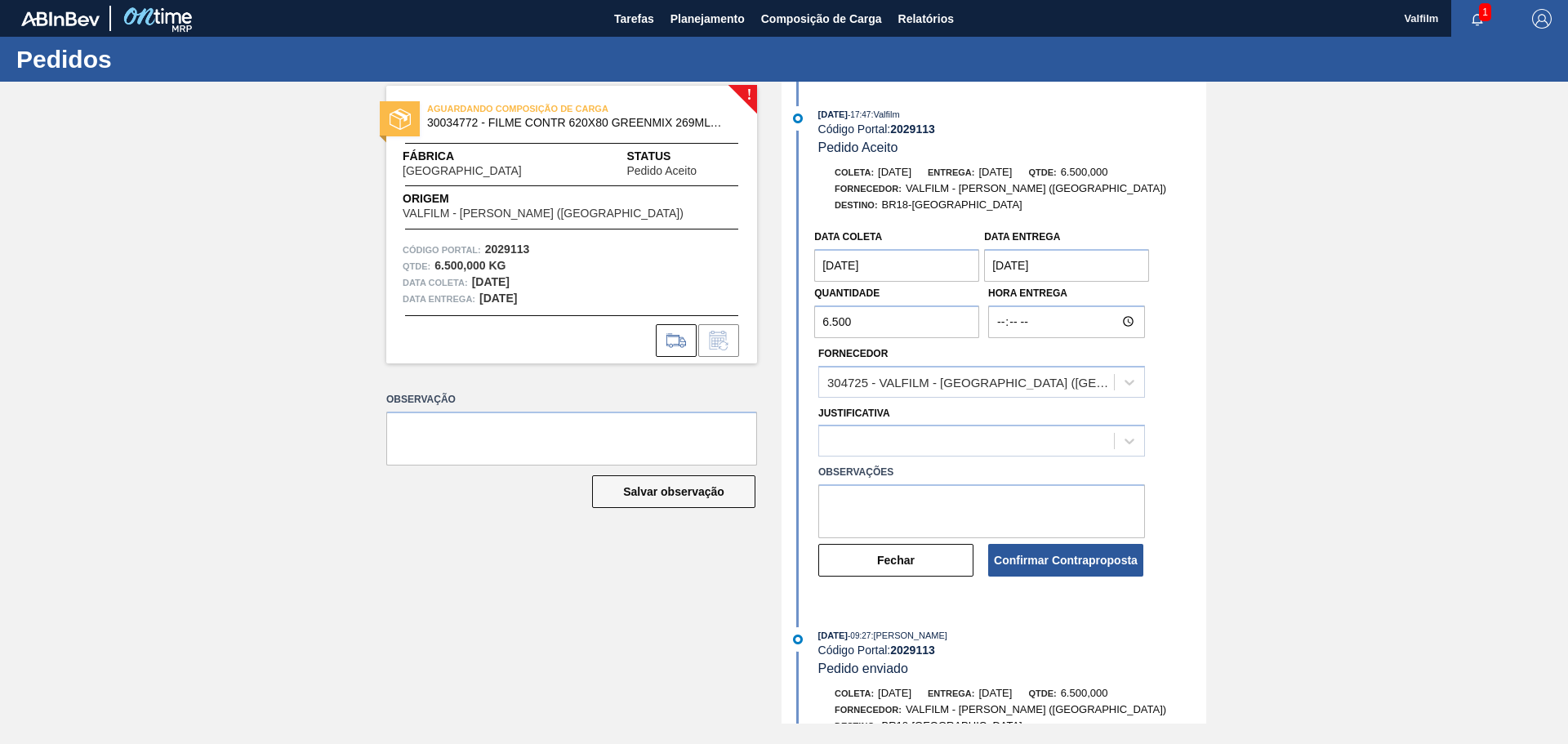
click at [845, 269] on coleta "29/09/2025" at bounding box center [897, 266] width 165 height 33
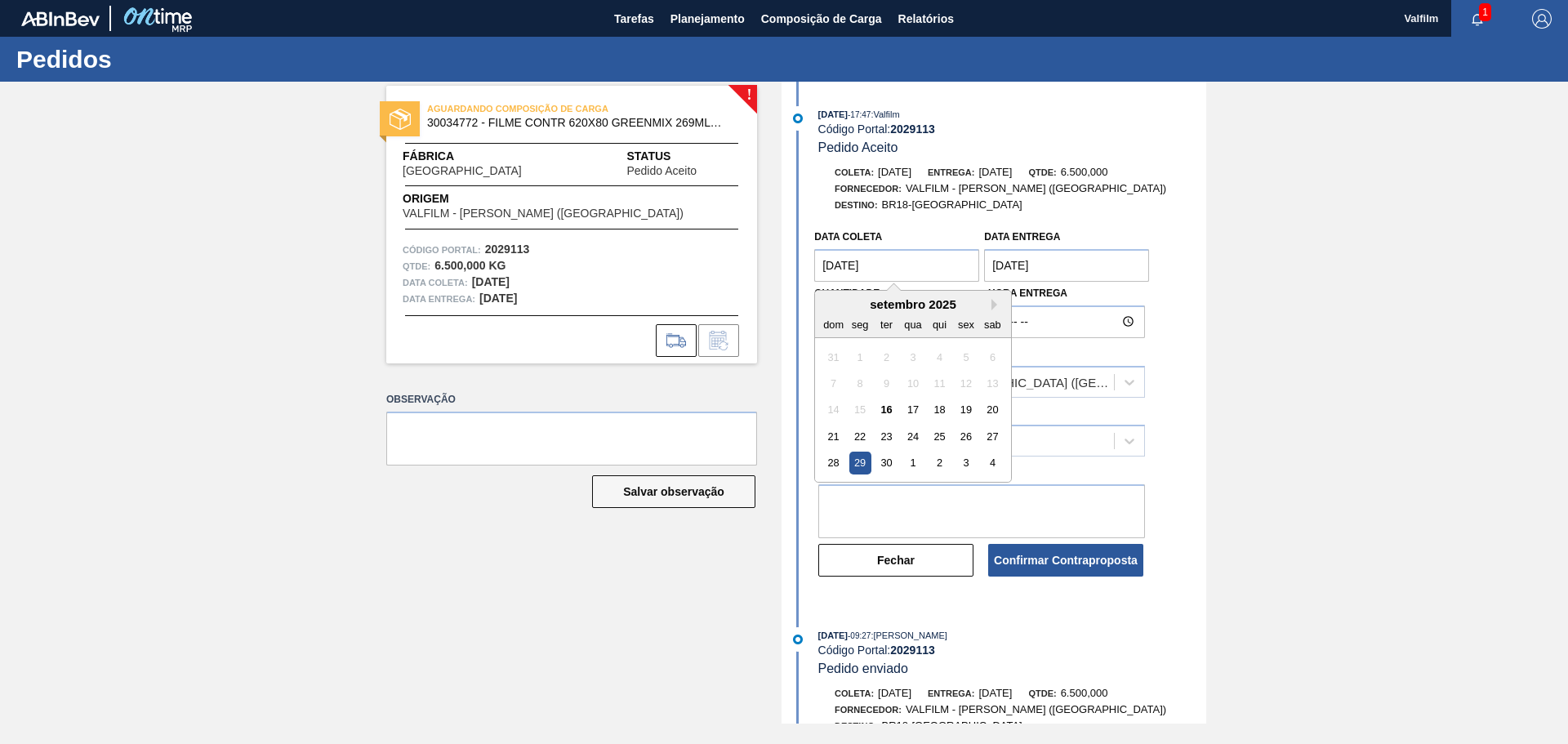
click at [990, 303] on div "setembro 2025" at bounding box center [912, 304] width 196 height 14
click at [997, 299] on button "Next Month" at bounding box center [997, 305] width 11 height 11
click at [971, 438] on div "24" at bounding box center [967, 437] width 23 height 23
type coleta "24/10/2025"
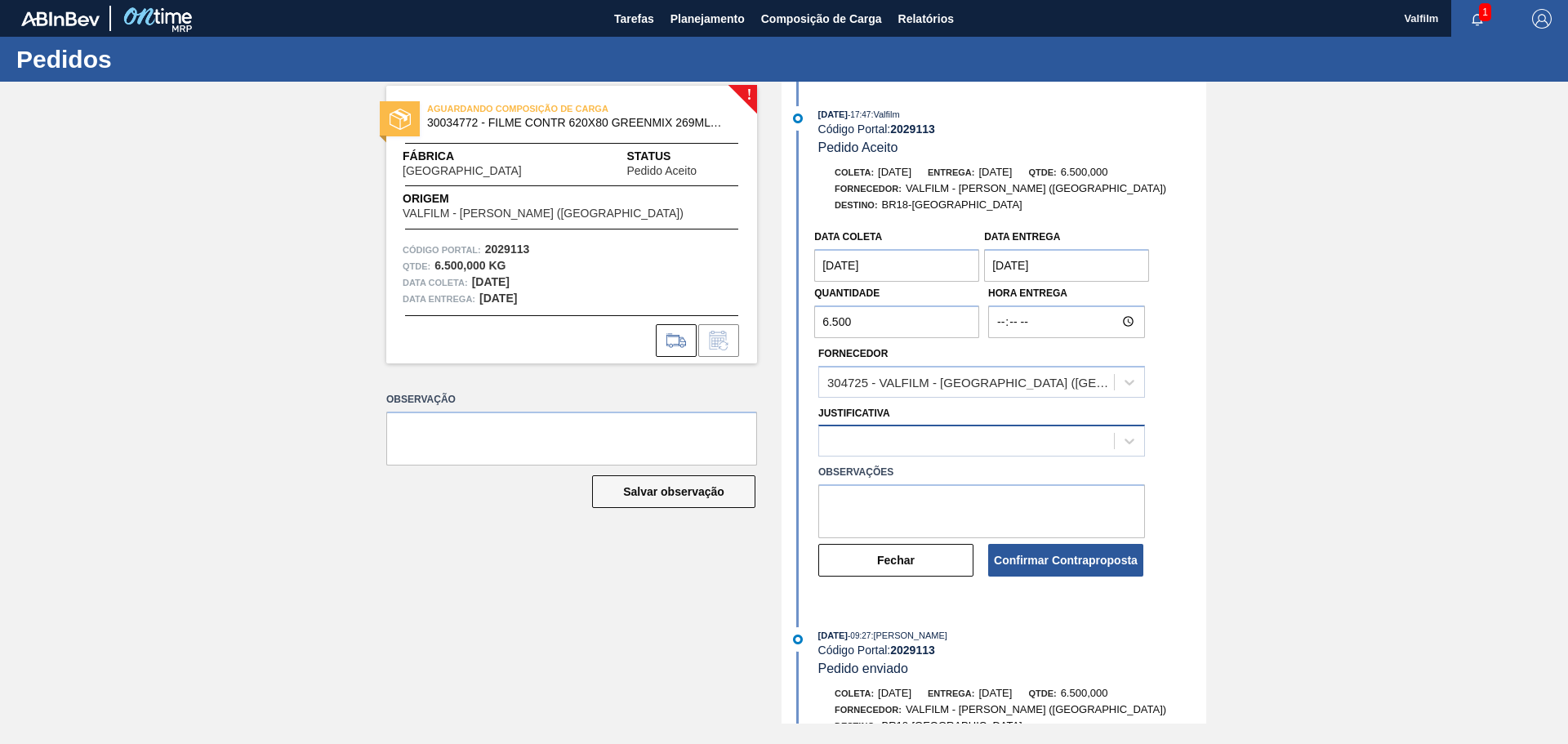
click at [895, 439] on div at bounding box center [967, 441] width 294 height 23
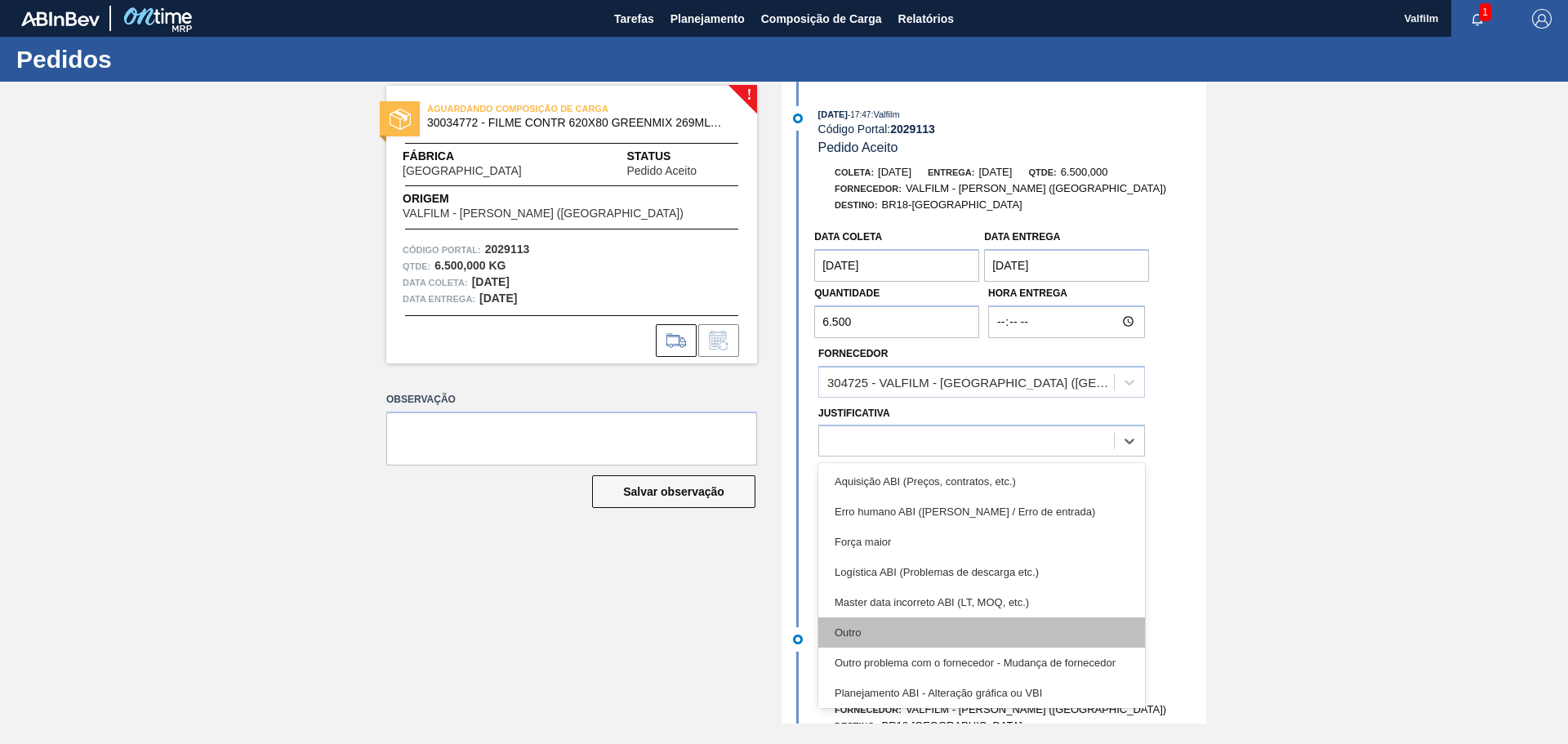
click at [856, 626] on div "Outro" at bounding box center [982, 632] width 326 height 30
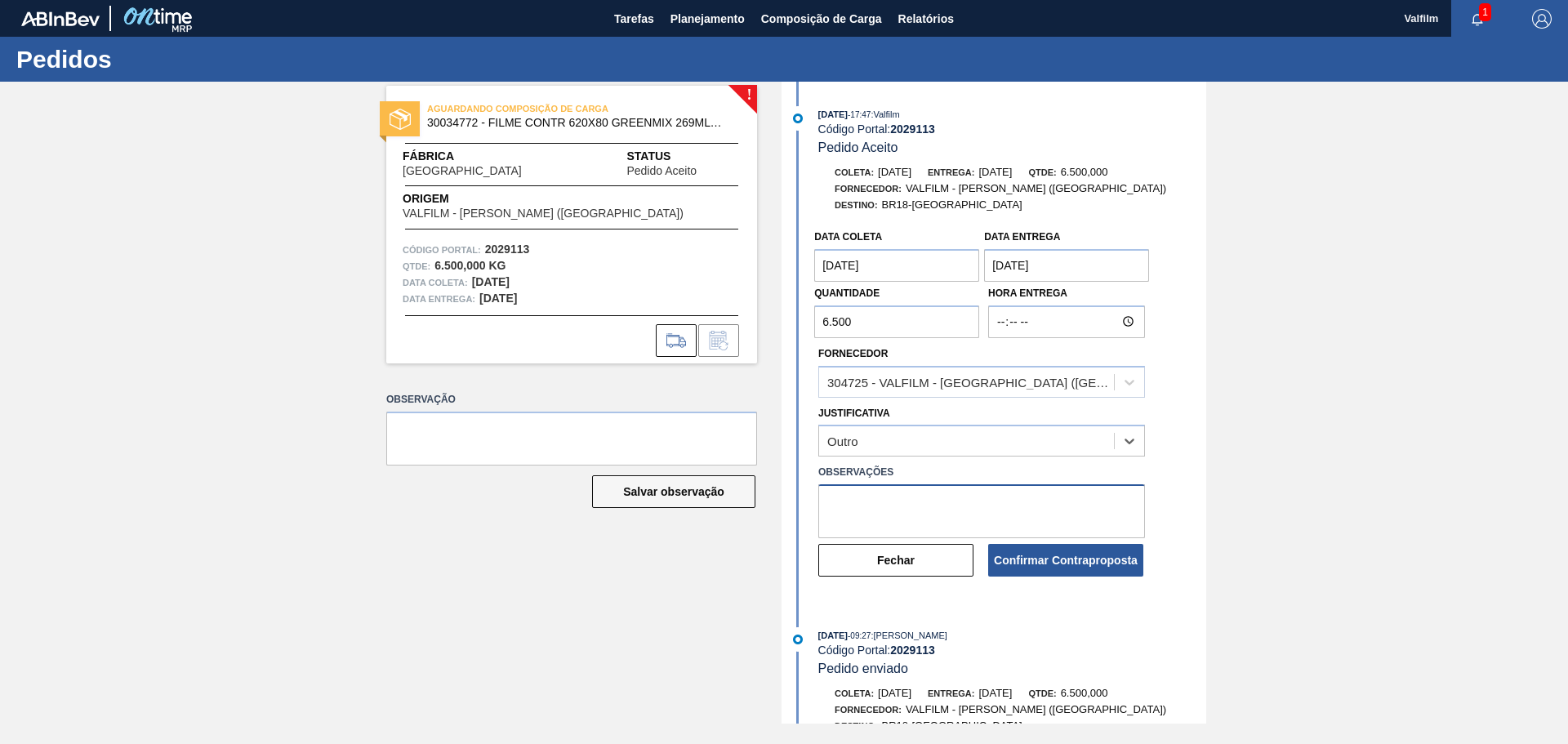
click at [859, 506] on textarea at bounding box center [982, 510] width 326 height 53
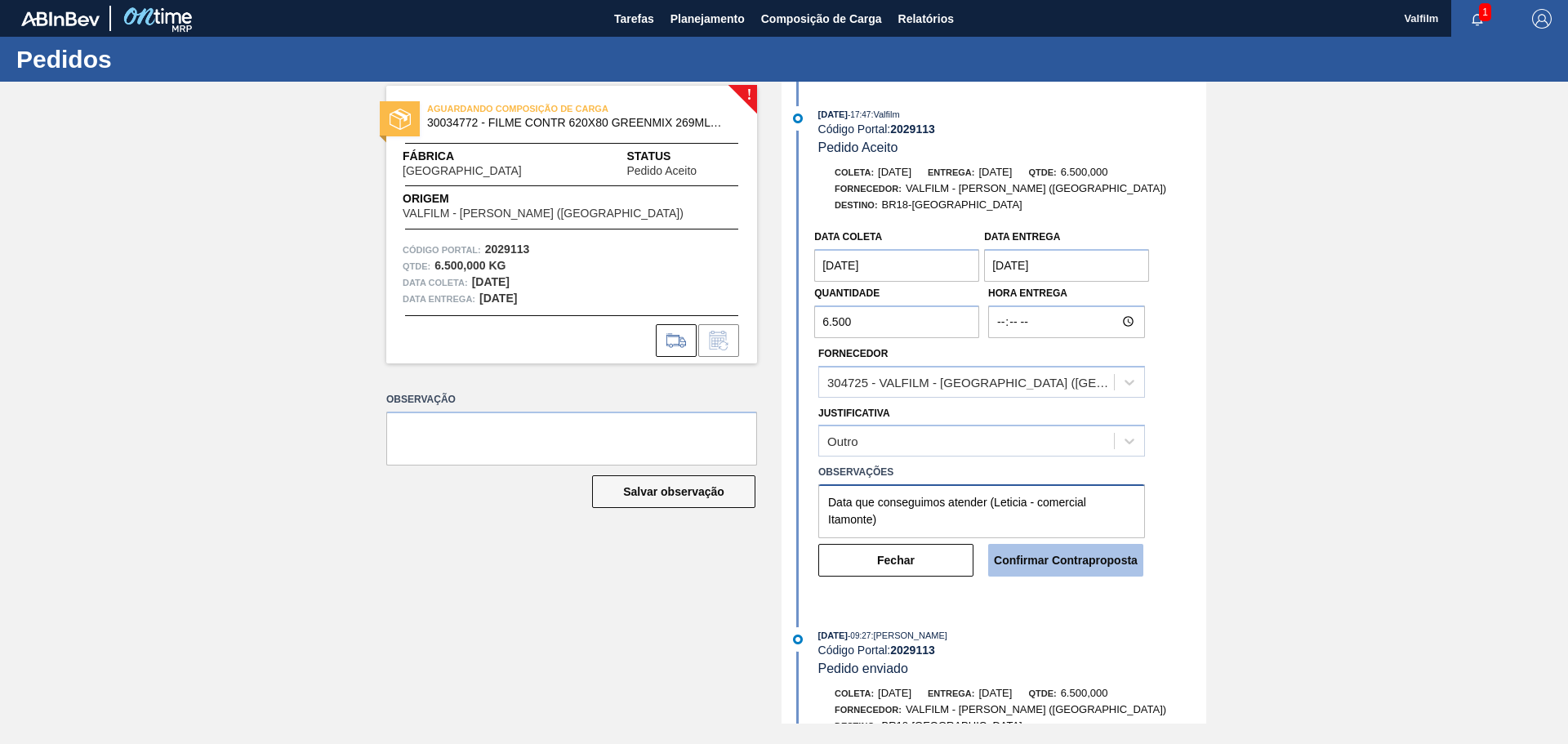
type textarea "Data que conseguimos atender (Leticia - comercial Itamonte)"
click at [1108, 550] on button "Confirmar Contraproposta" at bounding box center [1065, 560] width 155 height 33
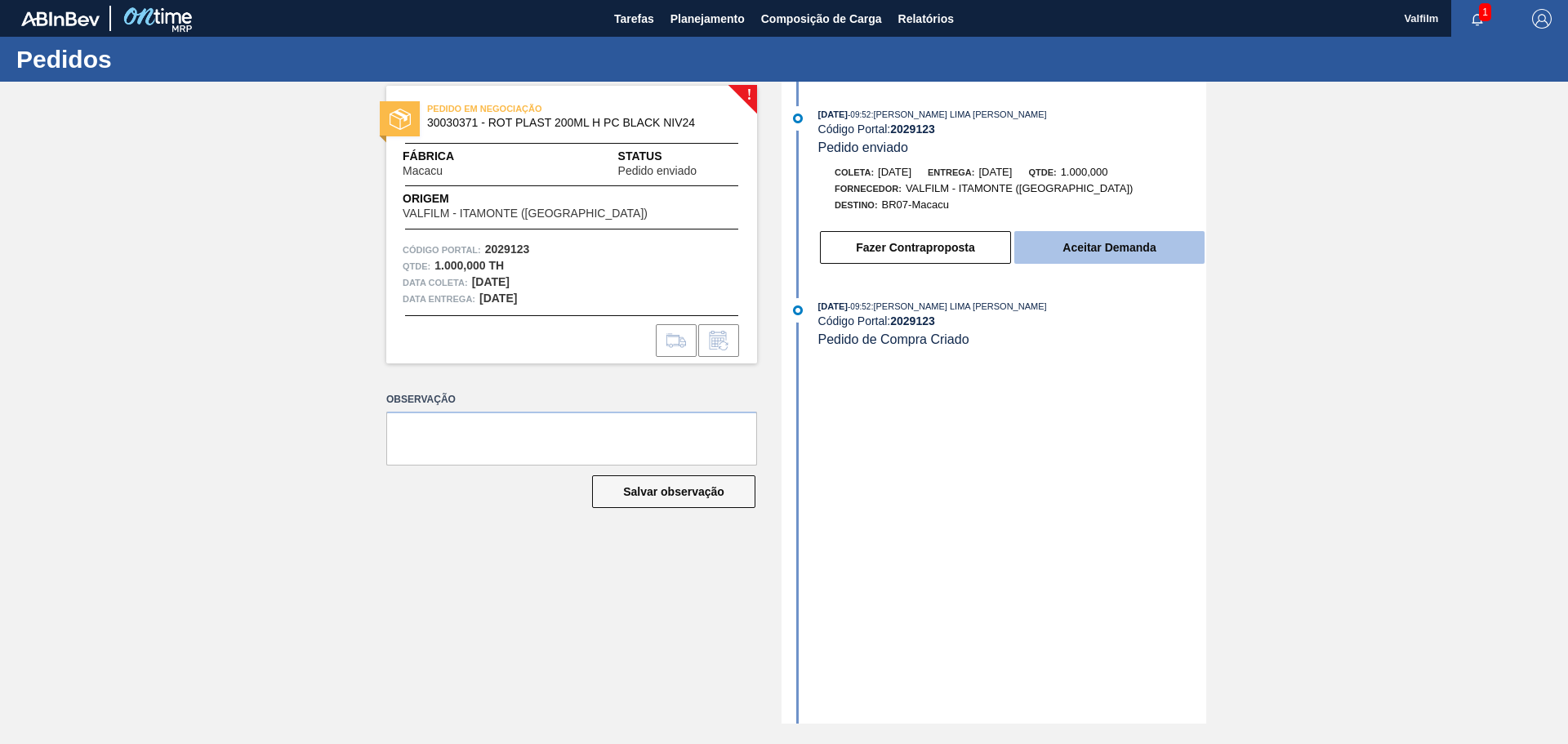
click at [1079, 261] on button "Aceitar Demanda" at bounding box center [1109, 247] width 190 height 33
click at [1166, 258] on button "Aceitar Demanda" at bounding box center [1109, 247] width 190 height 33
click at [1148, 250] on button "Aceitar Demanda" at bounding box center [1109, 247] width 190 height 33
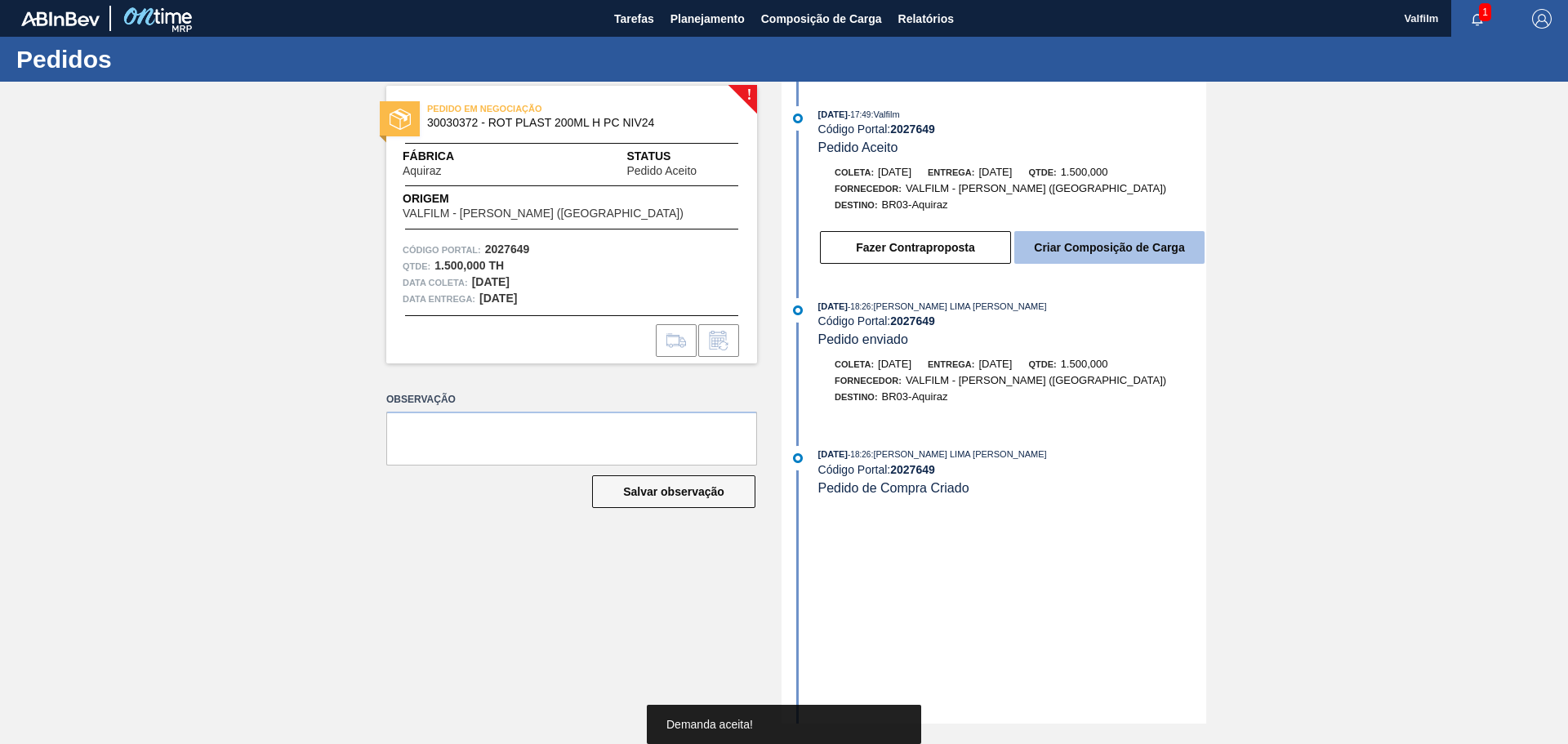
click at [1089, 240] on button "Criar Composição de Carga" at bounding box center [1109, 247] width 190 height 33
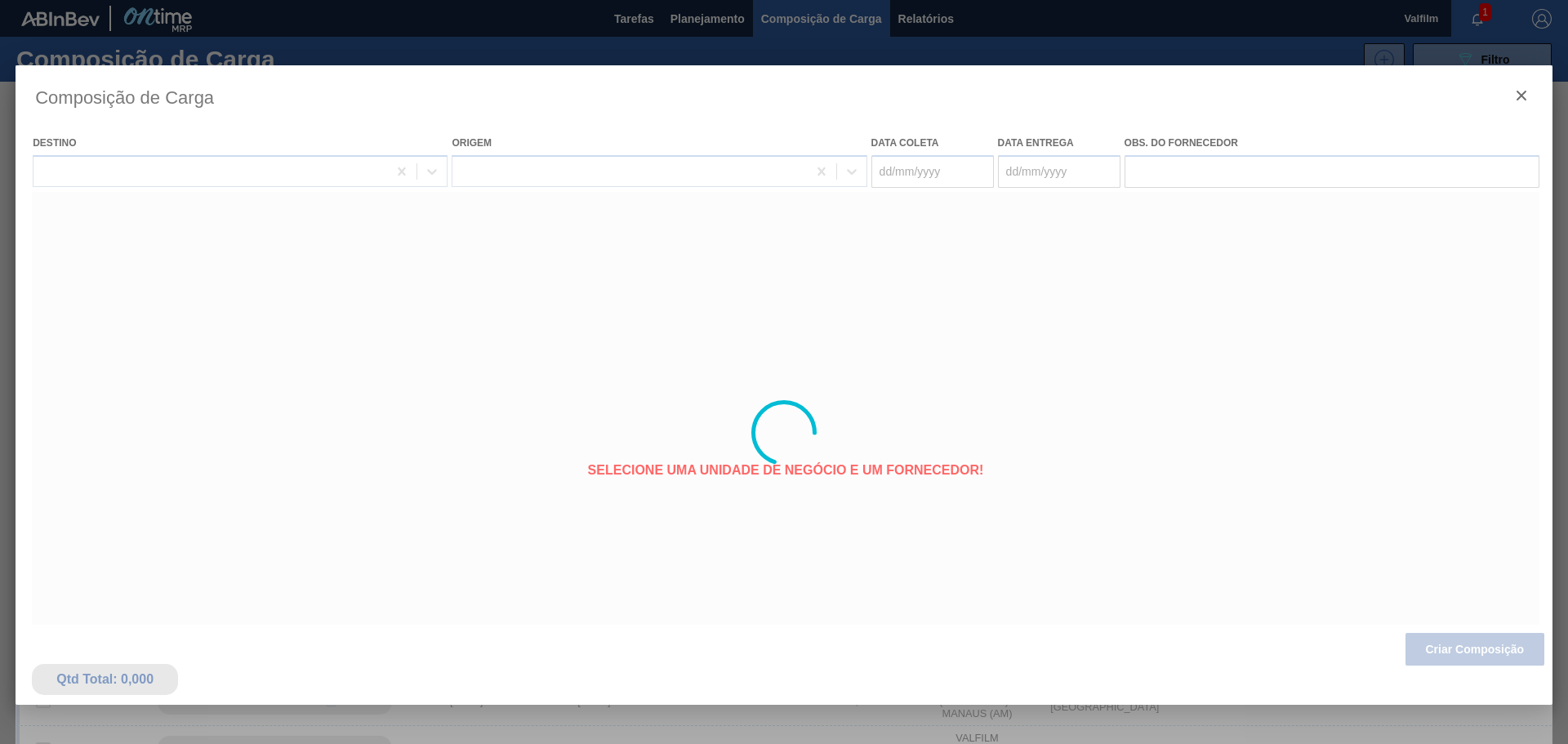
type coleta "[DATE]"
type entrega "[DATE]"
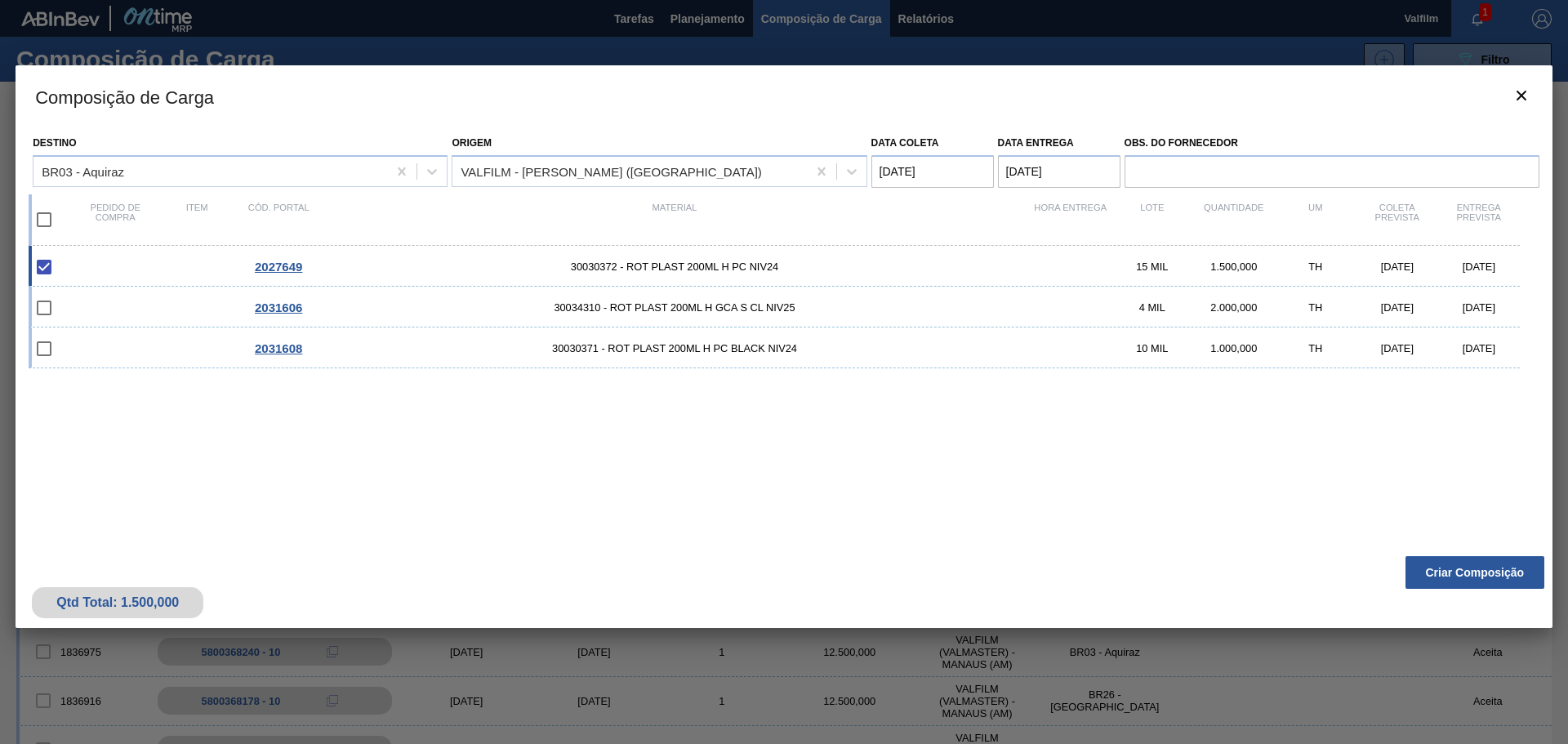
click at [1465, 653] on div "Composição de Carga Destino BR03 - Aquiraz Origem VALFILM - [GEOGRAPHIC_DATA] (…" at bounding box center [784, 433] width 1537 height 736
click at [1460, 573] on button "Criar Composição" at bounding box center [1475, 572] width 139 height 33
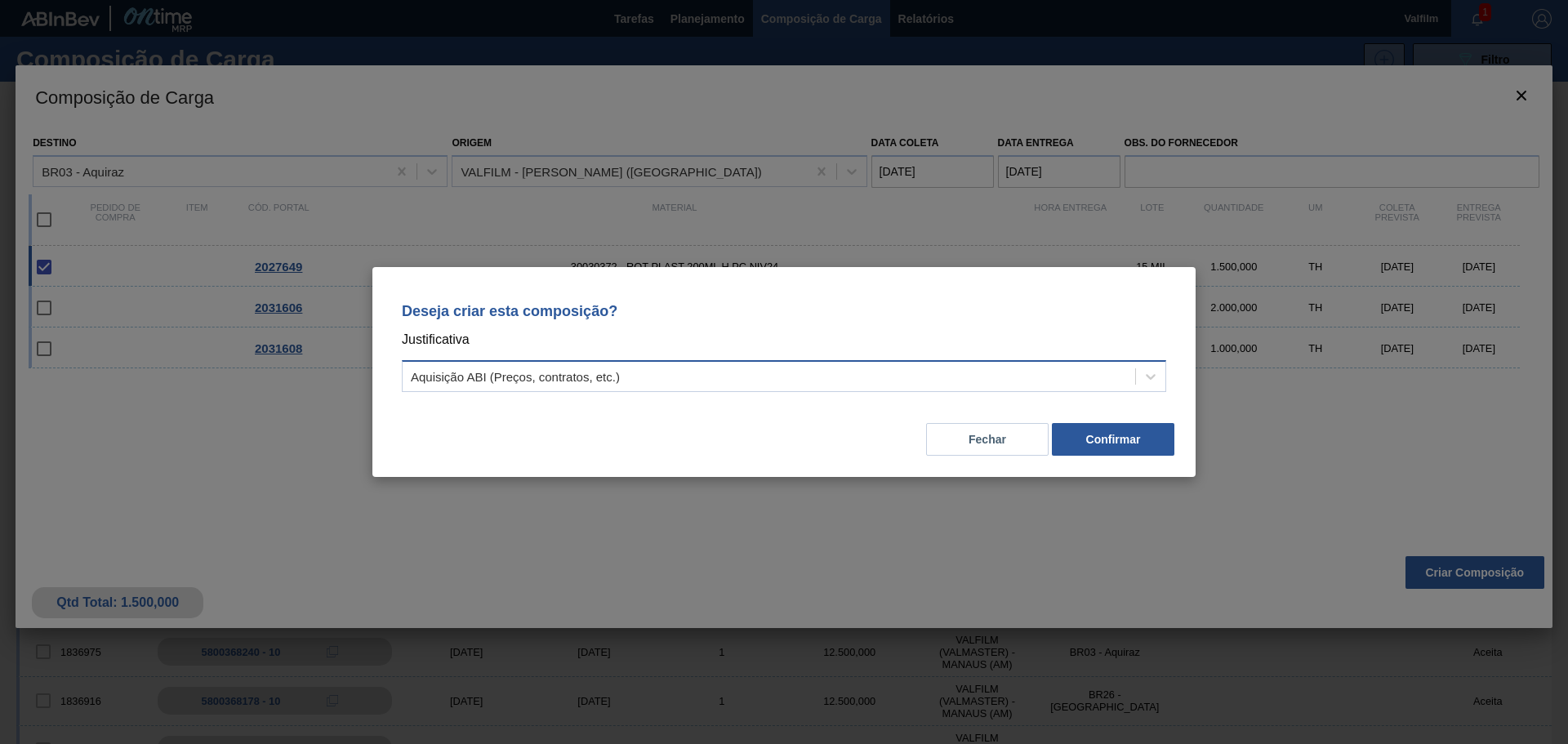
click at [526, 369] on div "Aquisição ABI (Preços, contratos, etc.)" at bounding box center [768, 376] width 732 height 23
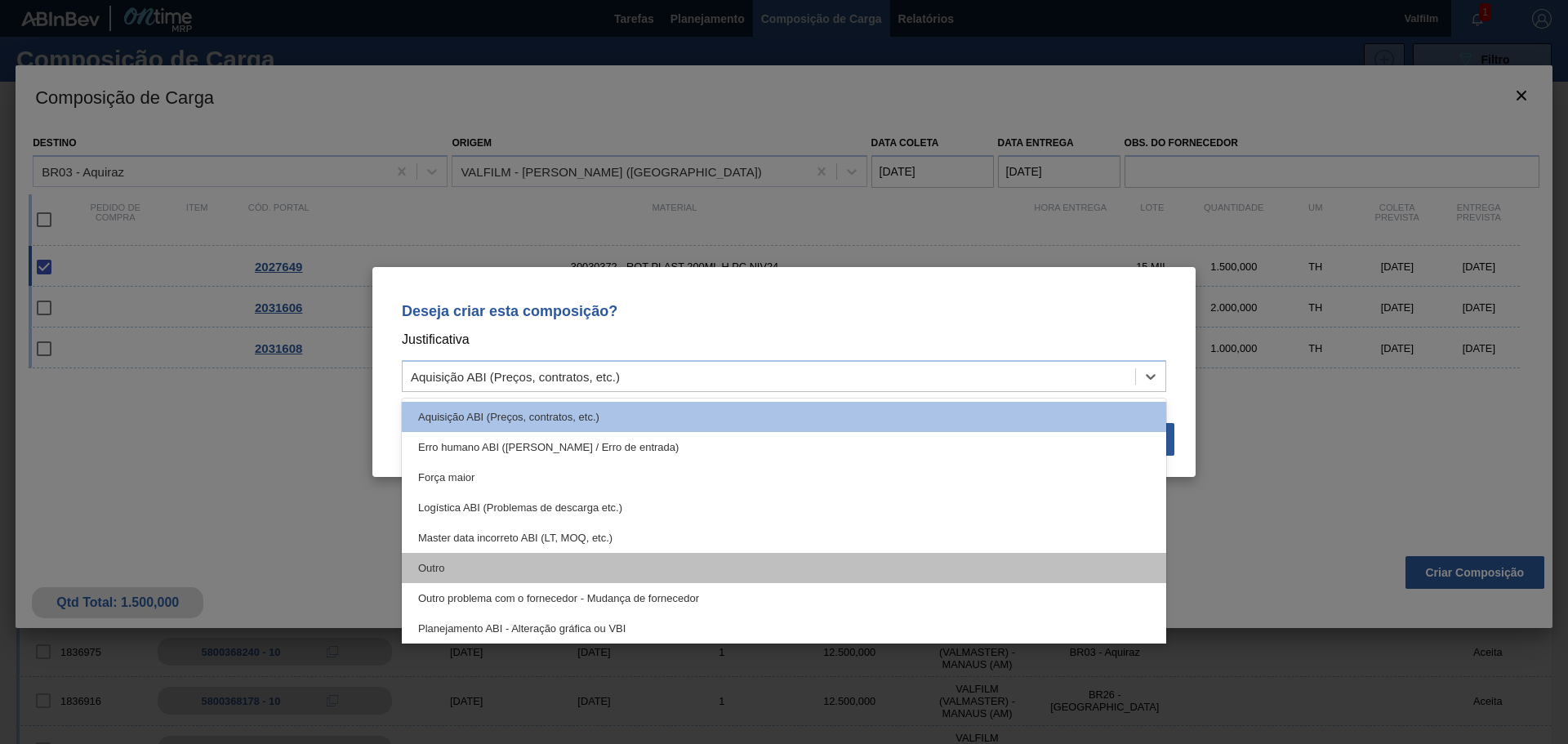
click at [460, 571] on div "Outro" at bounding box center [783, 569] width 764 height 30
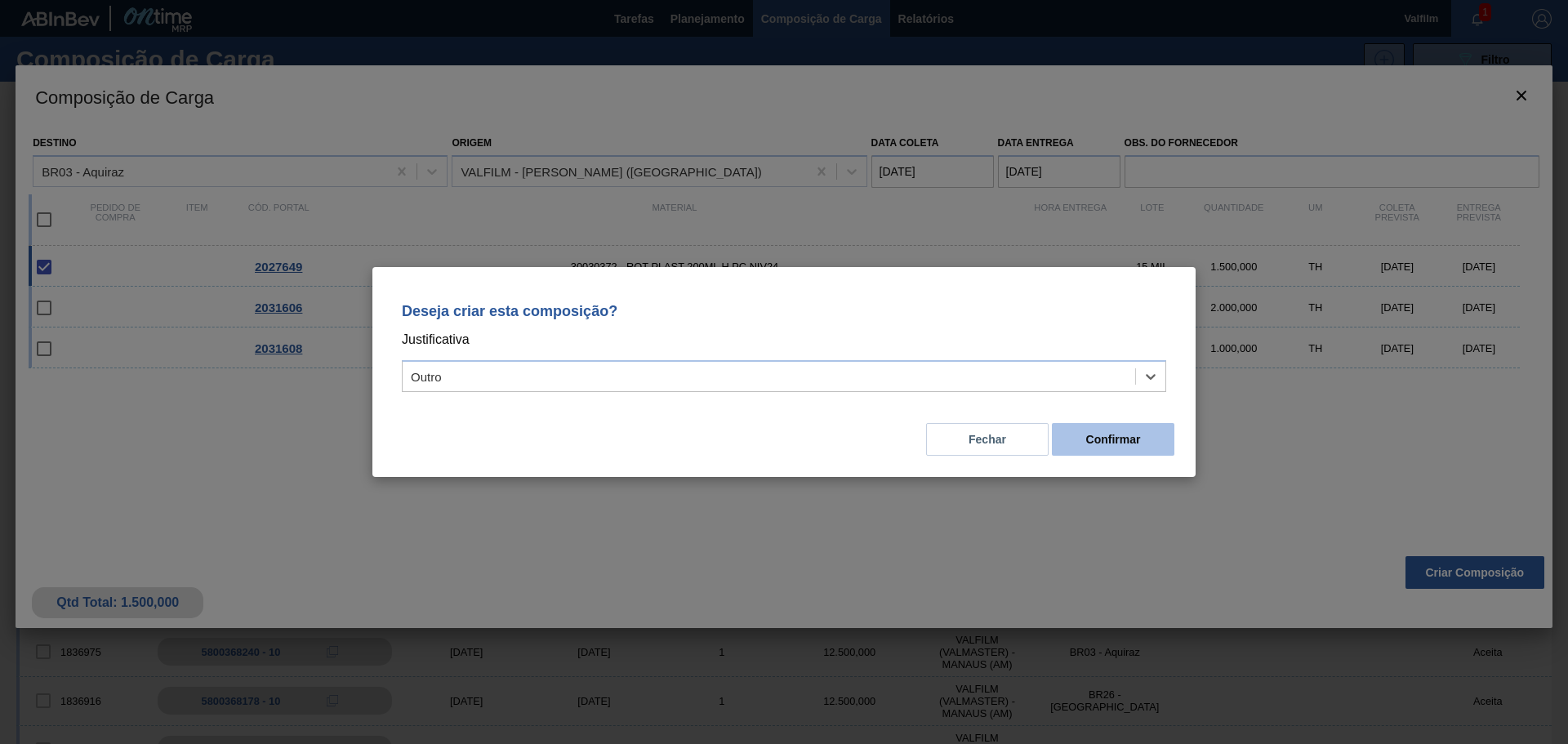
click at [1115, 440] on button "Confirmar" at bounding box center [1113, 439] width 123 height 33
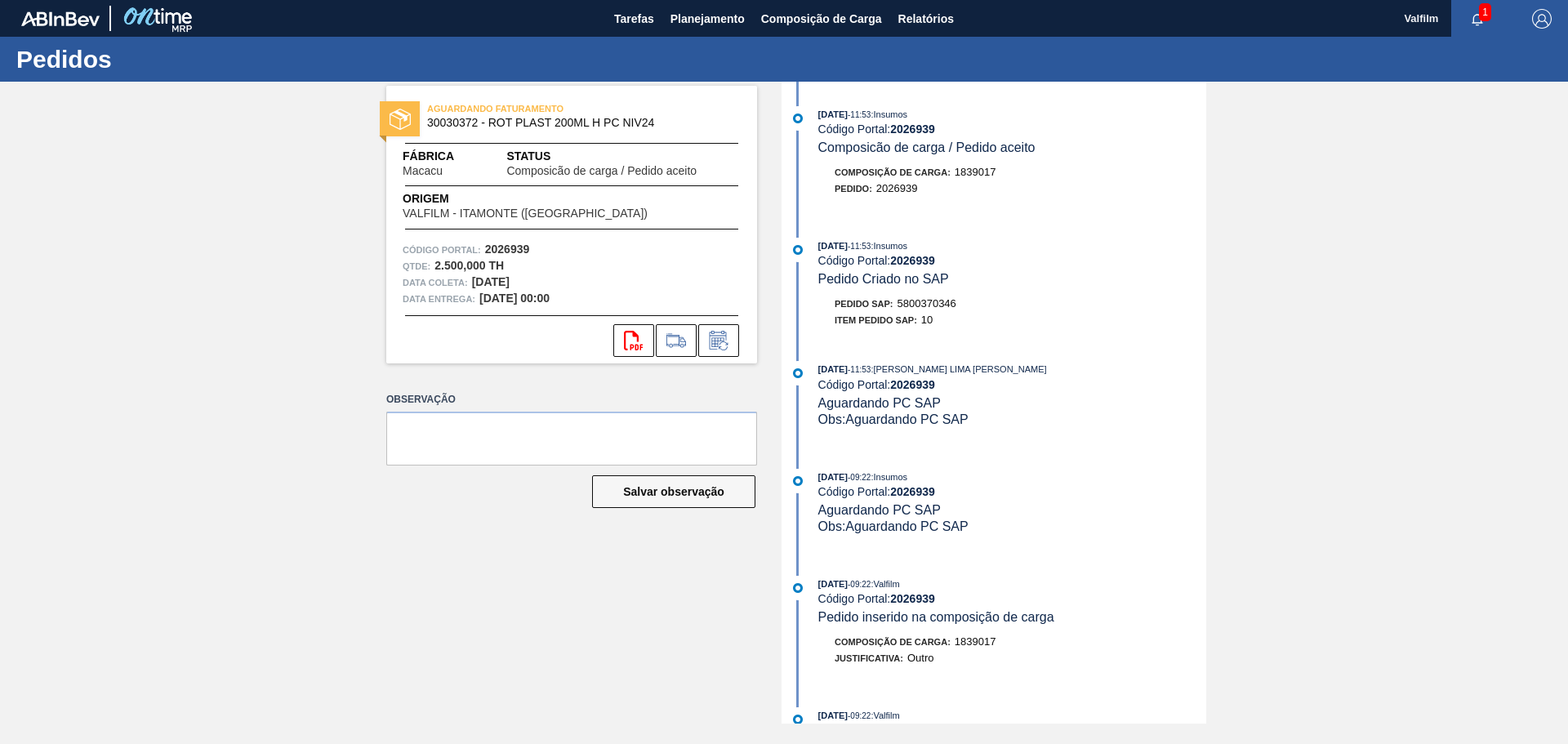
click at [933, 300] on span "5800370346" at bounding box center [927, 303] width 59 height 12
copy span "5800370346"
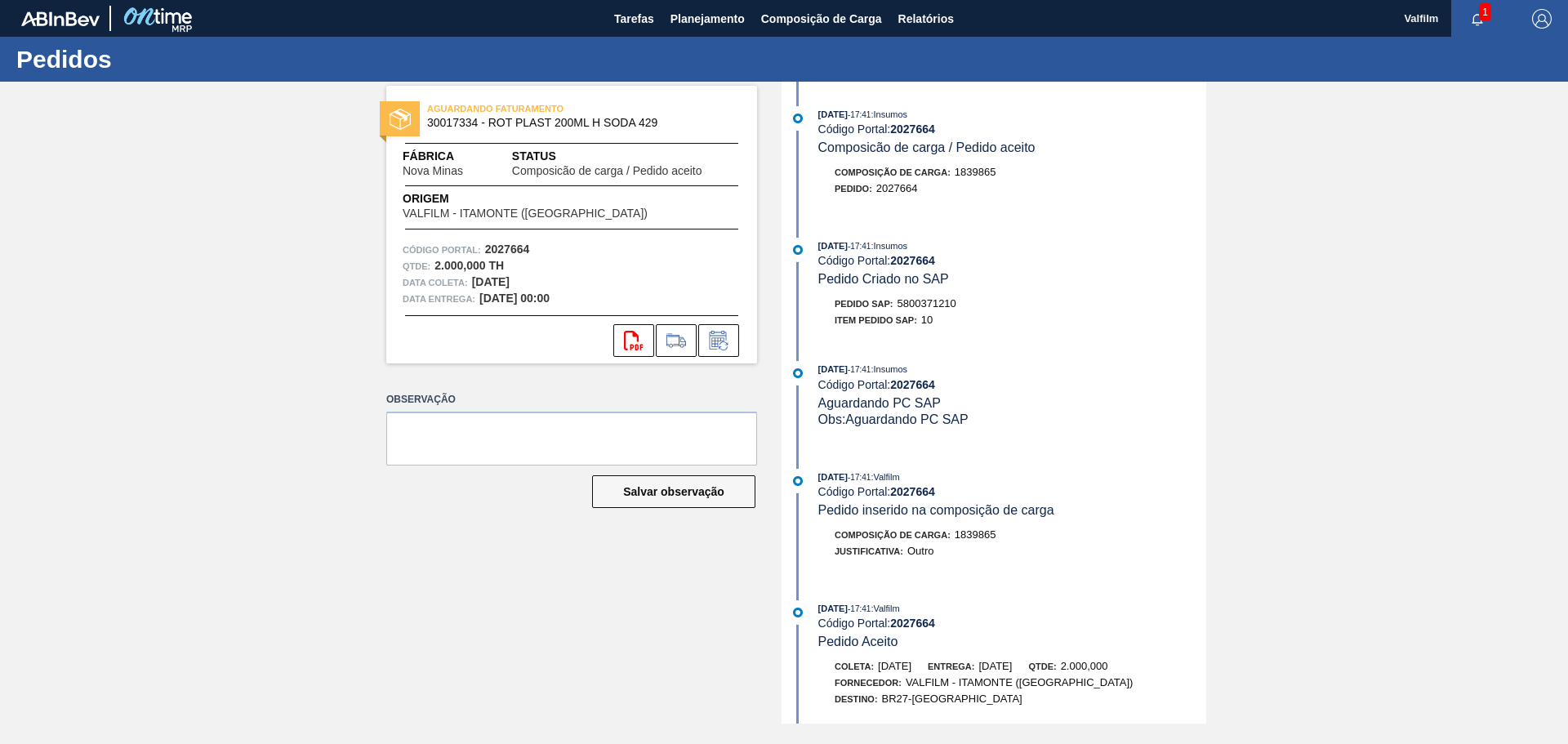
click at [943, 308] on span "5800371210" at bounding box center [927, 303] width 59 height 12
copy span "5800371210"
click at [920, 300] on span "5800371209" at bounding box center [927, 303] width 59 height 12
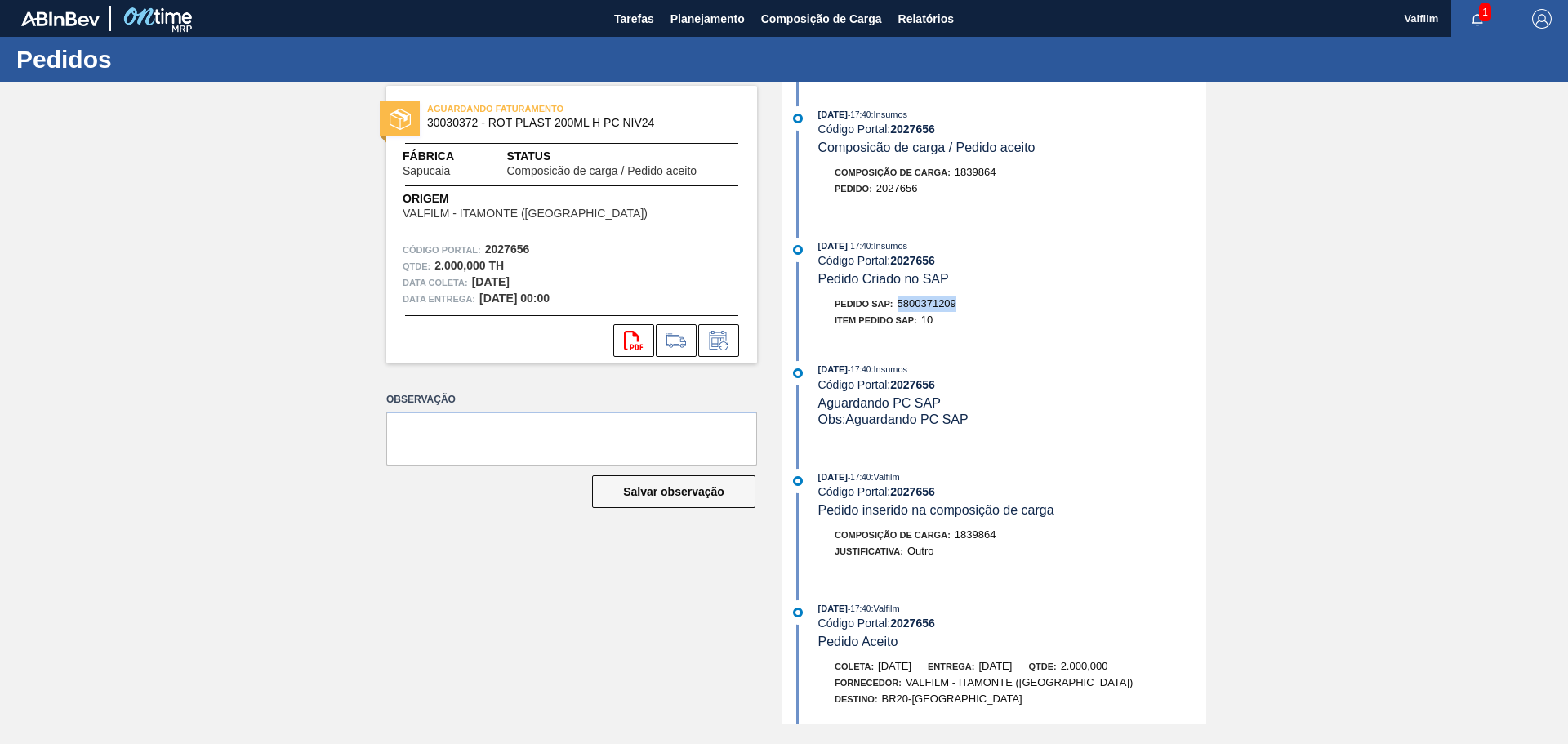
copy span "5800371209"
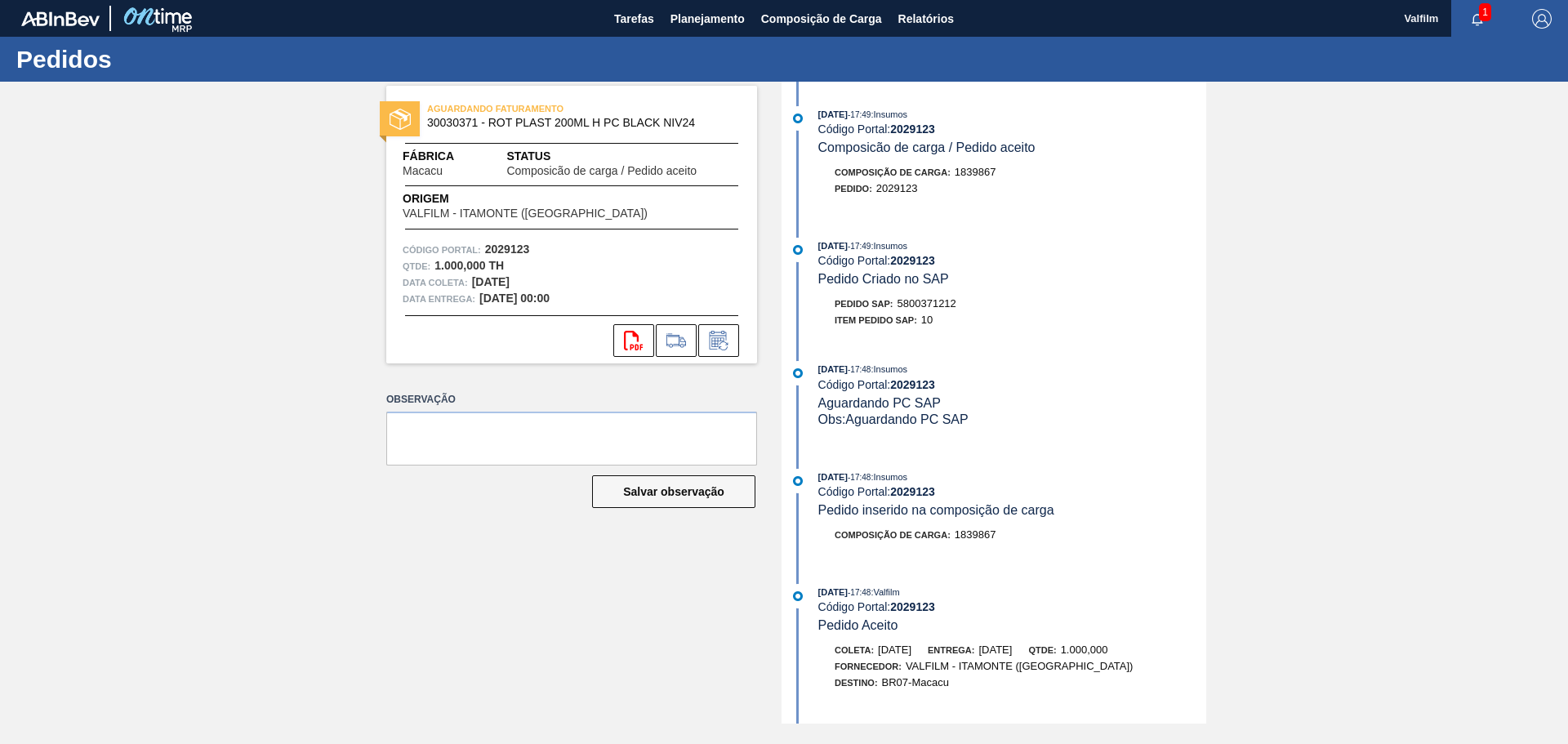
click at [922, 300] on span "5800371212" at bounding box center [927, 303] width 59 height 12
copy span "5800371212"
click at [937, 306] on span "5800371214" at bounding box center [927, 303] width 59 height 12
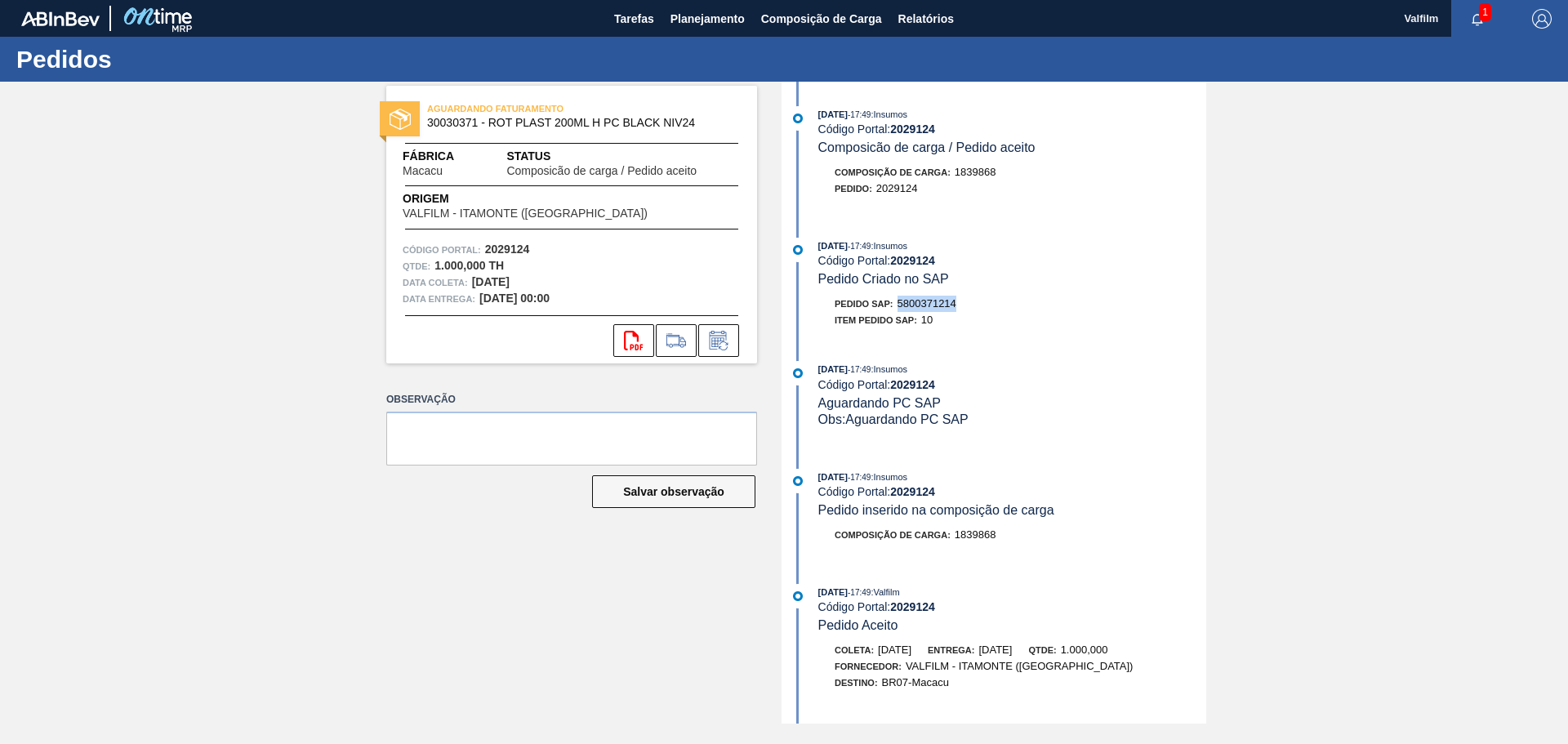
copy span "5800371214"
